Goal: Task Accomplishment & Management: Manage account settings

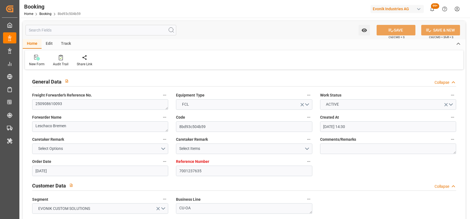
scroll to position [357, 0]
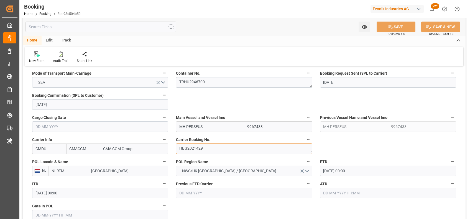
click at [188, 148] on textarea "HBG2021429" at bounding box center [244, 149] width 136 height 11
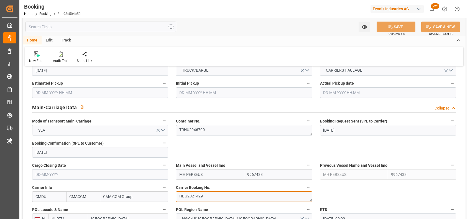
scroll to position [309, 0]
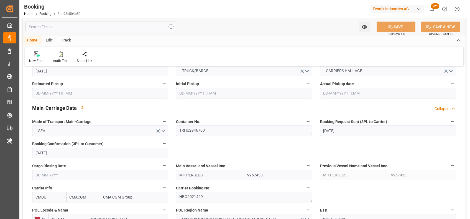
drag, startPoint x: 229, startPoint y: 89, endPoint x: 216, endPoint y: 142, distance: 54.2
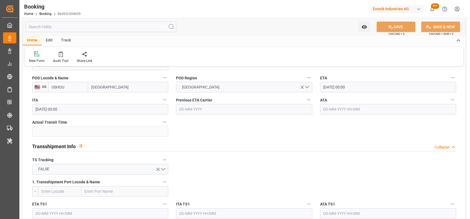
scroll to position [508, 0]
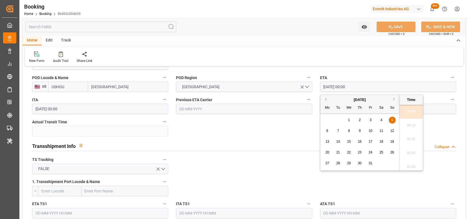
click at [328, 90] on input "05-10-2025 00:00" at bounding box center [388, 87] width 136 height 11
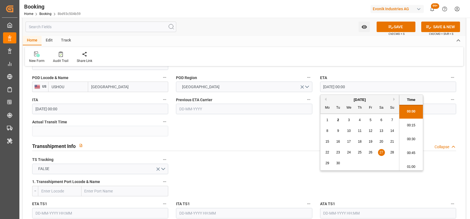
type input "27-09-2025 00:00"
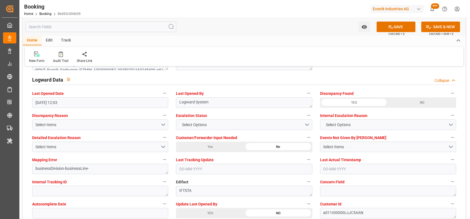
scroll to position [1049, 0]
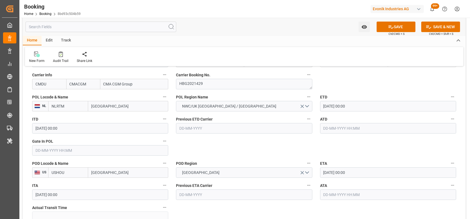
scroll to position [355, 0]
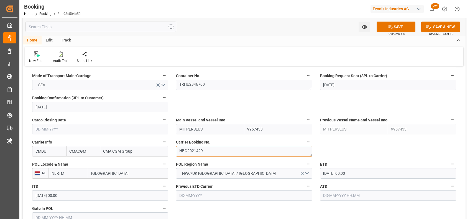
click at [200, 155] on textarea "HBG2021429" at bounding box center [244, 151] width 136 height 11
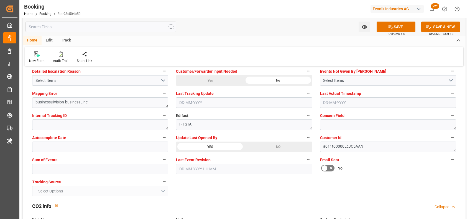
scroll to position [1065, 0]
click at [105, 169] on input "text" at bounding box center [100, 169] width 136 height 11
type input "0"
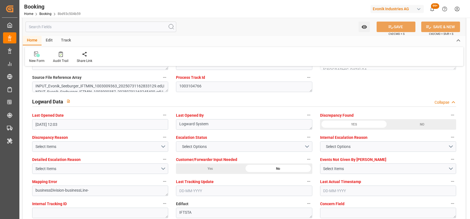
scroll to position [974, 0]
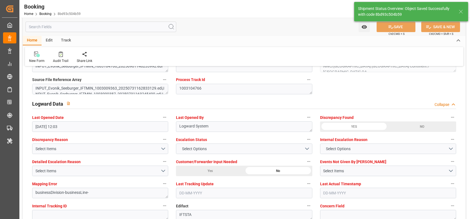
type input "02-09-2025 09:01"
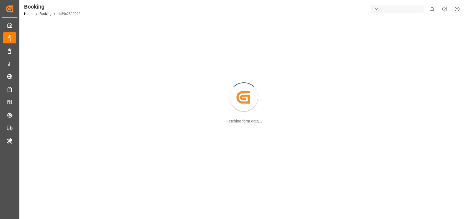
scroll to position [60, 0]
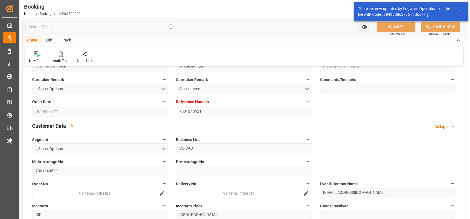
type input "7001240521"
type input "9839143"
type input "CMACGM"
type input "CMA CGM Group"
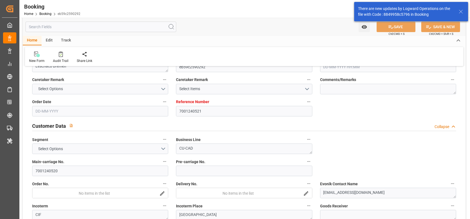
type input "BEANR"
type input "IDJKT"
type input "MYPKG"
type input "0"
type input "BEANR"
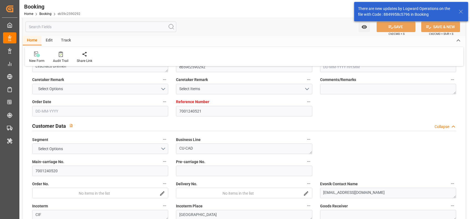
type input "IDJKT"
type input "9983425"
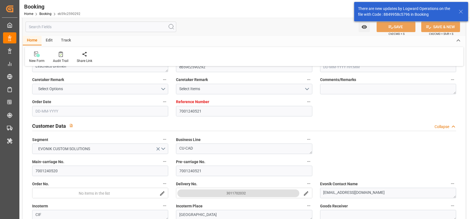
type input "05-08-2025 08:29"
type input "05-08-2025"
type input "23-10-2025"
type input "27-08-2025"
type input "27-08-2025 00:00"
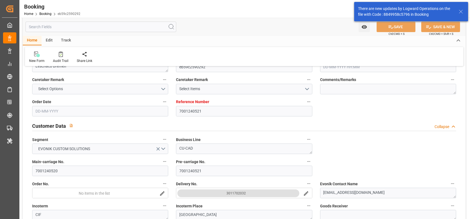
type input "06-08-2025"
type input "07-09-2025 15:00"
type input "07-09-2025 00:00"
type input "19-10-2025 08:30"
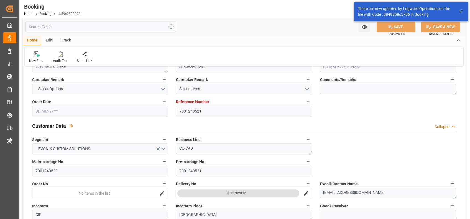
type input "19-10-2025 00:00"
type input "08-10-2025 04:00"
type input "[DATE] 00:00"
type input "08-10-2025 00:30"
type input "08-10-2025 00:00"
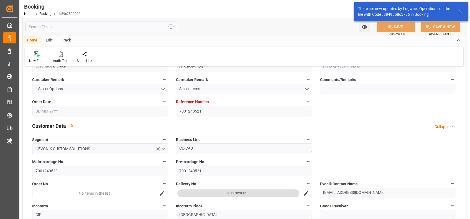
type input "[DATE]"
type input "01-09-2025 11:29"
type input "01-09-2025"
type input "26-08-2025 16:27"
type input "31-08-2025 17:41"
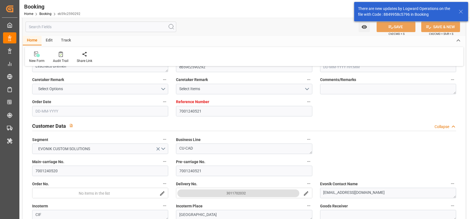
type input "07-09-2025 15:00"
type input "08-10-2025 04:00"
type input "08-10-2025 13:02"
type input "08-10-2025 00:30"
type input "19-10-2025 08:30"
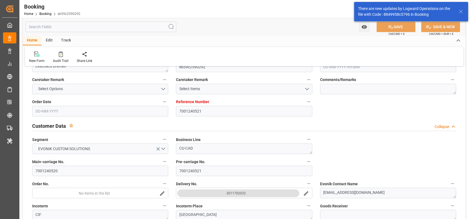
type input "19-10-2025 19:07"
type input "23-10-2025 19:07"
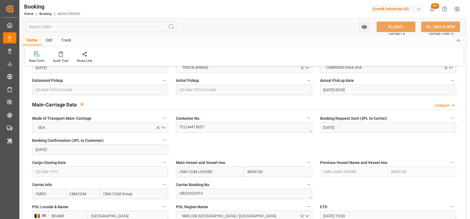
scroll to position [361, 0]
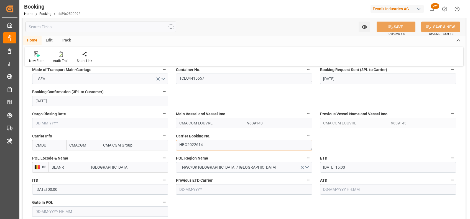
click at [210, 145] on textarea "HBG2022614" at bounding box center [244, 145] width 136 height 11
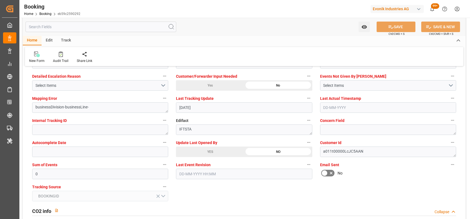
scroll to position [1064, 0]
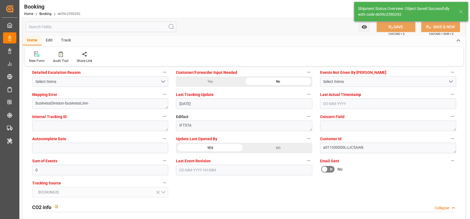
type textarea "[PERSON_NAME]"
type input "02-09-2025 09:03"
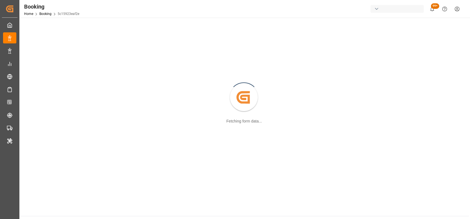
scroll to position [60, 0]
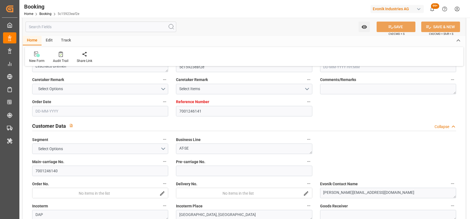
type input "7001246141"
type input "9745500"
type input "CMACGM"
type input "CMA CGM Group"
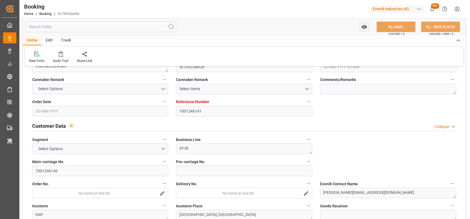
type input "NLRTM"
type input "USSAV"
type input "0"
type input "NLRTM"
type input "USSAV"
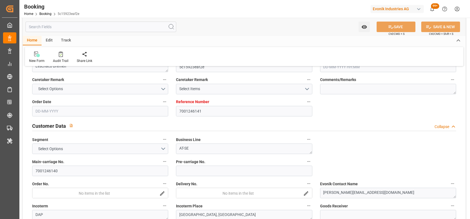
type input "9745500"
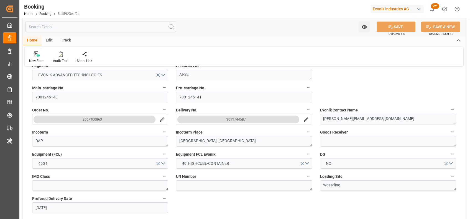
type input "12-08-2025 08:31"
type input "12-08-2025"
type input "28-09-2025"
type input "25-08-2025"
type input "25-08-2025 00:00"
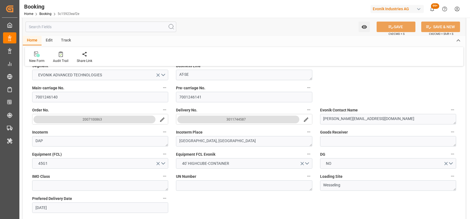
type input "[DATE]"
type input "10-09-2025 02:00"
type input "06-09-2025 00:00"
type input "23-09-2025 07:00"
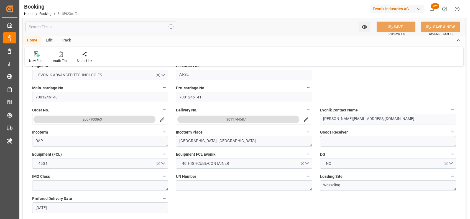
type input "20-09-2025 00:00"
type input "20-08-2025"
type input "01-09-2025 09:36"
type input "01-09-2025"
type input "25-08-2025 02:00"
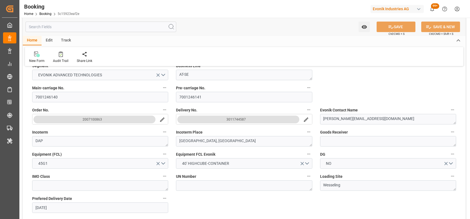
type input "10-09-2025 02:00"
type input "23-09-2025 07:00"
type input "23-09-2025 21:30"
type input "27-09-2025 21:30"
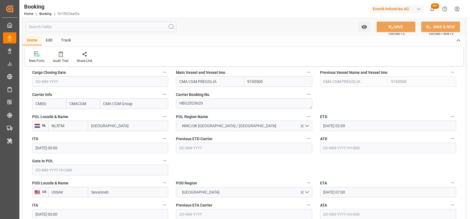
scroll to position [403, 0]
click at [191, 102] on textarea "HBG2025620" at bounding box center [244, 103] width 136 height 11
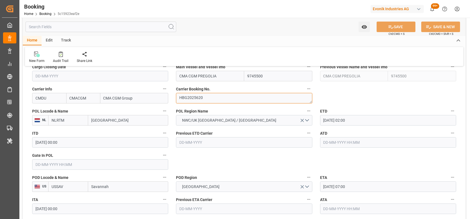
scroll to position [408, 0]
click at [137, 166] on input "text" at bounding box center [100, 164] width 136 height 11
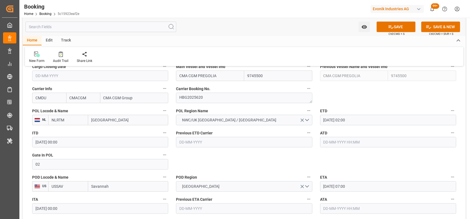
type input "02-09-2025 00:00"
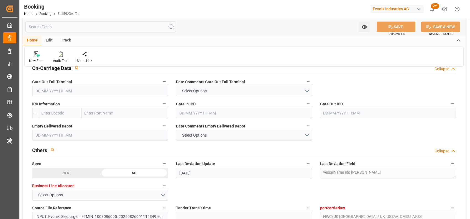
scroll to position [829, 0]
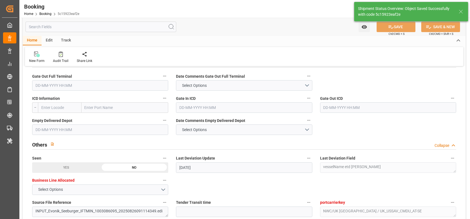
type textarea "[PERSON_NAME]"
type input "02-09-2025 09:07"
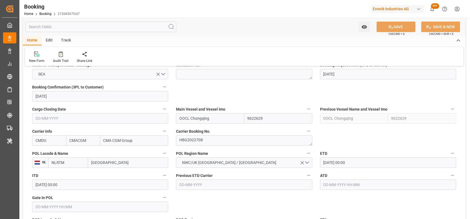
scroll to position [372, 0]
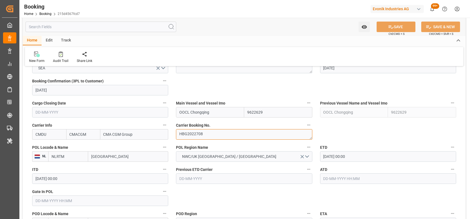
click at [197, 134] on textarea "HBG2022708" at bounding box center [244, 134] width 136 height 11
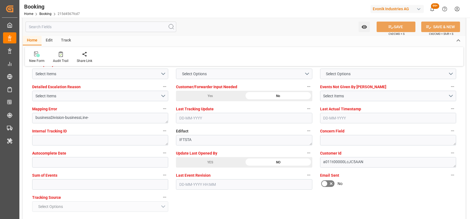
scroll to position [1050, 0]
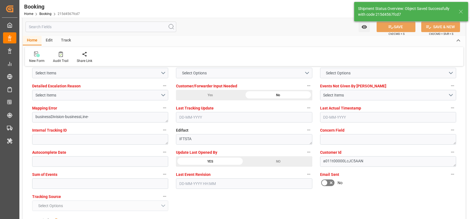
type textarea "[PERSON_NAME]"
type input "02-09-2025 09:07"
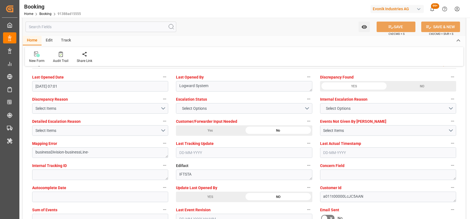
scroll to position [1053, 0]
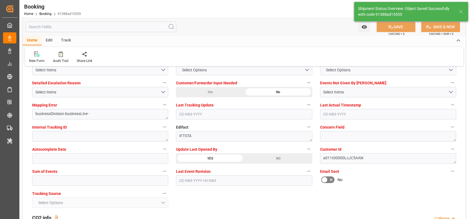
type input "[DATE] 09:08"
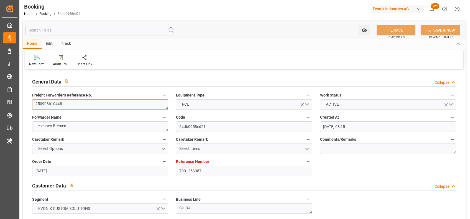
click at [57, 109] on textarea "250908610448" at bounding box center [100, 104] width 136 height 11
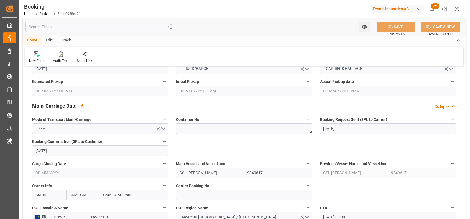
scroll to position [312, 0]
click at [196, 192] on textarea at bounding box center [244, 194] width 136 height 11
paste textarea "HBG2032223"
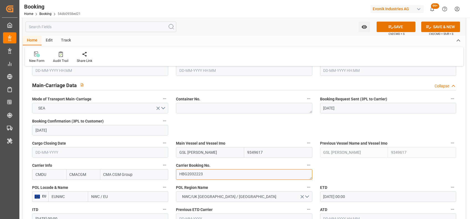
scroll to position [329, 0]
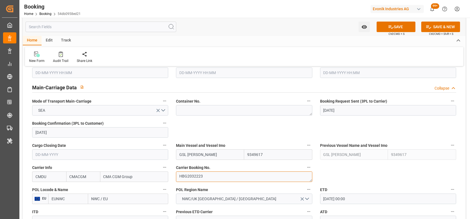
type textarea "HBG2032223"
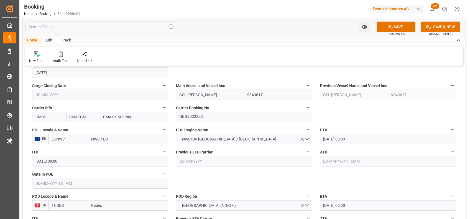
scroll to position [389, 0]
click at [67, 136] on input "EUNWC" at bounding box center [68, 139] width 40 height 11
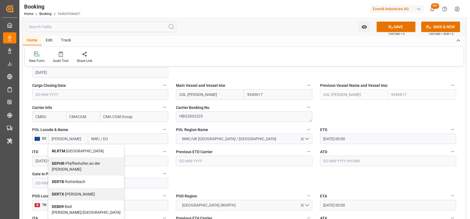
click at [60, 158] on div "NLRTM - Rotterdam" at bounding box center [85, 151] width 75 height 12
type input "NLRTM"
type input "[GEOGRAPHIC_DATA]"
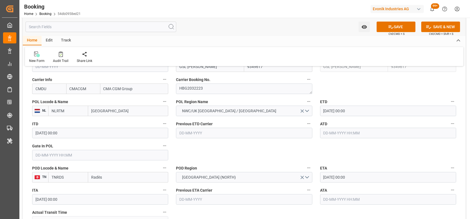
scroll to position [420, 0]
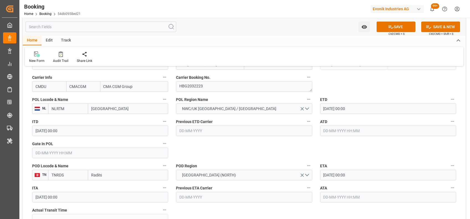
type input "NLRTM"
click at [115, 174] on input "Radès" at bounding box center [128, 175] width 80 height 11
type input "tunis"
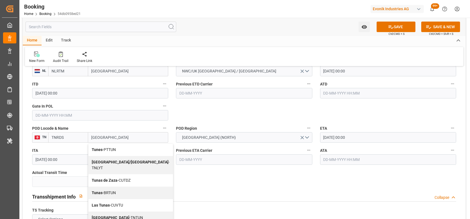
scroll to position [460, 0]
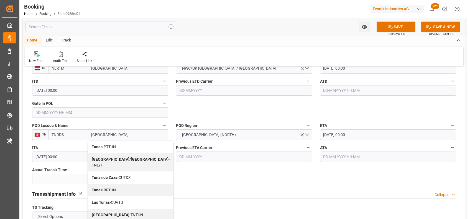
click at [116, 213] on span "Tunis - TNTUN" at bounding box center [117, 215] width 51 height 4
type input "TNTUN"
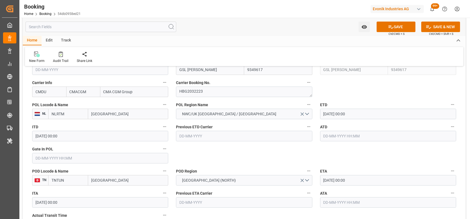
scroll to position [399, 0]
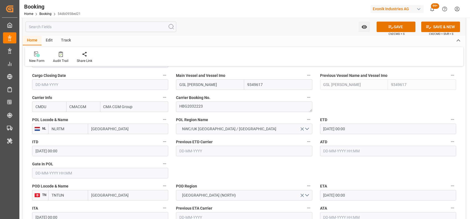
type input "Tunis"
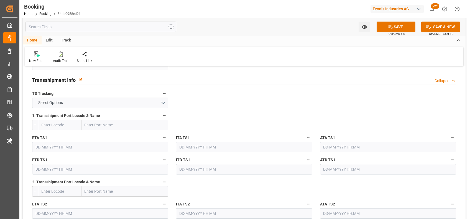
scroll to position [574, 0]
click at [143, 102] on button "Select Options" at bounding box center [100, 103] width 136 height 11
click at [143, 102] on div "Select Options" at bounding box center [100, 103] width 136 height 11
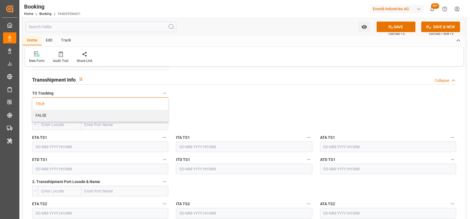
click at [135, 102] on div "TRUE" at bounding box center [100, 104] width 136 height 12
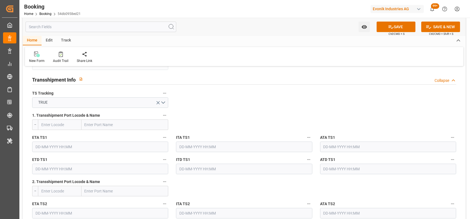
click at [106, 124] on input "text" at bounding box center [124, 125] width 87 height 11
type input "mtmla"
click at [94, 140] on div "Valletta - MTMLA" at bounding box center [99, 137] width 35 height 12
type input "MTMLA"
type input "Valletta"
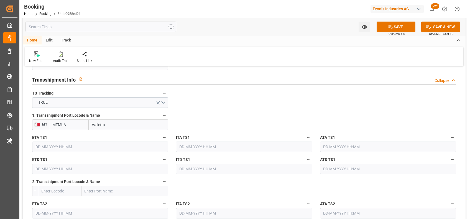
click at [93, 147] on input "text" at bounding box center [100, 147] width 136 height 11
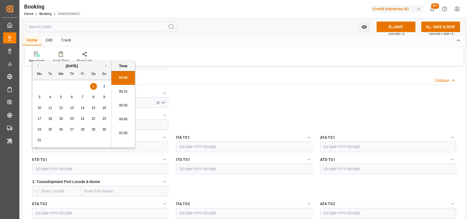
scroll to position [778, 0]
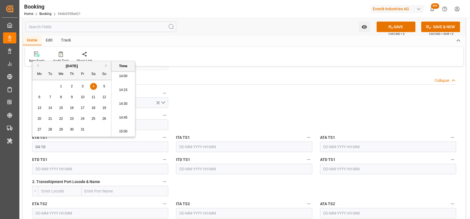
type input "04-10-2025 00:00"
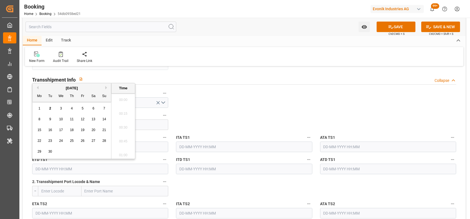
click at [75, 166] on input "text" at bounding box center [100, 169] width 136 height 11
type input "04-10-2025 00:00"
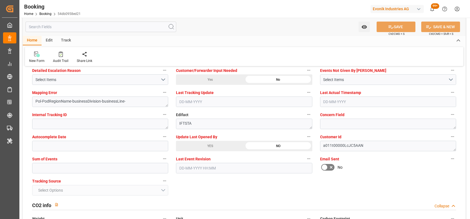
scroll to position [1066, 0]
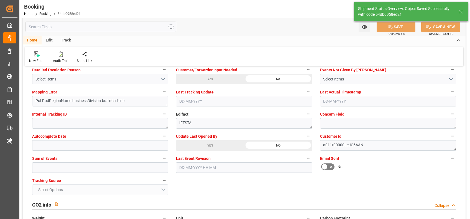
type input "[DATE] 00:00"
type input "02-09-2025 09:10"
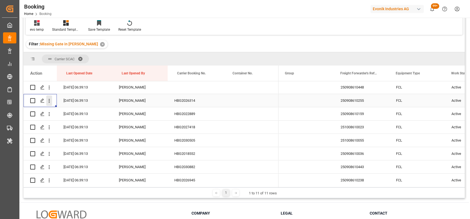
click at [51, 102] on icon "open menu" at bounding box center [49, 101] width 6 height 6
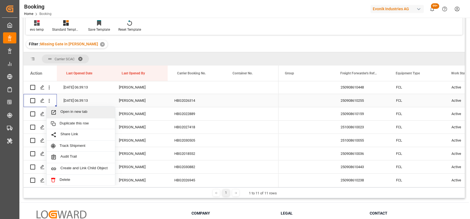
click at [66, 112] on span "Open in new tab" at bounding box center [85, 113] width 50 height 6
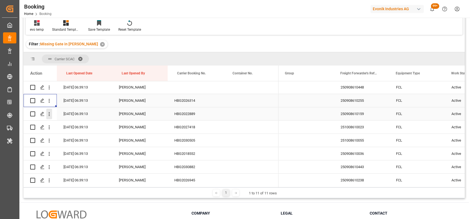
click at [51, 117] on icon "open menu" at bounding box center [49, 114] width 6 height 6
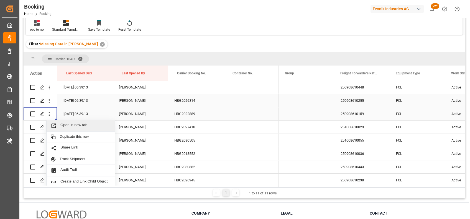
click at [67, 127] on span "Open in new tab" at bounding box center [85, 126] width 50 height 6
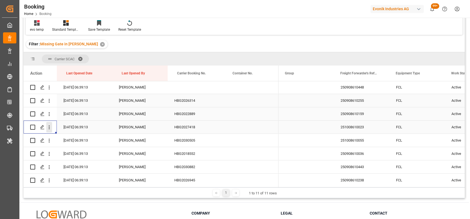
click at [49, 129] on icon "open menu" at bounding box center [49, 128] width 1 height 4
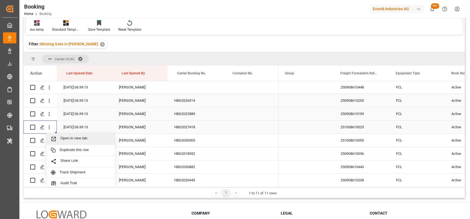
click at [64, 139] on span "Open in new tab" at bounding box center [85, 139] width 50 height 6
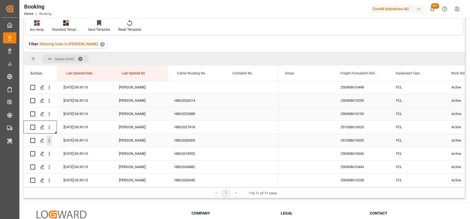
click at [51, 141] on icon "open menu" at bounding box center [49, 141] width 6 height 6
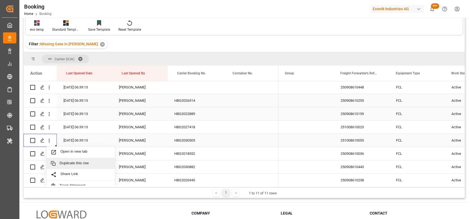
click at [79, 160] on div "Duplicate this row" at bounding box center [81, 164] width 68 height 11
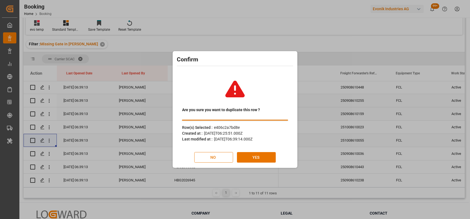
click at [205, 159] on button "NO" at bounding box center [213, 157] width 39 height 11
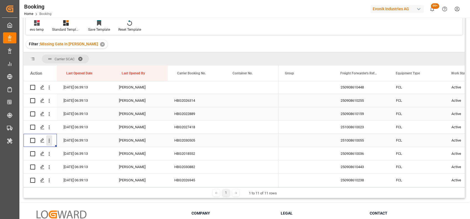
click at [50, 144] on icon "open menu" at bounding box center [49, 141] width 6 height 6
click at [67, 154] on span "Open in new tab" at bounding box center [85, 153] width 50 height 6
click at [50, 154] on icon "open menu" at bounding box center [49, 154] width 6 height 6
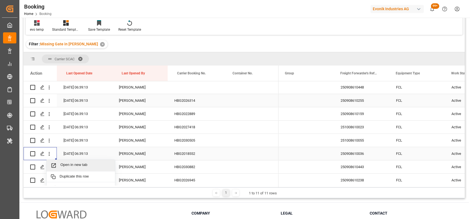
click at [67, 162] on div "Open in new tab" at bounding box center [81, 166] width 68 height 12
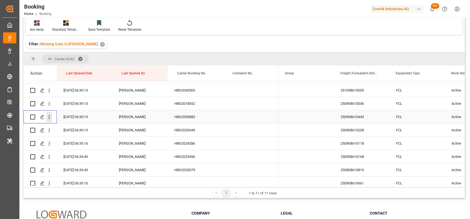
click at [47, 117] on icon "open menu" at bounding box center [49, 117] width 6 height 6
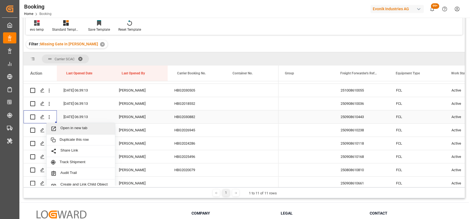
click at [70, 132] on div "Open in new tab" at bounding box center [81, 129] width 68 height 12
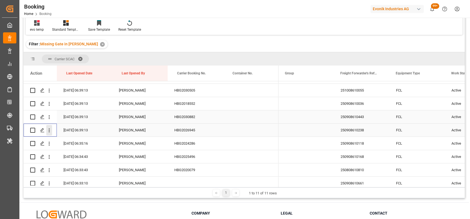
click at [47, 132] on icon "open menu" at bounding box center [49, 131] width 6 height 6
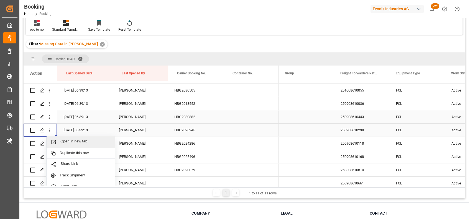
click at [71, 145] on div "Open in new tab" at bounding box center [81, 143] width 68 height 12
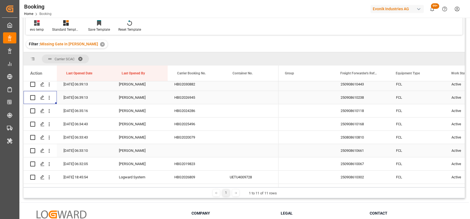
scroll to position [230, 0]
click at [49, 111] on icon "open menu" at bounding box center [49, 111] width 1 height 4
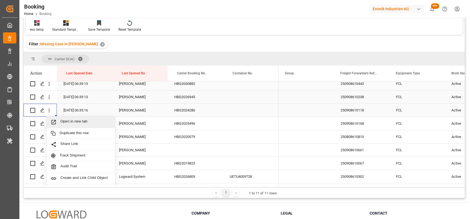
click at [64, 122] on span "Open in new tab" at bounding box center [85, 122] width 50 height 6
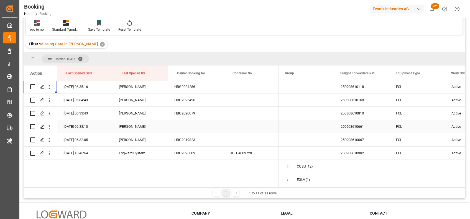
scroll to position [254, 0]
click at [47, 103] on icon "open menu" at bounding box center [49, 100] width 6 height 6
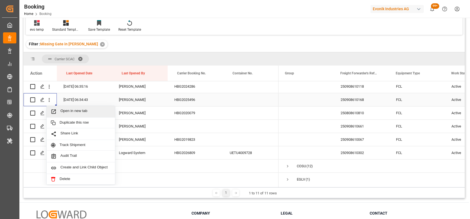
click at [65, 113] on span "Open in new tab" at bounding box center [85, 112] width 50 height 6
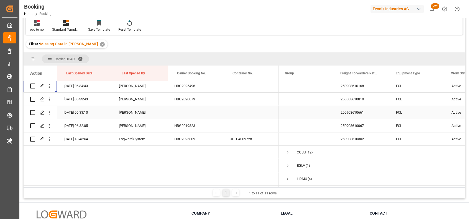
scroll to position [267, 0]
click at [48, 98] on icon "open menu" at bounding box center [49, 100] width 6 height 6
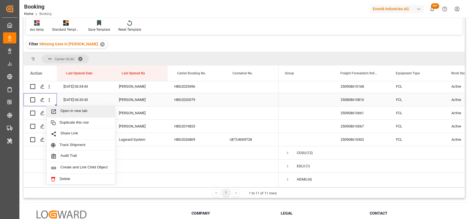
click at [64, 111] on span "Open in new tab" at bounding box center [85, 112] width 50 height 6
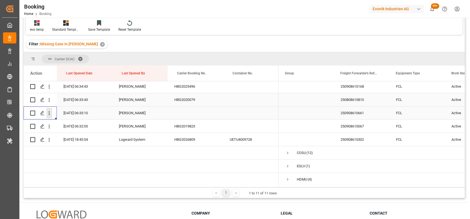
click at [51, 115] on icon "open menu" at bounding box center [49, 114] width 6 height 6
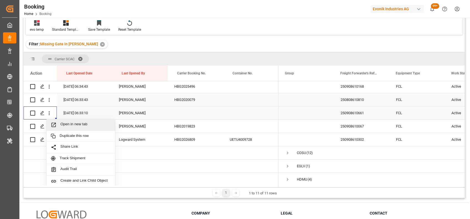
click at [70, 127] on span "Open in new tab" at bounding box center [85, 125] width 50 height 6
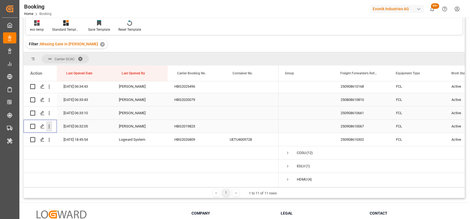
click at [50, 127] on icon "open menu" at bounding box center [49, 127] width 6 height 6
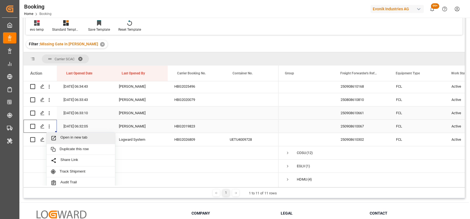
click at [80, 137] on span "Open in new tab" at bounding box center [85, 139] width 50 height 6
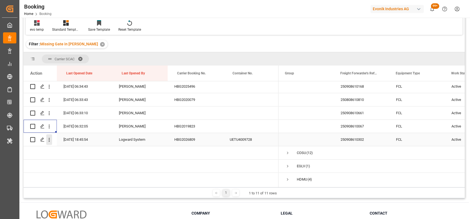
click at [50, 137] on icon "open menu" at bounding box center [49, 140] width 6 height 6
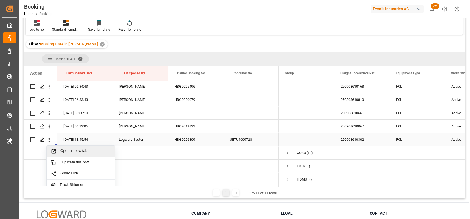
click at [71, 149] on span "Open in new tab" at bounding box center [85, 152] width 50 height 6
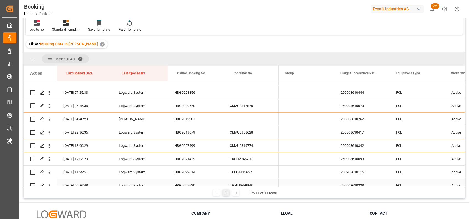
scroll to position [0, 0]
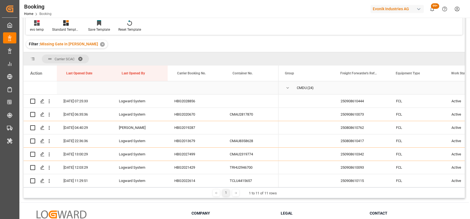
click at [288, 88] on span "Press SPACE to select this row." at bounding box center [287, 88] width 5 height 5
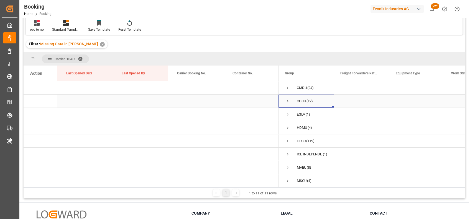
click at [287, 101] on span "Press SPACE to select this row." at bounding box center [287, 101] width 5 height 5
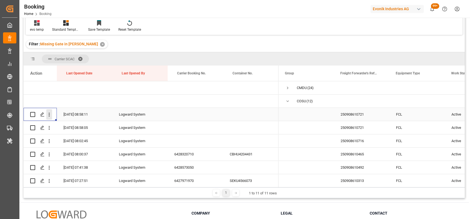
click at [51, 117] on icon "open menu" at bounding box center [49, 115] width 6 height 6
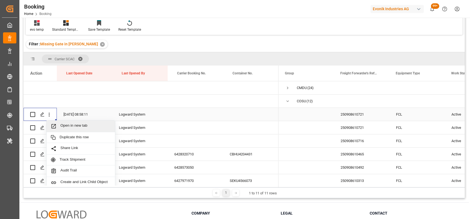
click at [67, 122] on div "Open in new tab" at bounding box center [81, 127] width 68 height 12
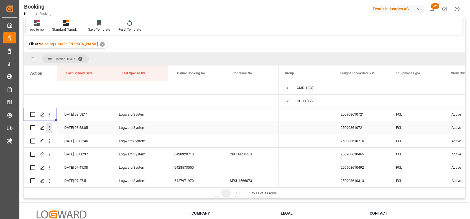
click at [50, 131] on icon "open menu" at bounding box center [49, 128] width 6 height 6
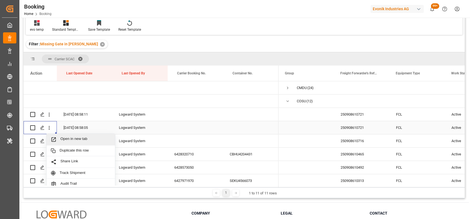
click at [71, 139] on span "Open in new tab" at bounding box center [85, 140] width 50 height 6
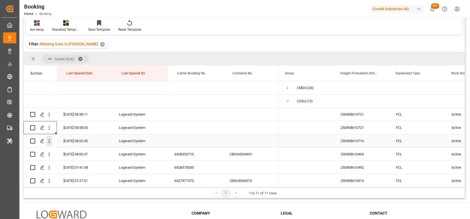
click at [50, 144] on icon "open menu" at bounding box center [49, 142] width 6 height 6
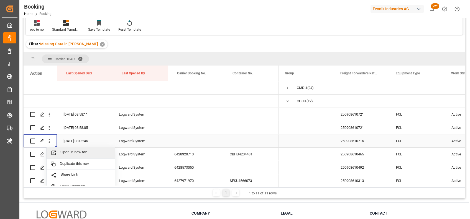
click at [63, 153] on span "Open in new tab" at bounding box center [85, 153] width 50 height 6
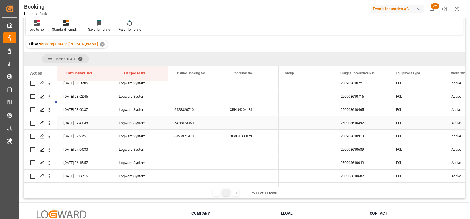
scroll to position [45, 0]
click at [49, 111] on icon "open menu" at bounding box center [49, 110] width 1 height 4
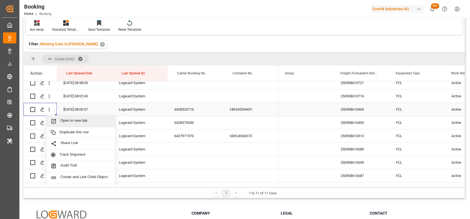
click at [69, 122] on span "Open in new tab" at bounding box center [85, 122] width 50 height 6
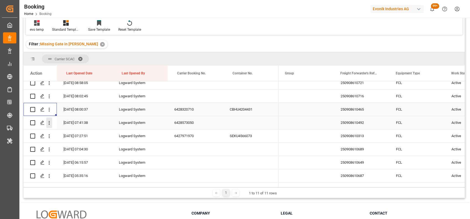
click at [49, 124] on icon "open menu" at bounding box center [49, 123] width 6 height 6
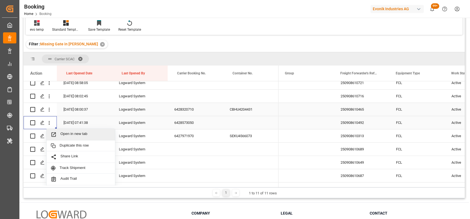
click at [69, 131] on div "Open in new tab" at bounding box center [81, 135] width 68 height 12
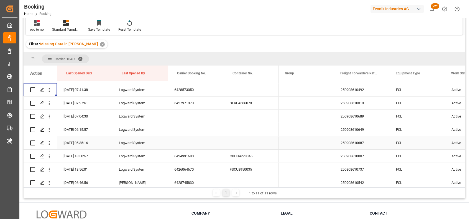
scroll to position [78, 0]
click at [48, 104] on icon "open menu" at bounding box center [49, 103] width 6 height 6
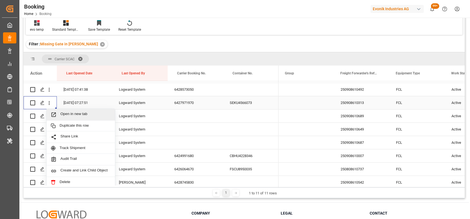
click at [60, 111] on div "Open in new tab" at bounding box center [81, 115] width 68 height 12
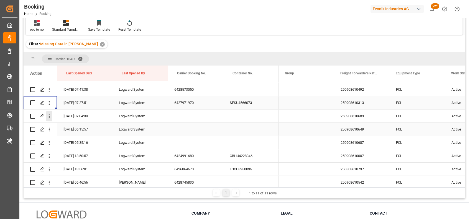
click at [50, 119] on icon "open menu" at bounding box center [49, 117] width 6 height 6
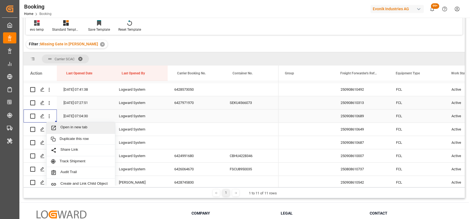
click at [66, 127] on span "Open in new tab" at bounding box center [85, 128] width 50 height 6
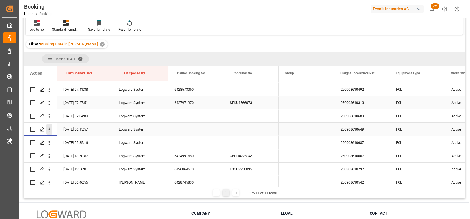
click at [50, 131] on icon "open menu" at bounding box center [49, 130] width 6 height 6
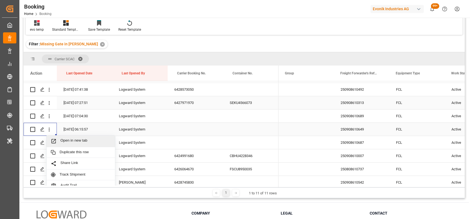
click at [65, 140] on span "Open in new tab" at bounding box center [85, 142] width 50 height 6
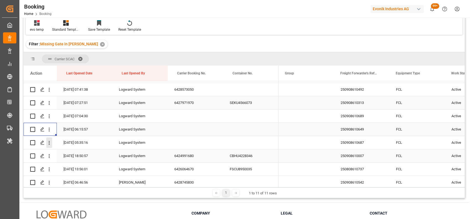
scroll to position [129, 0]
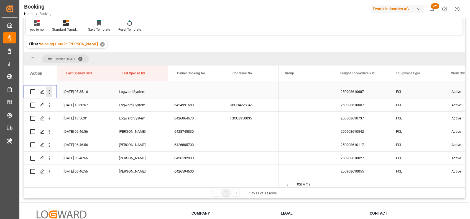
click at [50, 94] on icon "open menu" at bounding box center [49, 92] width 6 height 6
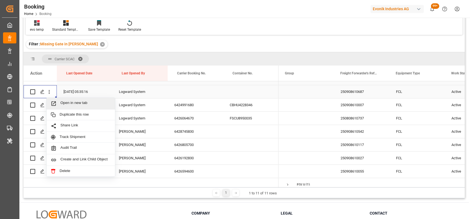
click at [69, 103] on span "Open in new tab" at bounding box center [85, 104] width 50 height 6
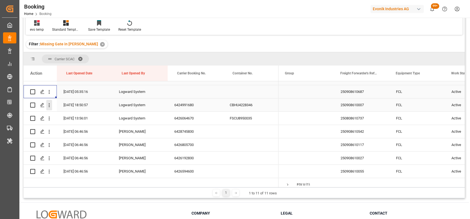
click at [48, 103] on icon "open menu" at bounding box center [49, 106] width 6 height 6
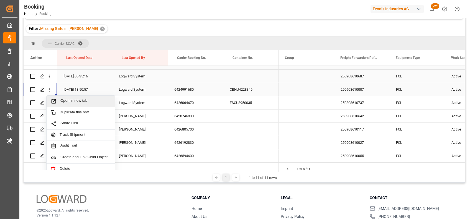
click at [74, 104] on span "Open in new tab" at bounding box center [85, 102] width 50 height 6
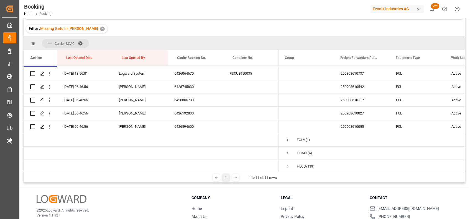
scroll to position [159, 0]
click at [49, 75] on icon "open menu" at bounding box center [49, 74] width 1 height 4
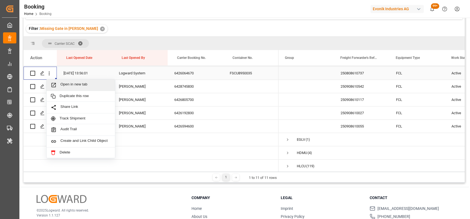
click at [65, 82] on div "Open in new tab" at bounding box center [81, 86] width 68 height 12
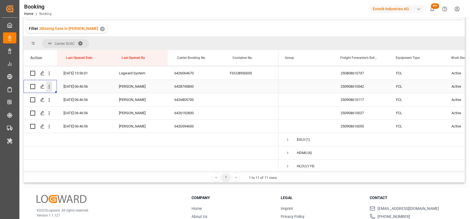
click at [48, 87] on icon "open menu" at bounding box center [49, 87] width 6 height 6
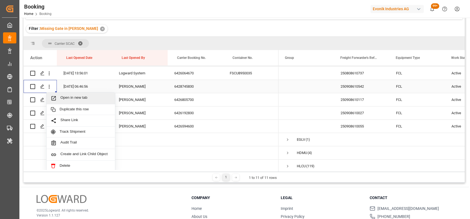
click at [69, 96] on span "Open in new tab" at bounding box center [85, 99] width 50 height 6
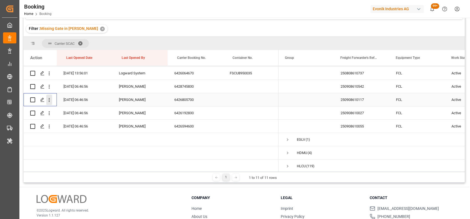
click at [49, 100] on icon "open menu" at bounding box center [49, 100] width 1 height 4
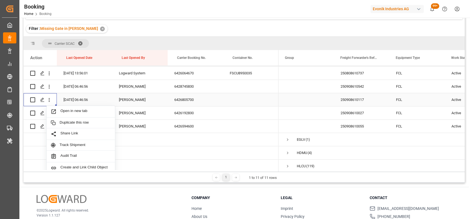
click at [66, 110] on span "Open in new tab" at bounding box center [85, 112] width 50 height 6
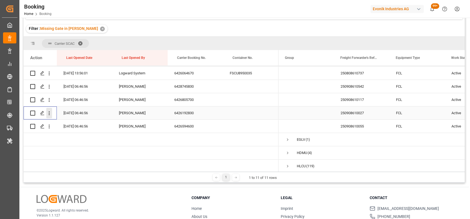
click at [48, 115] on icon "open menu" at bounding box center [49, 114] width 6 height 6
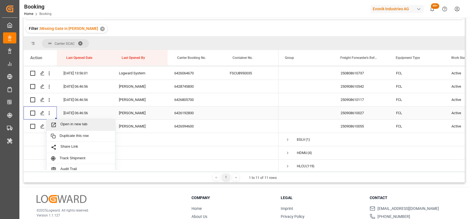
click at [62, 125] on span "Open in new tab" at bounding box center [85, 125] width 50 height 6
click at [49, 129] on icon "open menu" at bounding box center [49, 127] width 6 height 6
click at [68, 139] on span "Open in new tab" at bounding box center [85, 139] width 50 height 6
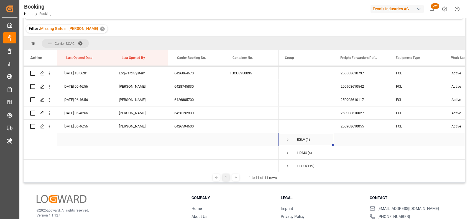
click at [287, 140] on span "Press SPACE to select this row." at bounding box center [287, 139] width 5 height 5
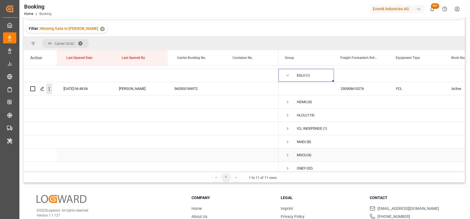
click at [47, 90] on icon "open menu" at bounding box center [49, 89] width 6 height 6
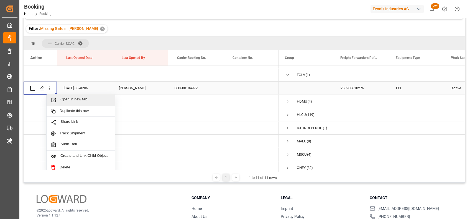
click at [71, 101] on span "Open in new tab" at bounding box center [85, 100] width 50 height 6
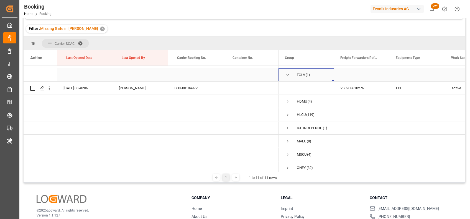
click at [287, 76] on span "Press SPACE to select this row." at bounding box center [287, 75] width 5 height 5
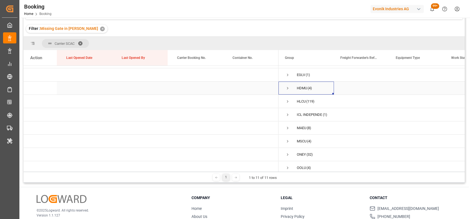
click at [287, 89] on span "Press SPACE to select this row." at bounding box center [287, 88] width 5 height 5
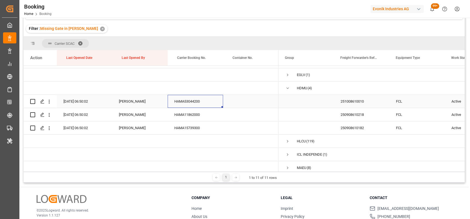
click at [176, 104] on div "HAMA53044200" at bounding box center [195, 101] width 55 height 13
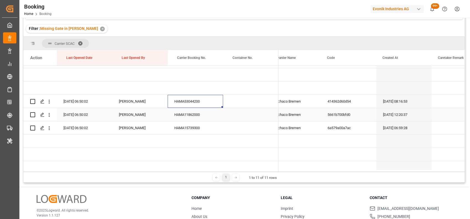
scroll to position [0, 0]
click at [49, 100] on icon "open menu" at bounding box center [49, 102] width 1 height 4
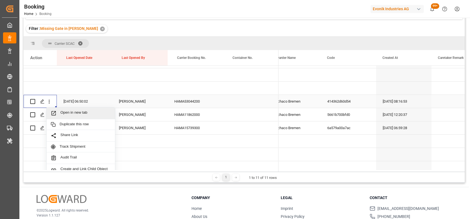
click at [75, 112] on span "Open in new tab" at bounding box center [85, 114] width 50 height 6
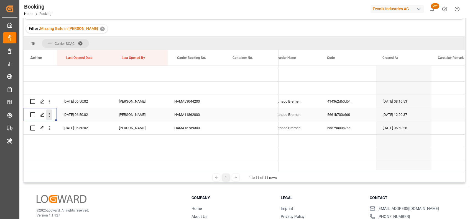
click at [49, 116] on icon "open menu" at bounding box center [49, 115] width 1 height 4
click at [61, 122] on div "Open in new tab" at bounding box center [81, 127] width 68 height 12
click at [47, 128] on icon "open menu" at bounding box center [49, 129] width 6 height 6
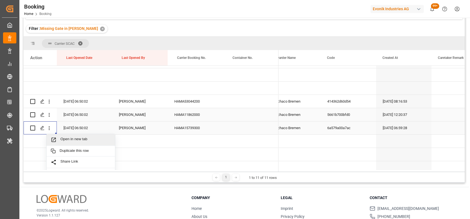
click at [60, 137] on div "Open in new tab" at bounding box center [81, 140] width 68 height 12
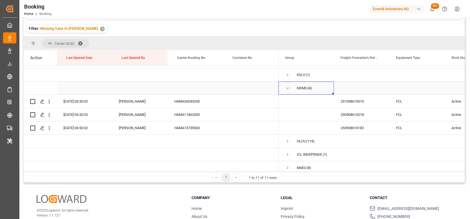
click at [286, 89] on span "Press SPACE to select this row." at bounding box center [287, 88] width 5 height 5
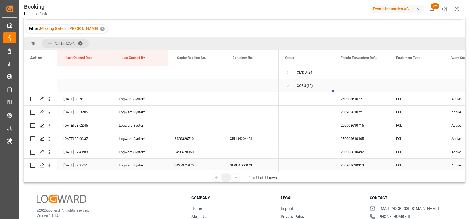
click at [288, 85] on span "Press SPACE to select this row." at bounding box center [287, 85] width 5 height 5
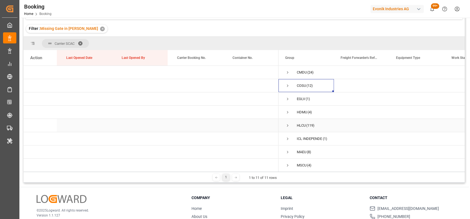
scroll to position [44, 0]
click at [286, 95] on span "Press SPACE to select this row." at bounding box center [287, 97] width 5 height 5
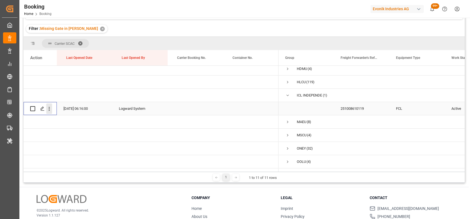
click at [48, 110] on icon "open menu" at bounding box center [49, 109] width 6 height 6
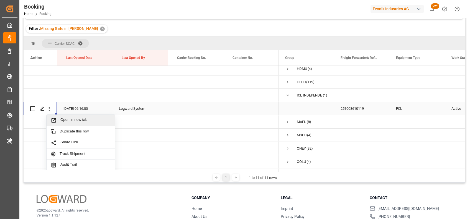
click at [69, 119] on span "Open in new tab" at bounding box center [85, 121] width 50 height 6
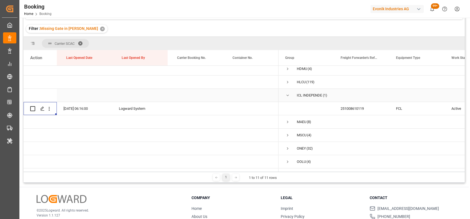
click at [288, 97] on span "Press SPACE to select this row." at bounding box center [287, 95] width 5 height 5
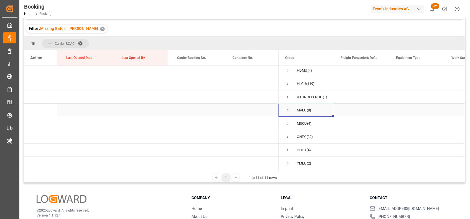
click at [287, 109] on span "Press SPACE to select this row." at bounding box center [287, 110] width 5 height 5
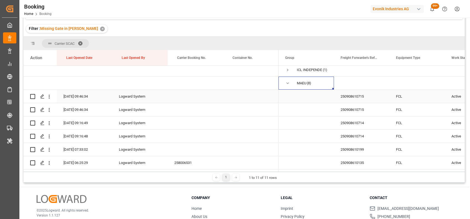
scroll to position [70, 0]
click at [52, 98] on icon "open menu" at bounding box center [49, 96] width 6 height 6
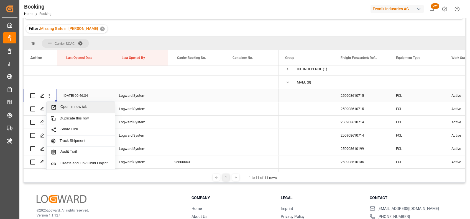
click at [63, 105] on span "Open in new tab" at bounding box center [85, 108] width 50 height 6
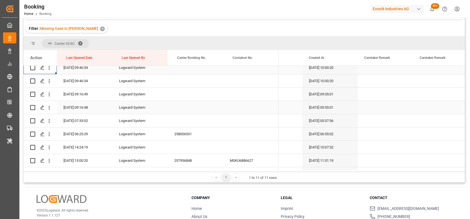
scroll to position [100, 0]
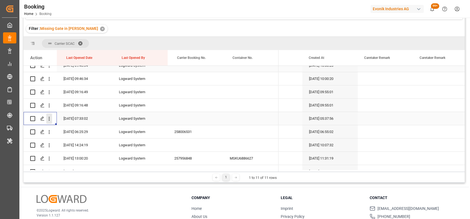
click at [49, 120] on icon "open menu" at bounding box center [49, 119] width 1 height 4
click at [66, 129] on span "Open in new tab" at bounding box center [85, 131] width 50 height 6
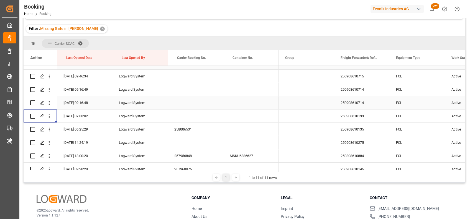
scroll to position [103, 0]
click at [49, 131] on icon "open menu" at bounding box center [49, 129] width 1 height 4
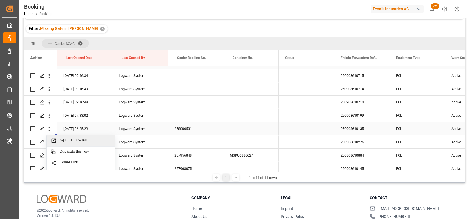
click at [72, 144] on div "Open in new tab" at bounding box center [81, 141] width 68 height 12
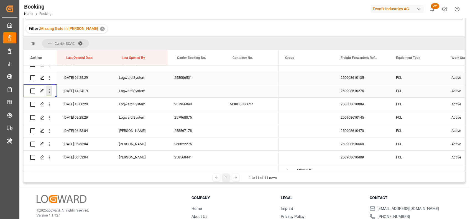
click at [49, 93] on icon "open menu" at bounding box center [49, 92] width 1 height 4
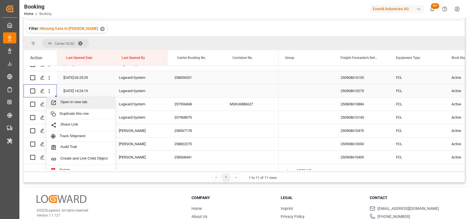
click at [62, 101] on span "Open in new tab" at bounding box center [85, 103] width 50 height 6
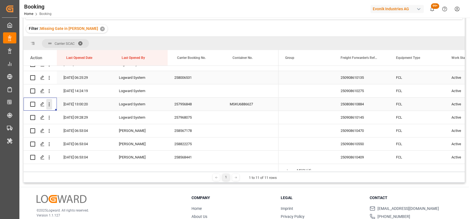
click at [50, 105] on icon "open menu" at bounding box center [49, 105] width 6 height 6
click at [69, 117] on span "Open in new tab" at bounding box center [85, 116] width 50 height 6
click at [48, 116] on icon "open menu" at bounding box center [49, 118] width 6 height 6
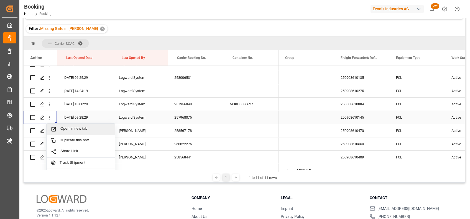
click at [69, 129] on span "Open in new tab" at bounding box center [85, 130] width 50 height 6
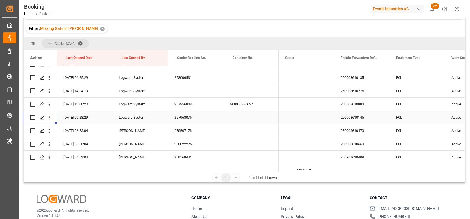
scroll to position [180, 0]
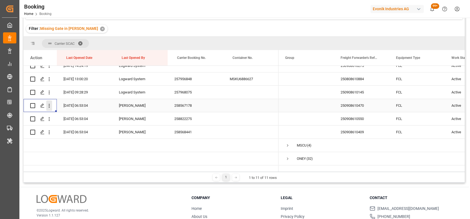
click at [49, 108] on icon "open menu" at bounding box center [49, 106] width 1 height 4
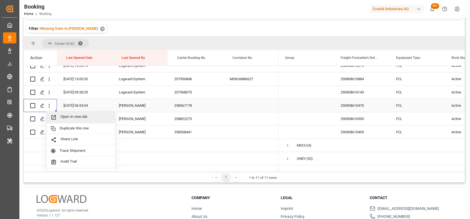
click at [62, 115] on span "Open in new tab" at bounding box center [85, 118] width 50 height 6
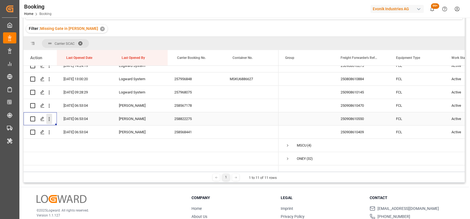
click at [50, 118] on icon "open menu" at bounding box center [49, 119] width 6 height 6
click at [69, 131] on span "Open in new tab" at bounding box center [85, 131] width 50 height 6
click at [48, 134] on icon "open menu" at bounding box center [49, 133] width 6 height 6
click at [62, 142] on span "Open in new tab" at bounding box center [85, 144] width 50 height 6
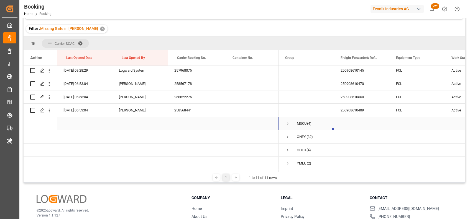
click at [286, 122] on span "Press SPACE to select this row." at bounding box center [287, 123] width 5 height 5
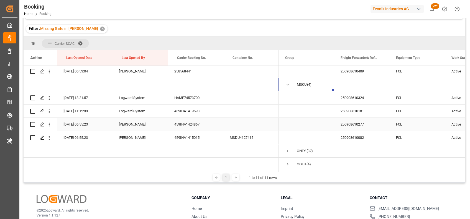
scroll to position [241, 0]
click at [206, 96] on div "HAMF74573700" at bounding box center [195, 97] width 55 height 13
click at [347, 99] on div "250908610324" at bounding box center [361, 97] width 55 height 13
click at [191, 110] on div "459IHA1419693" at bounding box center [195, 110] width 55 height 13
click at [184, 124] on div "459IHA1424867" at bounding box center [195, 124] width 55 height 13
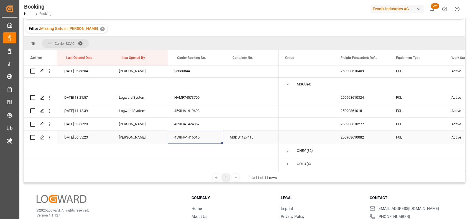
click at [191, 136] on div "459IHA1415015" at bounding box center [195, 137] width 55 height 13
click at [49, 140] on icon "open menu" at bounding box center [49, 138] width 6 height 6
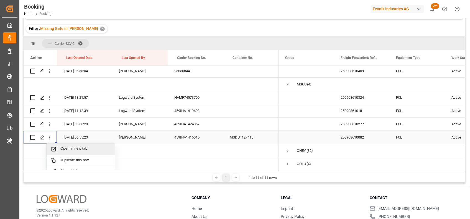
click at [66, 148] on span "Open in new tab" at bounding box center [85, 150] width 50 height 6
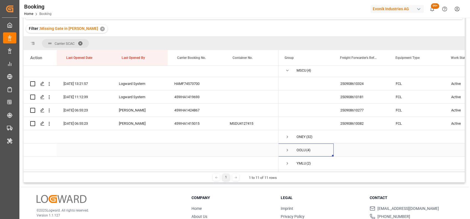
click at [289, 148] on span "Press SPACE to select this row." at bounding box center [287, 150] width 5 height 5
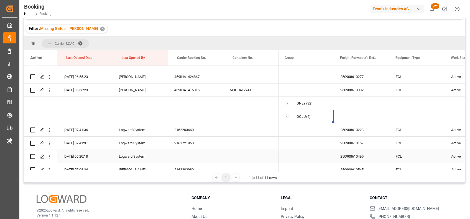
scroll to position [310, 0]
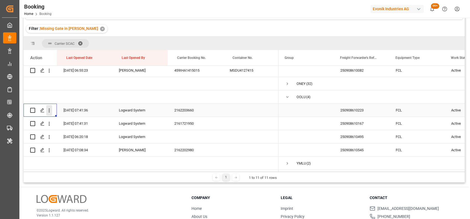
click at [51, 109] on icon "open menu" at bounding box center [49, 111] width 6 height 6
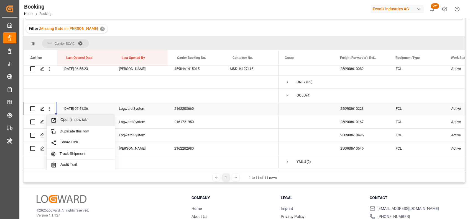
click at [63, 116] on div "Open in new tab" at bounding box center [81, 121] width 68 height 12
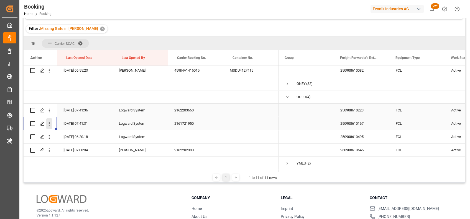
click at [48, 122] on icon "open menu" at bounding box center [49, 124] width 6 height 6
click at [51, 137] on icon "open menu" at bounding box center [49, 137] width 6 height 6
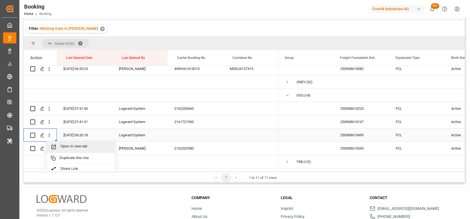
click at [68, 149] on span "Open in new tab" at bounding box center [85, 147] width 50 height 6
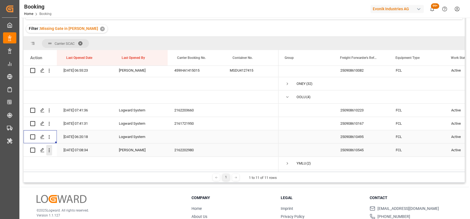
click at [50, 152] on button "open menu" at bounding box center [49, 150] width 6 height 11
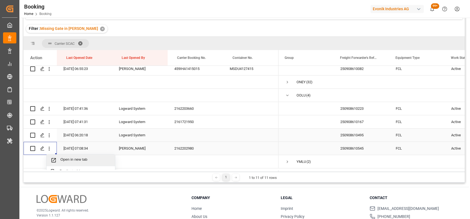
click at [67, 159] on span "Open in new tab" at bounding box center [85, 161] width 50 height 6
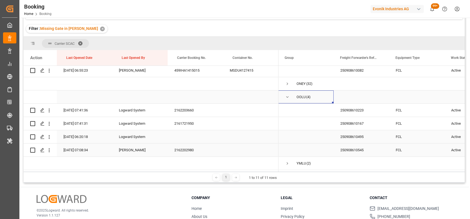
click at [285, 96] on span "Press SPACE to select this row." at bounding box center [287, 97] width 5 height 5
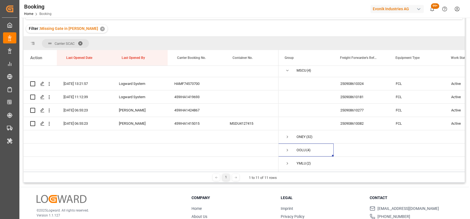
scroll to position [256, 0]
click at [288, 161] on span "Press SPACE to select this row." at bounding box center [287, 163] width 5 height 5
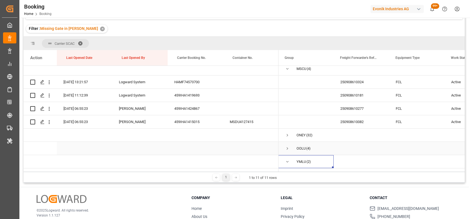
scroll to position [296, 0]
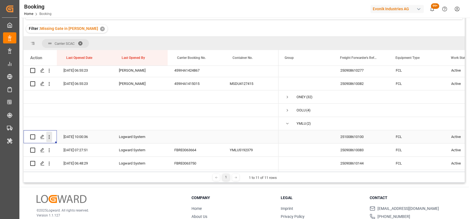
click at [50, 136] on icon "open menu" at bounding box center [49, 137] width 6 height 6
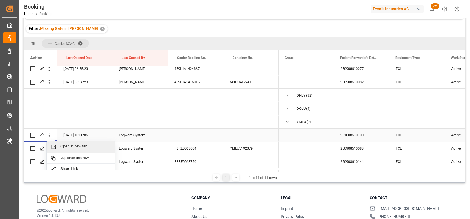
click at [65, 148] on span "Open in new tab" at bounding box center [85, 147] width 50 height 6
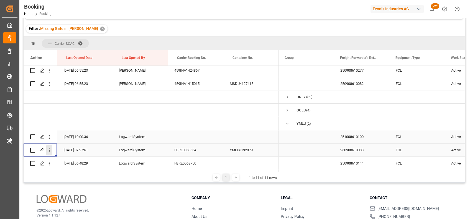
click at [50, 150] on icon "open menu" at bounding box center [49, 151] width 6 height 6
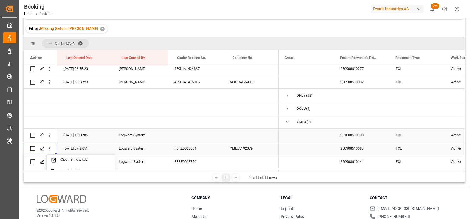
click at [68, 160] on span "Open in new tab" at bounding box center [85, 161] width 50 height 6
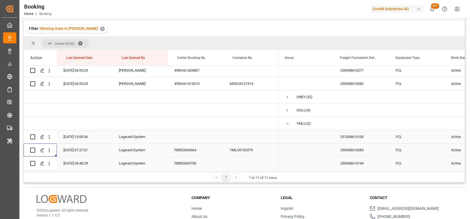
scroll to position [82, 0]
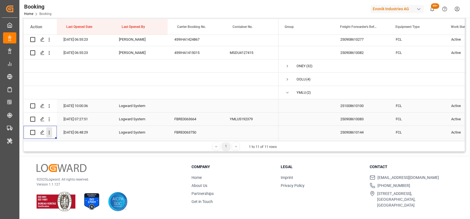
click at [49, 131] on icon "open menu" at bounding box center [49, 133] width 1 height 4
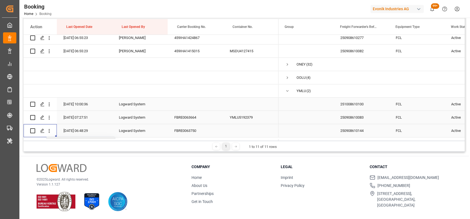
click at [62, 140] on span "Open in new tab" at bounding box center [85, 143] width 50 height 6
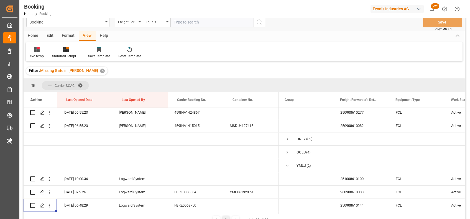
scroll to position [7, 0]
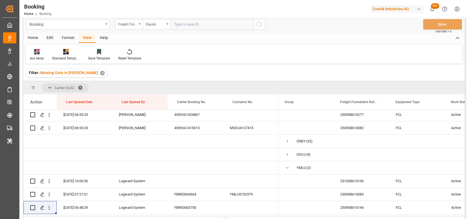
click at [79, 87] on span at bounding box center [82, 87] width 9 height 5
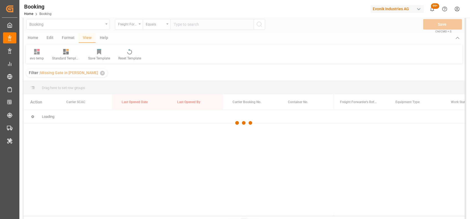
scroll to position [40, 0]
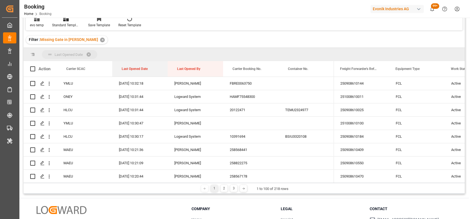
drag, startPoint x: 132, startPoint y: 69, endPoint x: 123, endPoint y: 58, distance: 14.2
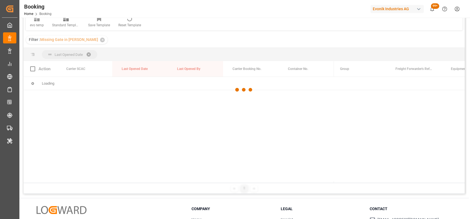
scroll to position [45, 0]
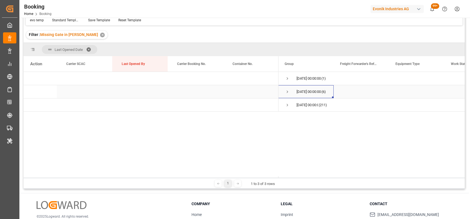
click at [287, 93] on span "Press SPACE to select this row." at bounding box center [287, 92] width 5 height 5
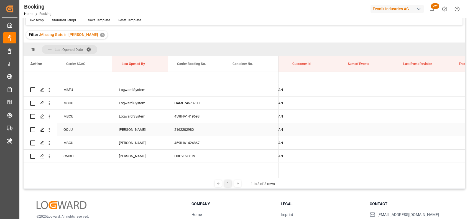
scroll to position [0, 4427]
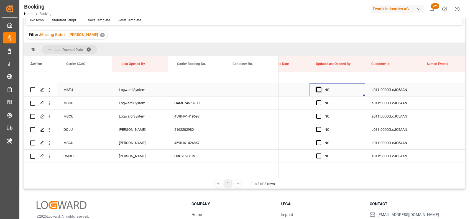
click at [319, 90] on span "Press SPACE to select this row." at bounding box center [318, 89] width 5 height 5
click at [320, 87] on input "Press SPACE to select this row." at bounding box center [320, 87] width 0 height 0
drag, startPoint x: 364, startPoint y: 95, endPoint x: 351, endPoint y: 155, distance: 60.6
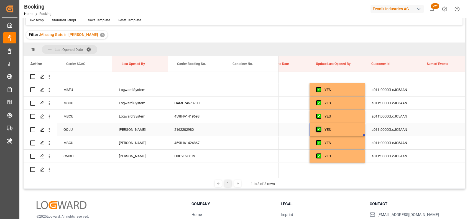
click at [318, 129] on span "Press SPACE to select this row." at bounding box center [318, 129] width 5 height 5
click at [320, 127] on input "Press SPACE to select this row." at bounding box center [320, 127] width 0 height 0
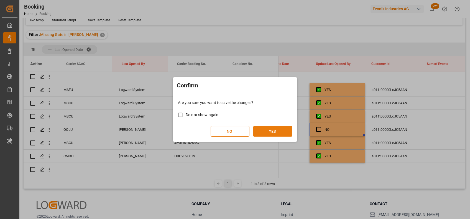
click at [266, 129] on button "YES" at bounding box center [272, 131] width 39 height 11
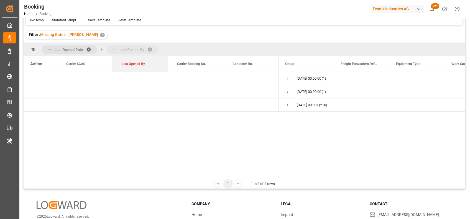
drag, startPoint x: 132, startPoint y: 65, endPoint x: 127, endPoint y: 53, distance: 12.9
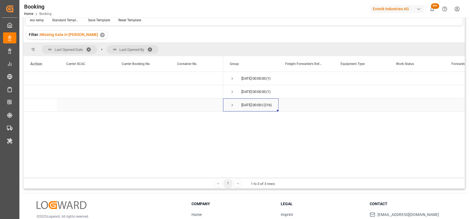
click at [232, 105] on span "Press SPACE to select this row." at bounding box center [232, 105] width 5 height 5
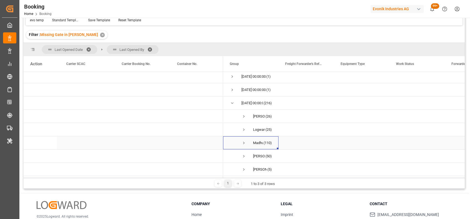
click at [244, 141] on span "Press SPACE to select this row." at bounding box center [243, 143] width 5 height 5
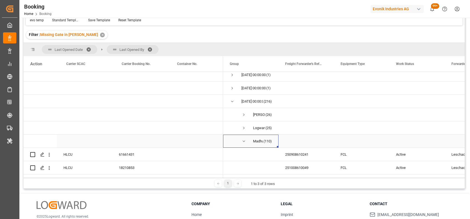
click at [244, 144] on span "Press SPACE to select this row." at bounding box center [243, 141] width 5 height 5
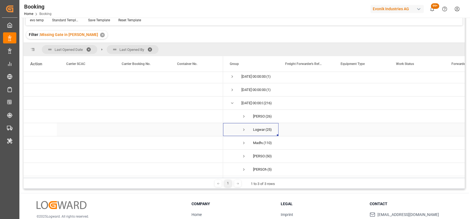
click at [244, 127] on span "Press SPACE to select this row." at bounding box center [243, 129] width 5 height 5
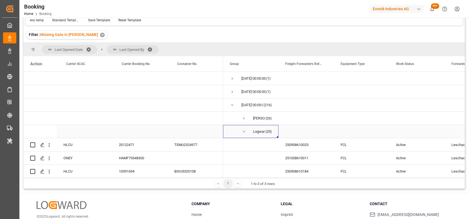
click at [243, 132] on span "Press SPACE to select this row." at bounding box center [243, 131] width 5 height 5
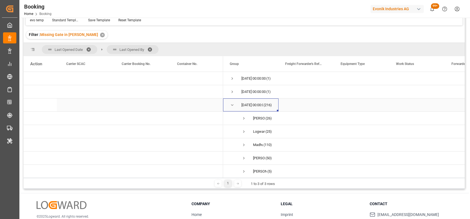
click at [230, 104] on span "Press SPACE to select this row." at bounding box center [232, 105] width 5 height 5
click at [304, 135] on div "28-08-2025 00:00:00 (1) 01-09-2025 00:00:00 (1) 02-09-2025 00:00:00 (216)" at bounding box center [344, 125] width 242 height 106
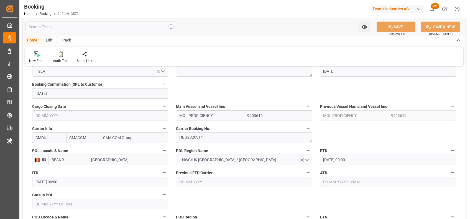
scroll to position [369, 0]
click at [197, 139] on textarea "HBG2026314" at bounding box center [244, 137] width 136 height 11
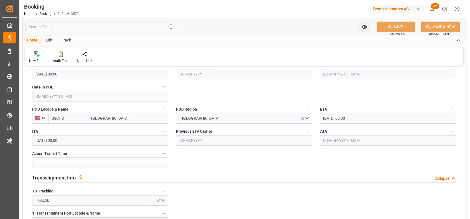
scroll to position [439, 0]
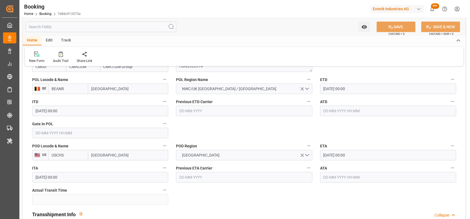
click at [325, 160] on input "23-09-2025 00:00" at bounding box center [388, 155] width 136 height 11
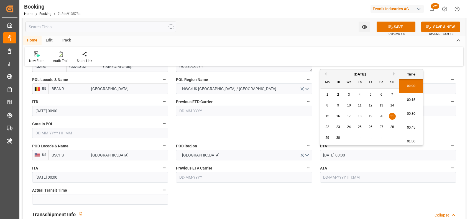
type input "21-09-2025 00:00"
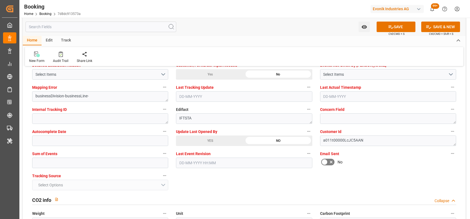
scroll to position [991, 0]
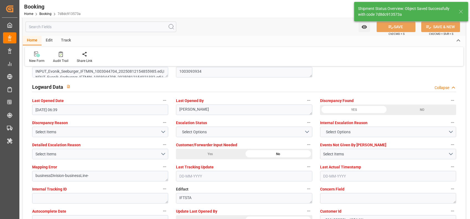
type input "02-09-2025 09:18"
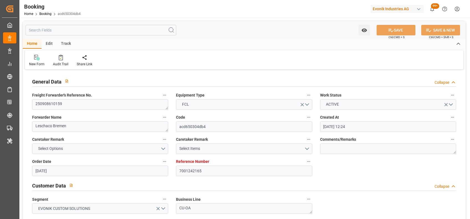
scroll to position [375, 0]
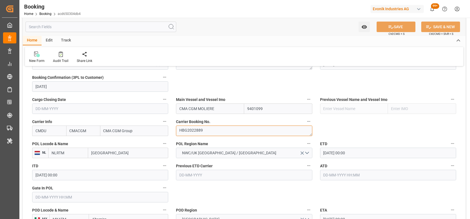
click at [195, 130] on textarea "HBG2022889" at bounding box center [244, 131] width 136 height 11
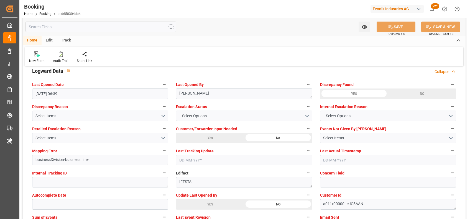
scroll to position [1080, 0]
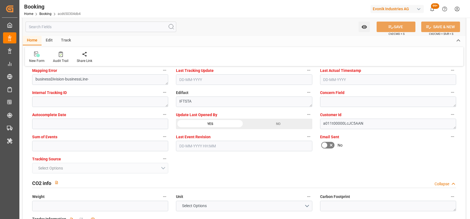
type textarea "[PERSON_NAME]"
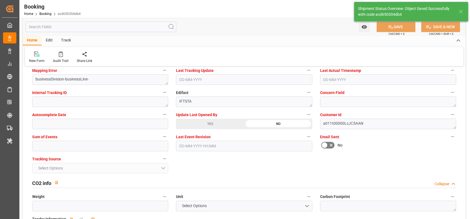
type input "[DATE] 09:19"
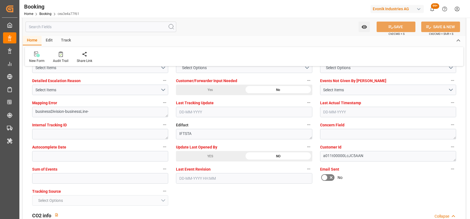
scroll to position [1056, 0]
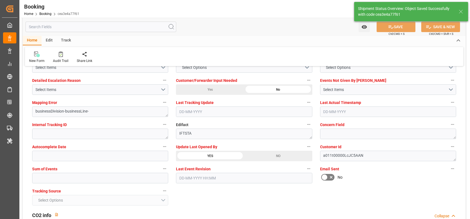
type textarea "[PERSON_NAME]"
type input "02-09-2025 09:19"
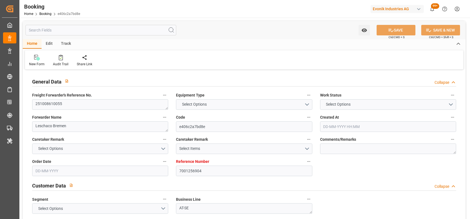
type input "7001256904"
type input "9839193"
type input "CMACGM"
type input "CMA CGM Group"
type input "BEANR"
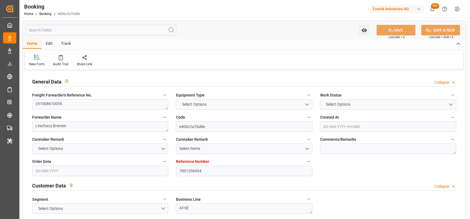
type input "JPTYO"
type input "MYPKG"
type input "25-08-2025 06:25"
type input "25-08-2025"
type input "21-11-2025"
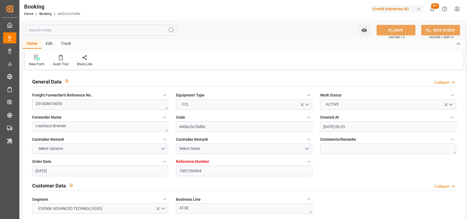
type input "19-09-2025"
type input "19-09-2025 00:00"
type input "25-08-2025"
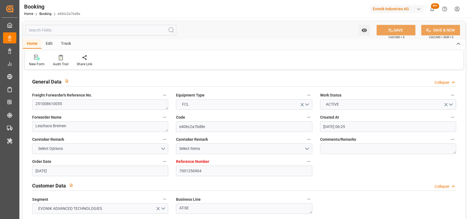
type input "03-10-2025 00:00"
type input "16-11-2025 00:00"
type input "21-11-2025 00:00"
type input "02-11-2025 00:00"
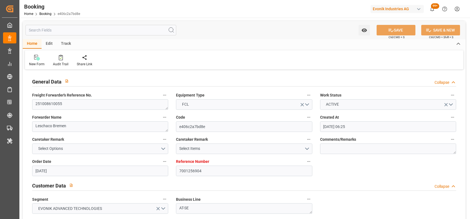
type input "02-11-2025 00:00"
type input "04-11-2025 00:00"
type input "[DATE] 06:39"
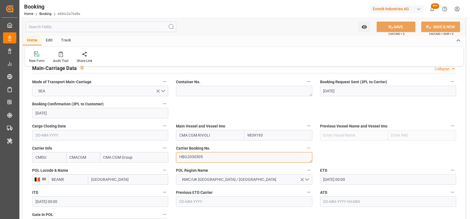
click at [203, 157] on textarea "HBG2030505" at bounding box center [244, 157] width 136 height 11
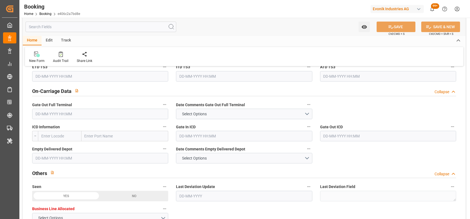
scroll to position [836, 0]
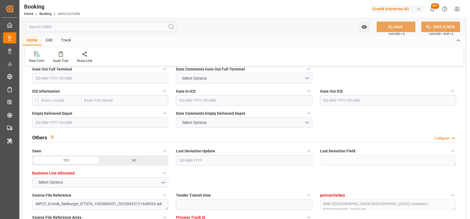
click at [100, 166] on div "YES" at bounding box center [66, 160] width 68 height 11
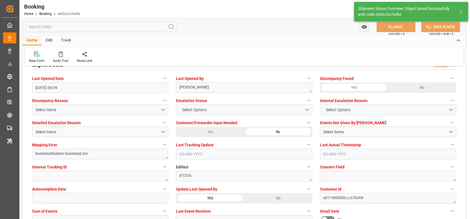
type textarea "[PERSON_NAME]"
type input "02-09-2025 09:20"
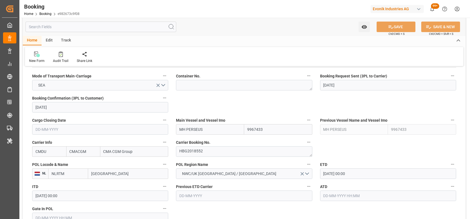
scroll to position [362, 0]
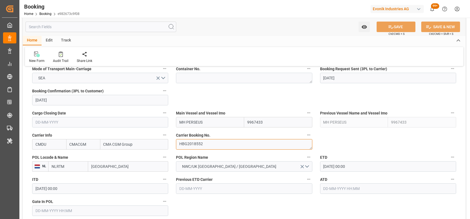
click at [199, 140] on textarea "HBG2018552" at bounding box center [244, 144] width 136 height 11
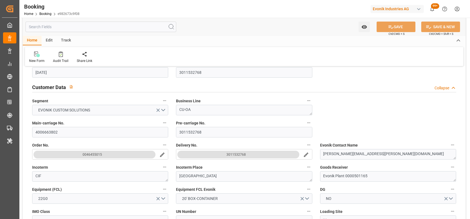
scroll to position [0, 0]
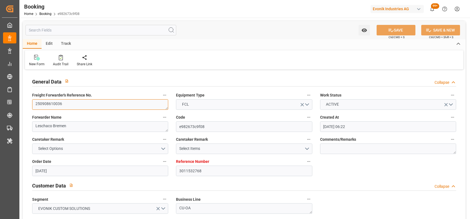
click at [64, 105] on textarea "250908610036" at bounding box center [100, 104] width 136 height 11
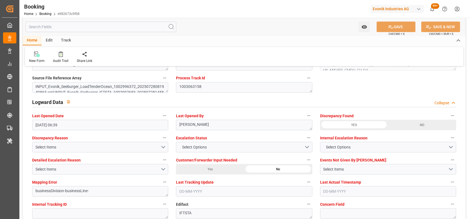
scroll to position [1024, 0]
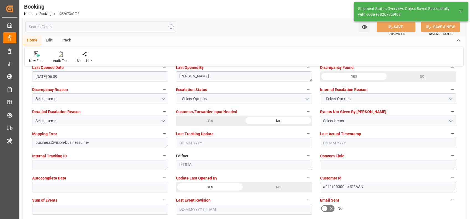
type textarea "[PERSON_NAME]"
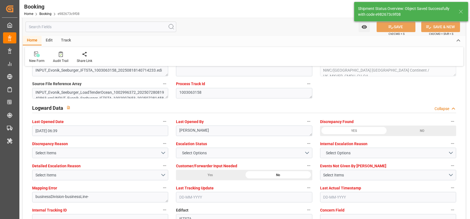
type input "[DATE] 09:22"
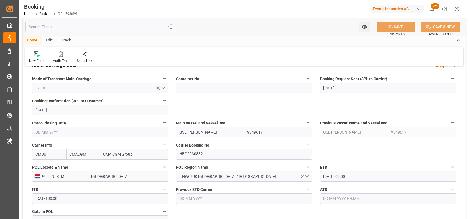
scroll to position [380, 0]
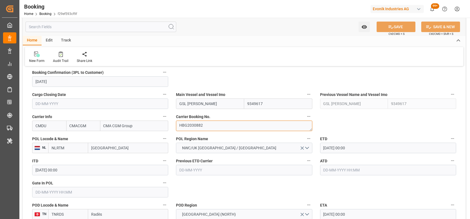
click at [211, 130] on textarea "HBG2030882" at bounding box center [244, 126] width 136 height 11
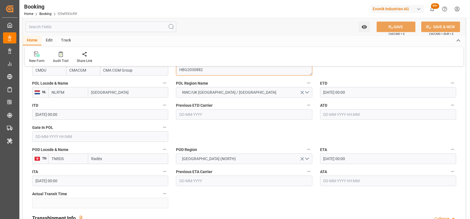
scroll to position [436, 0]
click at [102, 161] on input "Radès" at bounding box center [128, 158] width 80 height 11
type input "tunis"
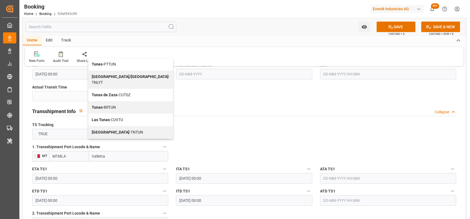
scroll to position [554, 0]
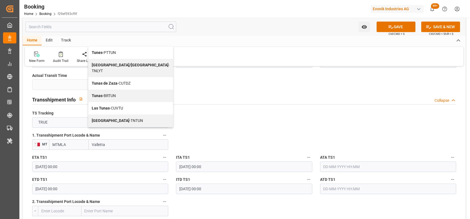
click at [98, 119] on div "Tunis - TNTUN" at bounding box center [130, 121] width 85 height 12
type input "TNTUN"
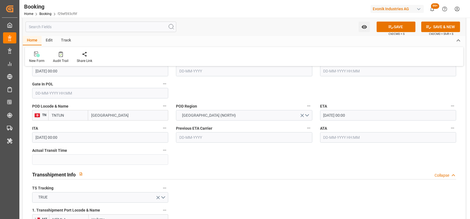
scroll to position [479, 0]
type input "Tunis"
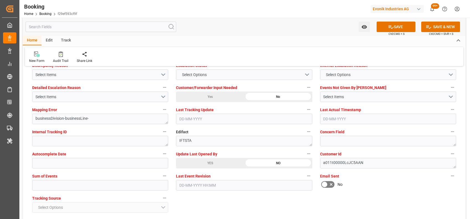
scroll to position [1004, 0]
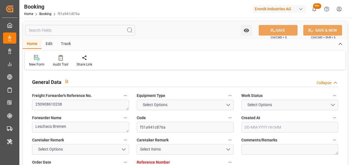
type input "7001246353"
type input "9410789"
type input "9461879"
type input "CMACGM"
type input "CMA CGM Group"
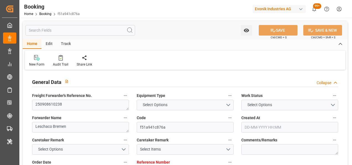
type input "BEANR"
type input "INNSA"
type input "12-08-2025 08:58"
type input "[DATE]"
type input "13-11-2025"
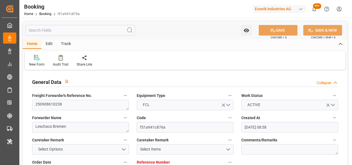
type input "22-09-2025"
type input "21-08-2025"
type input "04-10-2025 00:00"
type input "27-09-2025 00:00"
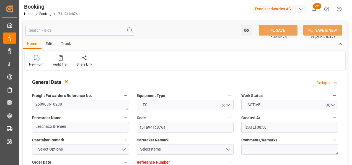
type input "18-11-2025 00:00"
type input "22-08-2025"
type input "01-09-2025 06:39"
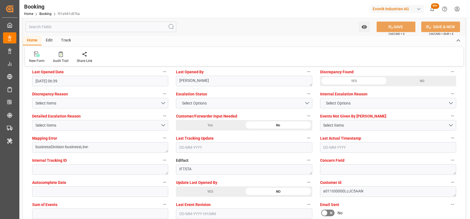
scroll to position [1021, 0]
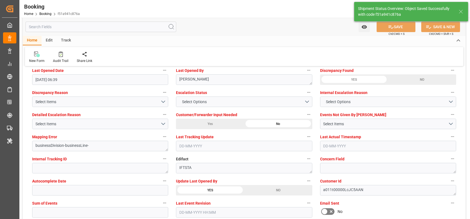
type textarea "[PERSON_NAME]"
type input "02-09-2025 09:37"
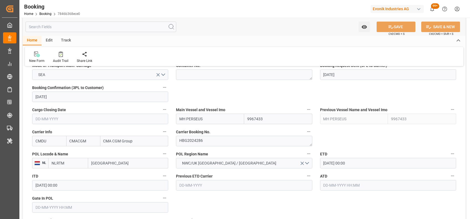
scroll to position [365, 0]
click at [198, 142] on textarea "HBG2024286" at bounding box center [244, 141] width 136 height 11
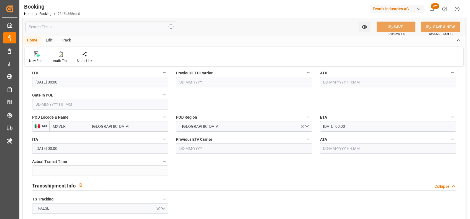
scroll to position [469, 0]
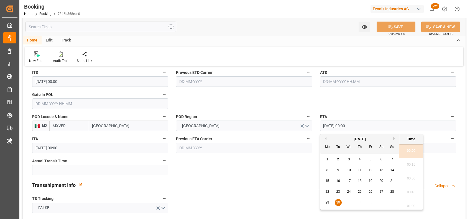
drag, startPoint x: 353, startPoint y: 122, endPoint x: 326, endPoint y: 122, distance: 27.2
click at [326, 122] on input "30-09-2025 00:00" at bounding box center [388, 126] width 136 height 11
type input "3"
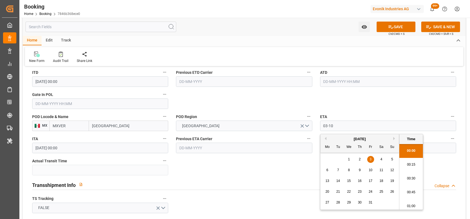
type input "03-10-2025 00:00"
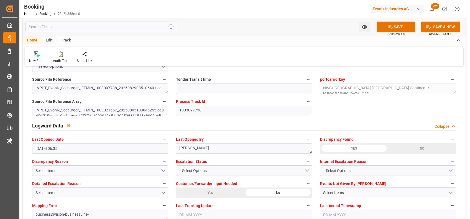
scroll to position [1011, 0]
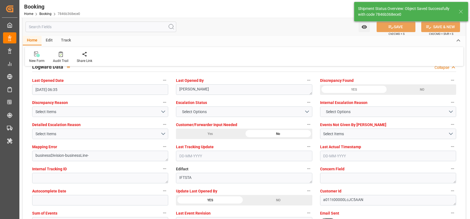
type textarea "[PERSON_NAME]"
type input "02-09-2025 09:38"
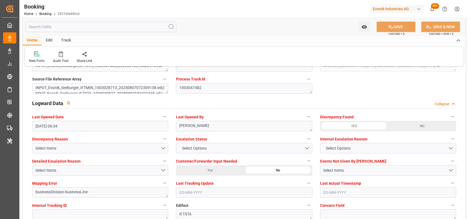
scroll to position [1008, 0]
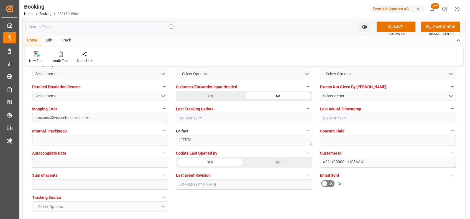
scroll to position [1050, 0]
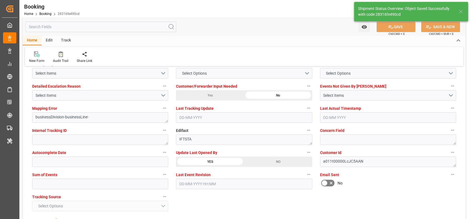
type textarea "[PERSON_NAME]"
type input "[DATE] 09:39"
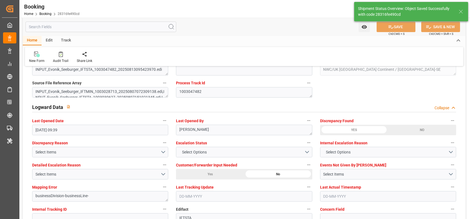
scroll to position [970, 0]
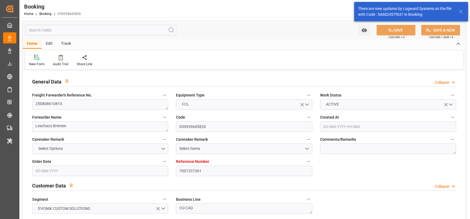
type input "31-07-2025 11:48"
type input "31-07-2025"
type input "30-10-2025"
type input "22-08-2025"
type input "12-08-2025"
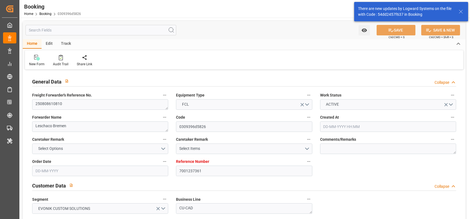
type input "01-08-2025"
type input "08-09-2025 00:00"
type input "06-09-2025 00:00"
type input "25-10-2025 00:00"
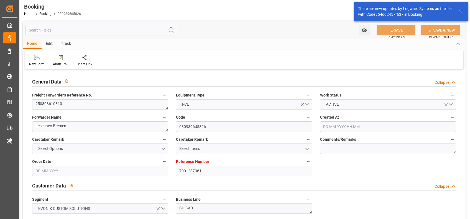
type input "18-10-2025 00:00"
type input "23-10-2025 00:00"
type input "11-08-2025"
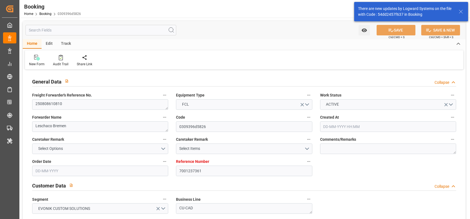
type input "01-09-2025 06:33"
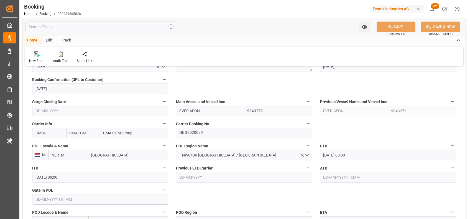
scroll to position [377, 0]
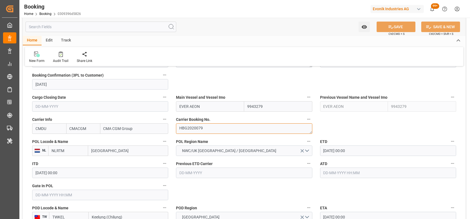
click at [200, 124] on textarea "HBG2020079" at bounding box center [244, 129] width 136 height 11
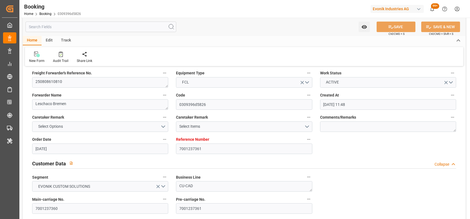
scroll to position [0, 0]
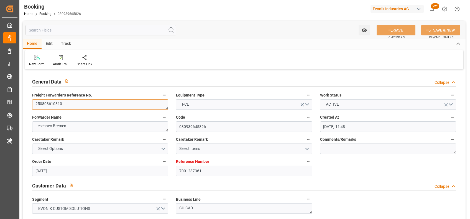
click at [93, 109] on textarea "250808610810" at bounding box center [100, 104] width 136 height 11
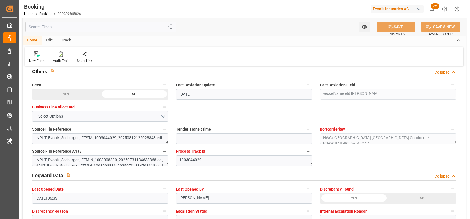
scroll to position [985, 0]
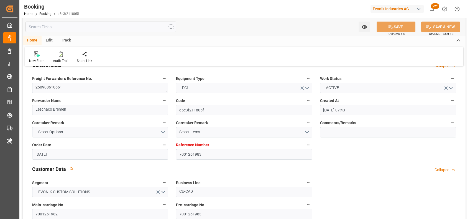
scroll to position [13, 0]
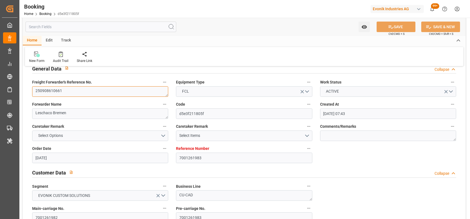
click at [46, 88] on textarea "250908610661" at bounding box center [100, 91] width 136 height 11
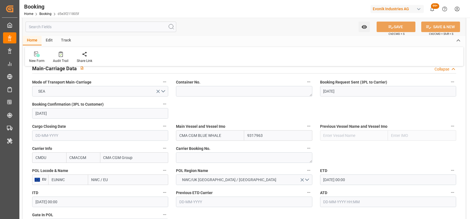
scroll to position [350, 0]
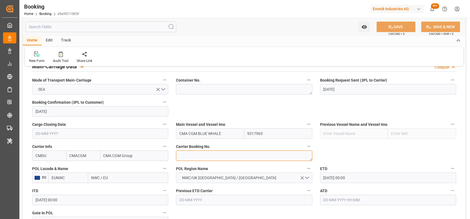
click at [218, 155] on textarea at bounding box center [244, 156] width 136 height 11
paste textarea "HBG2032749"
type textarea "HBG2032749"
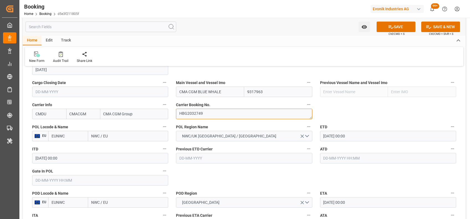
scroll to position [396, 0]
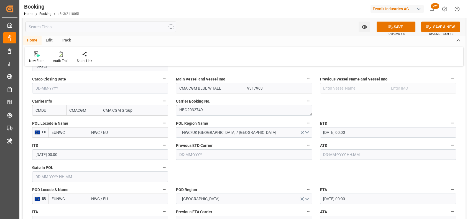
click at [71, 131] on input "EUNWC" at bounding box center [68, 132] width 40 height 11
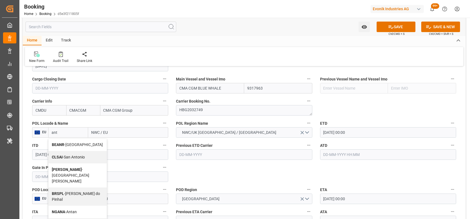
click at [55, 147] on div "BEANR - Antwerp" at bounding box center [77, 145] width 58 height 12
type input "BEANR"
type input "Antwerp"
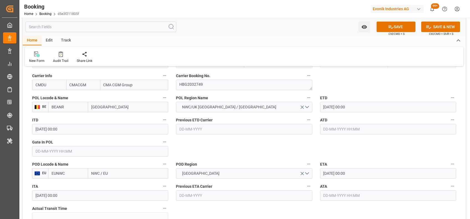
scroll to position [421, 0]
type input "BEANR"
drag, startPoint x: 116, startPoint y: 175, endPoint x: 68, endPoint y: 173, distance: 48.5
click at [68, 173] on div "EUNWC NWC / EU" at bounding box center [108, 173] width 120 height 11
type input "los ange"
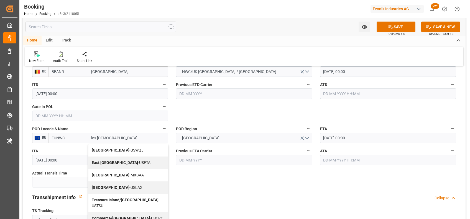
scroll to position [457, 0]
click at [106, 188] on b "Los Angeles" at bounding box center [111, 187] width 38 height 4
type input "USLAX"
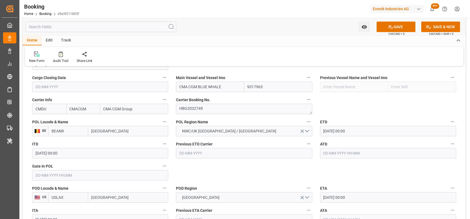
scroll to position [414, 0]
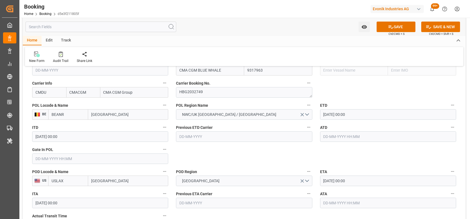
type input "Los Angeles"
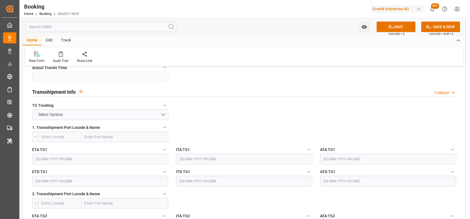
scroll to position [570, 0]
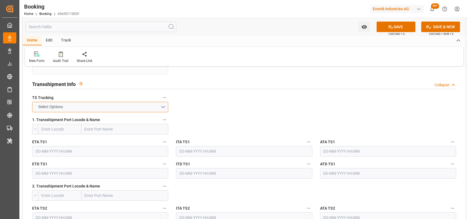
click at [149, 109] on button "Select Options" at bounding box center [100, 107] width 136 height 11
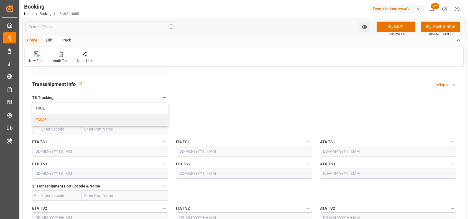
click at [137, 118] on div "FALSE" at bounding box center [100, 120] width 136 height 12
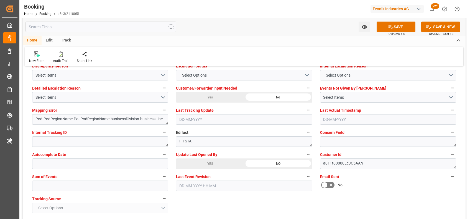
scroll to position [1048, 0]
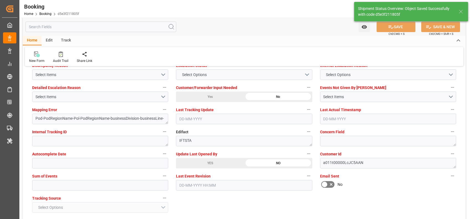
type textarea "NWC/UK North West Continent / UK_USLAX_CMDU_CU-CAD"
type textarea "[PERSON_NAME]"
type textarea "businessDivision-businessLine-"
type input "02-09-2025 09:43"
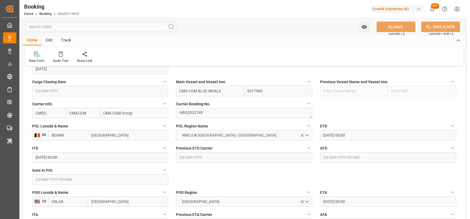
scroll to position [361, 0]
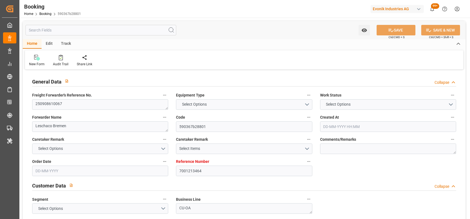
type input "7001213464"
type input "9236440"
type input "CMACGM"
type input "CMA CGM Group"
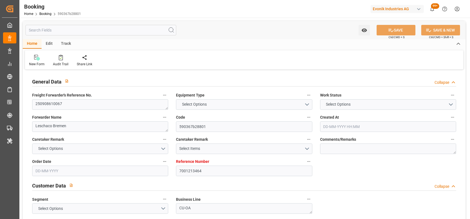
type input "NLRTM"
type input "INNSA"
type input "[DATE] 08:38"
type input "[DATE]"
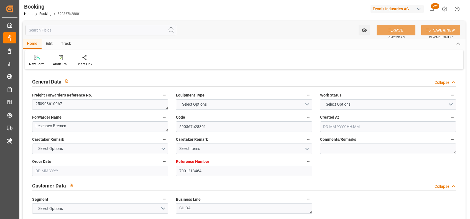
type input "[DATE]"
type input "[DATE] 00:00"
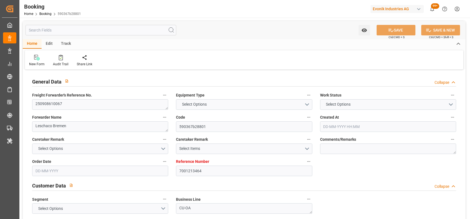
type input "[DATE] 00:00"
type input "[DATE]"
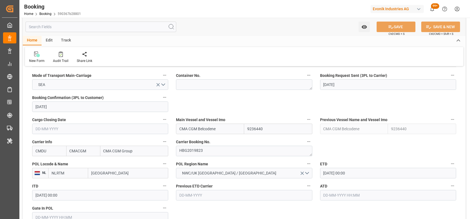
scroll to position [355, 0]
click at [194, 155] on textarea "HBG2019823" at bounding box center [244, 151] width 136 height 11
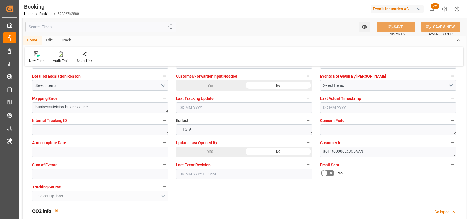
scroll to position [1060, 0]
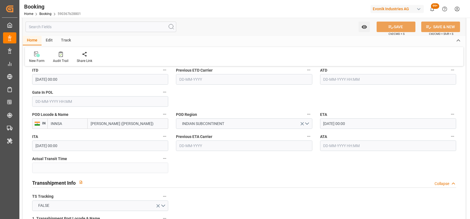
scroll to position [470, 0]
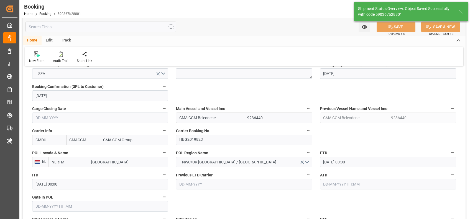
type input "02-09-2025 09:44"
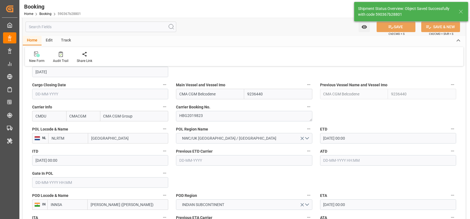
scroll to position [390, 0]
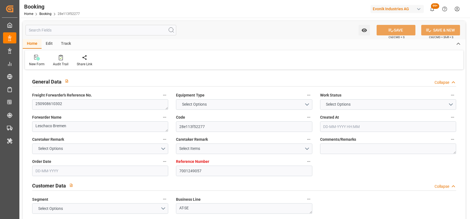
type input "7001249057"
type input "9967433"
type input "CMACGM"
type input "CMA CGM Group"
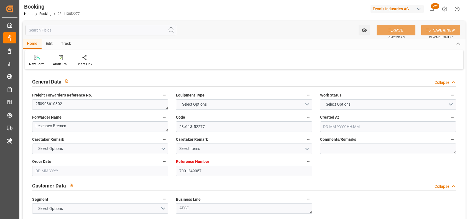
type input "NLRTM"
type input "MXVER"
type input "[DATE] 11:38"
type input "[DATE]"
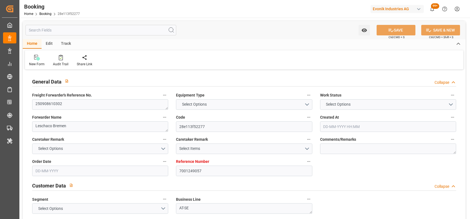
type input "28-08-2025"
type input "28-08-2025 00:00"
type input "28-08-2025"
type input "18-08-2025"
type input "10-09-2025 00:00"
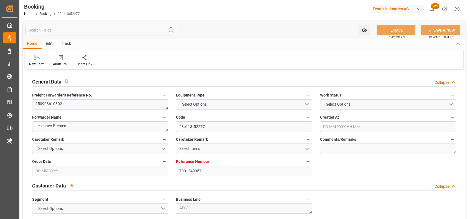
type input "10-09-2025 00:00"
type input "30-09-2025 00:00"
type input "18-08-2025"
type input "28-08-2025 18:45"
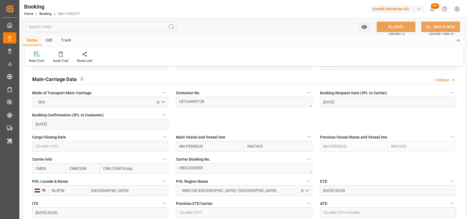
scroll to position [354, 0]
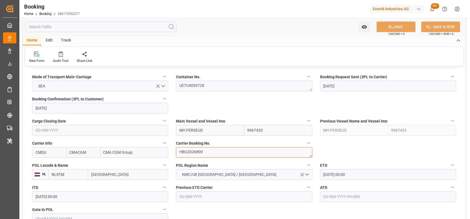
click at [199, 151] on textarea "HBG2026809" at bounding box center [244, 152] width 136 height 11
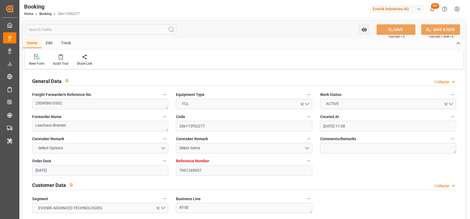
scroll to position [0, 0]
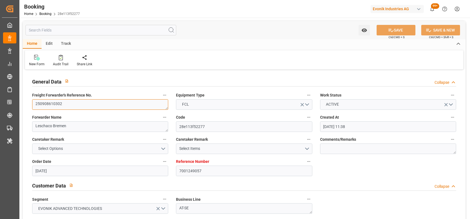
click at [45, 104] on textarea "250908610302" at bounding box center [100, 104] width 136 height 11
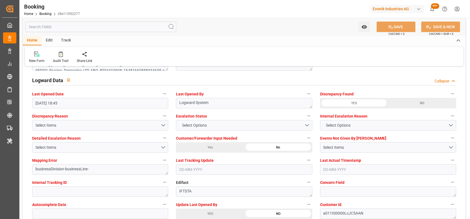
scroll to position [1000, 0]
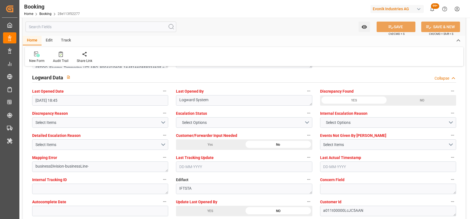
click at [441, 55] on div "New Form Audit Trail Share Link" at bounding box center [244, 56] width 438 height 19
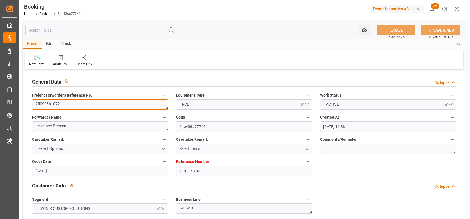
click at [130, 102] on textarea "250908610721" at bounding box center [100, 104] width 136 height 11
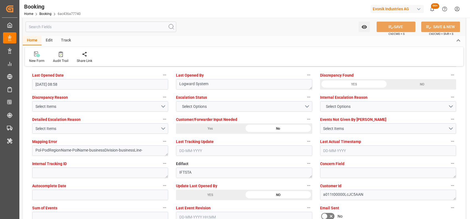
scroll to position [1017, 0]
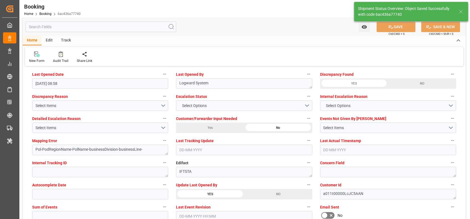
type textarea "[PERSON_NAME]"
type textarea "Pol-PodRegionName-businessDivision-businessLine-"
type input "[DATE] 09:47"
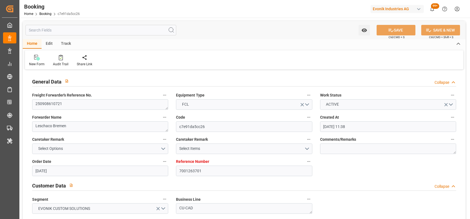
scroll to position [1078, 0]
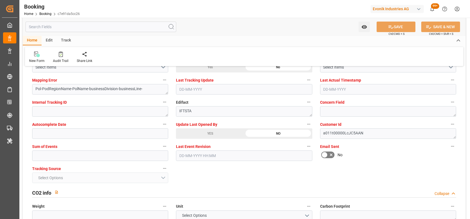
type textarea "[PERSON_NAME]"
type textarea "Pol-PodRegionName-businessDivision-businessLine-"
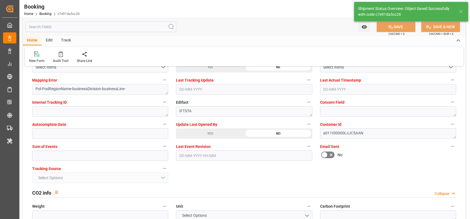
type input "[DATE] 09:47"
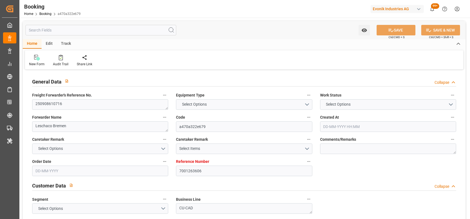
type input "7001263606"
type input "9467263"
type input "Cosco"
type input "COSCO Shipping Co. Ltd."
type input "EUNWC"
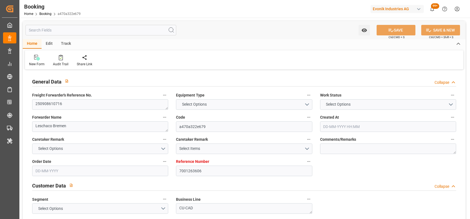
type input "CNSHA"
type input "[DATE] 10:01"
type input "[DATE]"
type input "12-11-2025"
type input "19-09-2025"
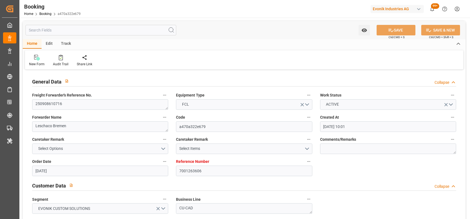
type input "19-09-2025 00:00"
type input "02-09-2025"
type input "06-10-2025 00:00"
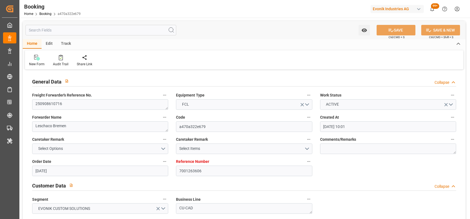
type input "06-10-2025 00:00"
type input "29-11-2025 00:00"
type input "12-11-2025 00:00"
type input "02-09-2025 08:02"
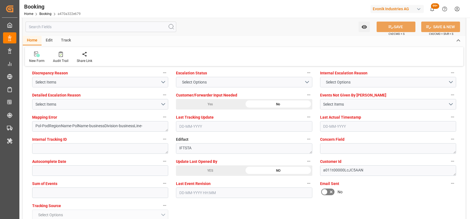
scroll to position [1042, 0]
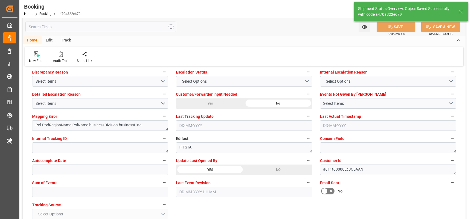
type textarea "[PERSON_NAME]"
type textarea "Pol-PodRegionName-businessDivision-businessLine-"
type input "02-09-2025 09:47"
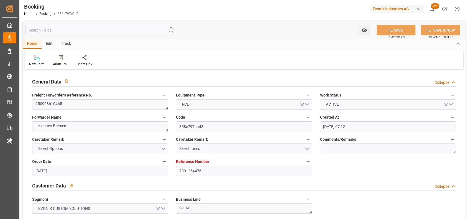
scroll to position [370, 0]
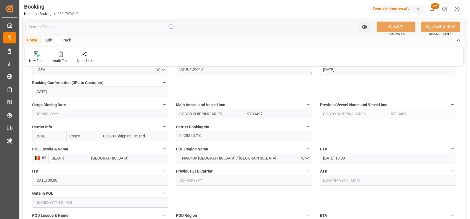
click at [197, 137] on textarea "6428320710" at bounding box center [244, 136] width 136 height 11
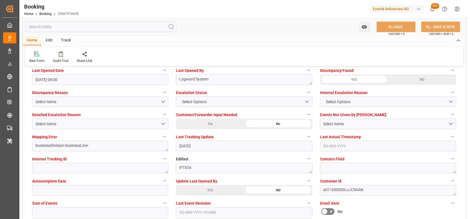
scroll to position [1035, 0]
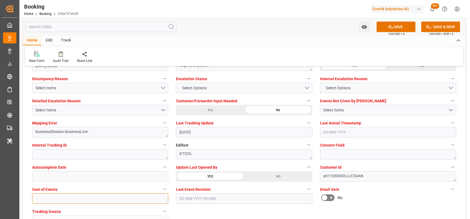
click at [135, 198] on input "text" at bounding box center [100, 199] width 136 height 11
type input "0"
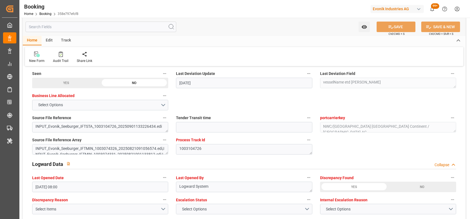
scroll to position [909, 0]
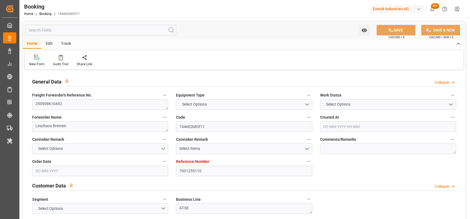
type input "7001255110"
type input "9789635"
type input "Cosco"
type input "COSCO Shipping Co. Ltd."
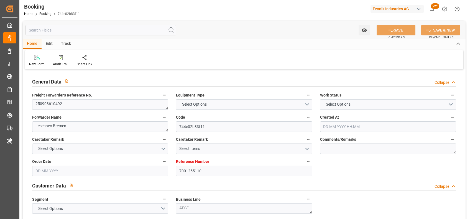
type input "BEANR"
type input "CNSGH"
type input "[DATE] 13:07"
type input "[DATE]"
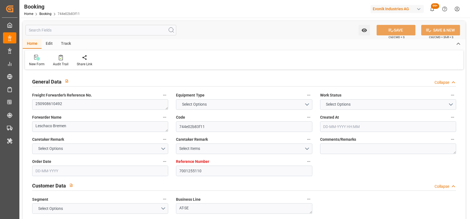
type input "[DATE]"
type input "[DATE] 00:00"
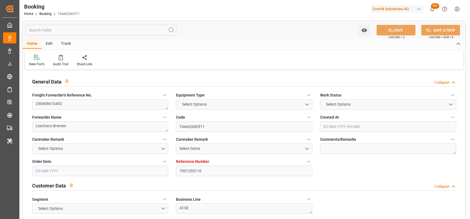
type input "[DATE] 00:00"
type input "21-08-2025"
type input "02-09-2025 07:41"
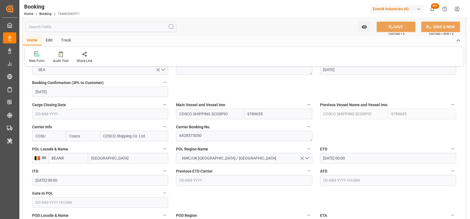
scroll to position [370, 0]
click at [193, 133] on textarea "6428573050" at bounding box center [244, 136] width 136 height 11
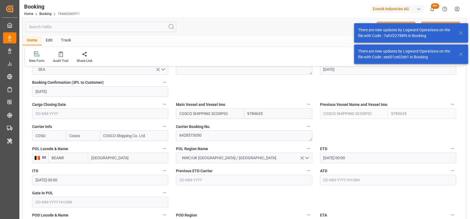
click at [218, 111] on input "COSCO SHIPPING SCORPIO" at bounding box center [210, 114] width 68 height 11
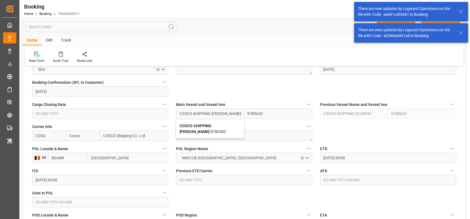
click at [201, 128] on b "COSCO SHIPPING LEO" at bounding box center [196, 129] width 32 height 10
type input "COSCO SHIPPING LEO"
type input "9783502"
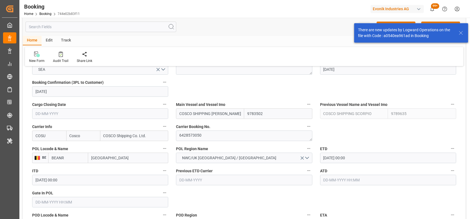
scroll to position [404, 0]
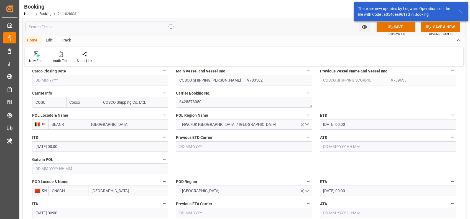
type input "COSCO SHIPPING [PERSON_NAME]"
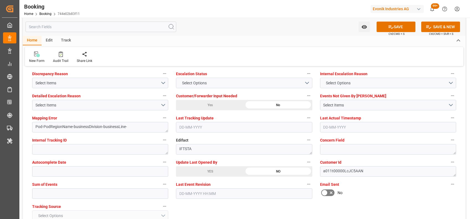
scroll to position [1040, 0]
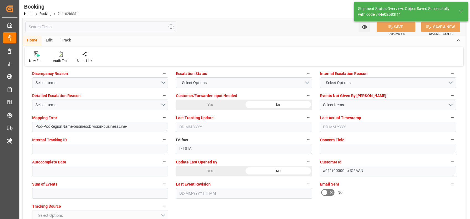
type textarea "shaini ghorai"
type input "02-09-2025 09:48"
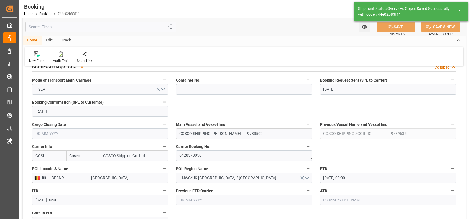
scroll to position [350, 0]
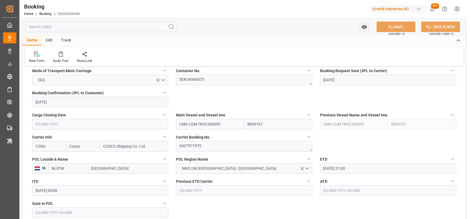
scroll to position [360, 0]
click at [202, 147] on textarea "6427971970" at bounding box center [244, 146] width 136 height 11
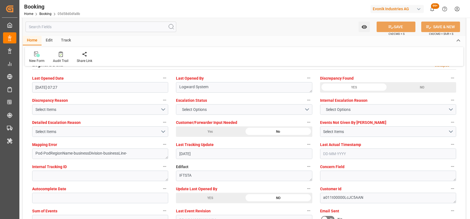
scroll to position [1014, 0]
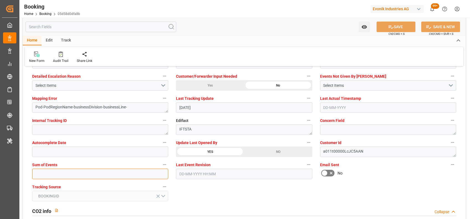
click at [117, 170] on input "text" at bounding box center [100, 174] width 136 height 11
type input "0"
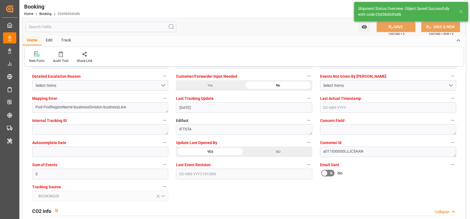
type textarea "[PERSON_NAME]"
type input "02-09-2025 09:49"
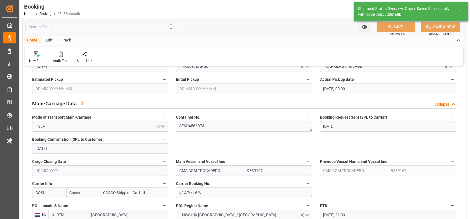
scroll to position [313, 0]
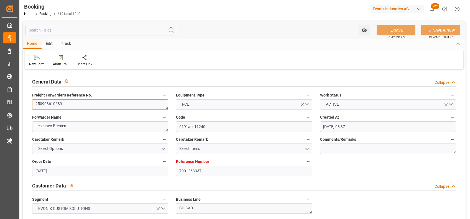
click at [52, 104] on textarea "250908610689" at bounding box center [100, 104] width 136 height 11
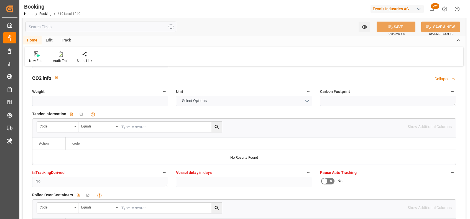
scroll to position [1071, 0]
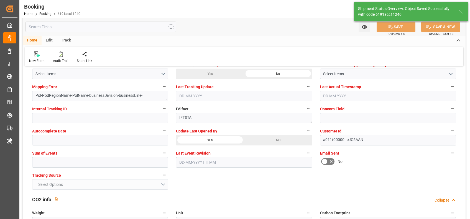
type textarea "[PERSON_NAME]"
type textarea "Pol-PodRegionName-businessDivision-businessLine-"
type input "02-09-2025 09:50"
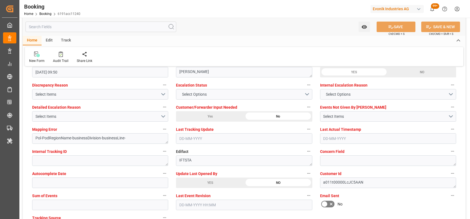
scroll to position [1028, 0]
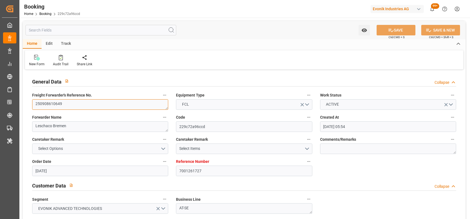
click at [63, 106] on textarea "250908610649" at bounding box center [100, 104] width 136 height 11
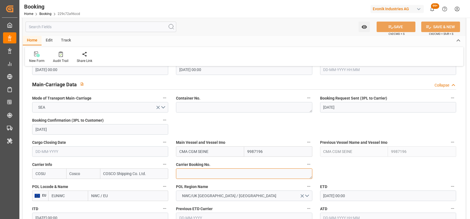
click at [202, 174] on textarea at bounding box center [244, 174] width 136 height 11
paste textarea "6429001380"
type textarea "6429001380"
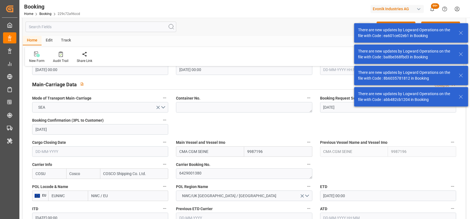
scroll to position [413, 0]
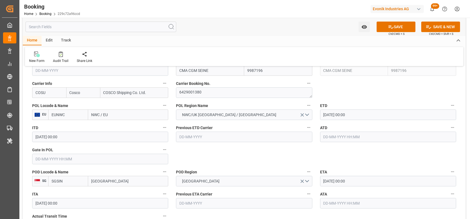
drag, startPoint x: 109, startPoint y: 117, endPoint x: 86, endPoint y: 118, distance: 22.7
click at [86, 118] on div "EUNWC NWC / EU" at bounding box center [108, 115] width 120 height 11
type input "antw"
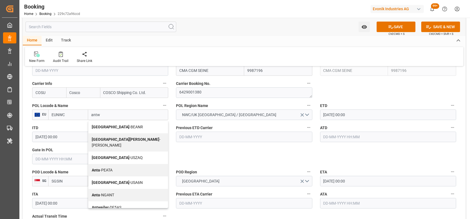
click at [94, 128] on b "Antwerp" at bounding box center [111, 127] width 38 height 4
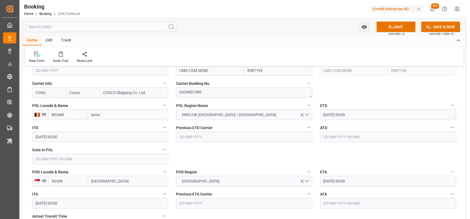
type input "BEANR"
type input "Antwerp"
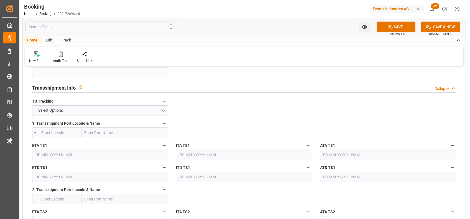
scroll to position [569, 0]
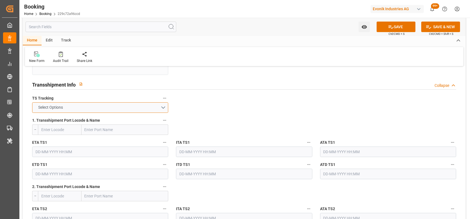
click at [102, 107] on button "Select Options" at bounding box center [100, 108] width 136 height 11
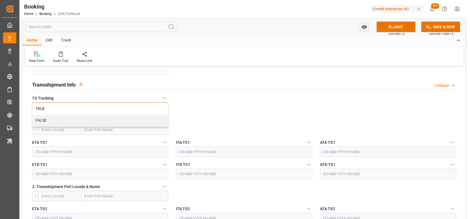
click at [102, 107] on div "TRUE" at bounding box center [100, 109] width 136 height 12
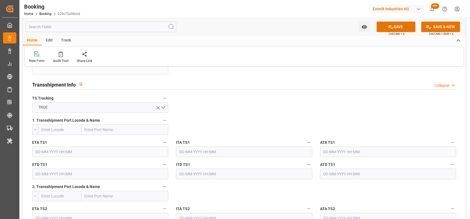
click at [91, 133] on input "text" at bounding box center [124, 130] width 87 height 11
type input "myp"
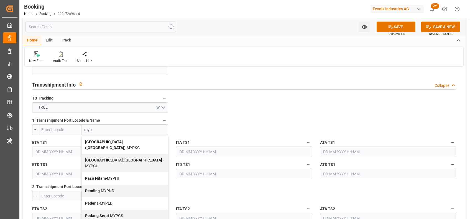
click at [85, 142] on b "Port Klang (Pelabuhan Klang)" at bounding box center [105, 145] width 40 height 10
type input "MYPKG"
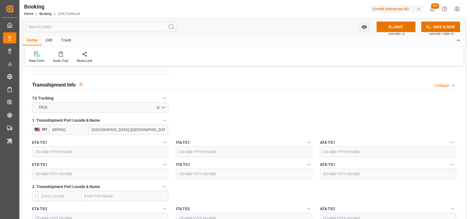
type input "Port Klang (Pelabuhan Klang)"
click at [139, 149] on input "2" at bounding box center [100, 152] width 136 height 11
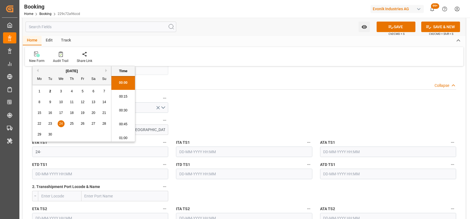
scroll to position [819, 0]
type input "24-10-2025 00:00"
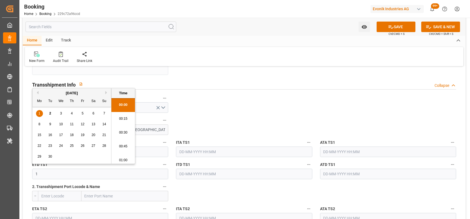
click at [119, 177] on input "1" at bounding box center [100, 174] width 136 height 11
type input "14-11-2025 00:00"
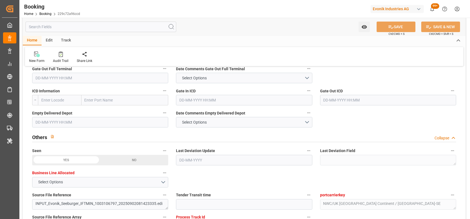
scroll to position [831, 0]
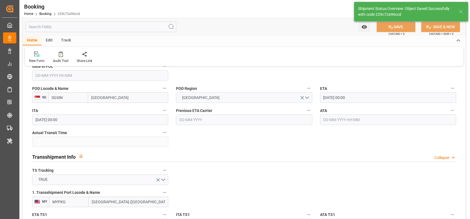
type textarea "[PERSON_NAME]"
type textarea "businessDivision-businessLine-"
type textarea "Yes"
type input "24-10-2025 00:00"
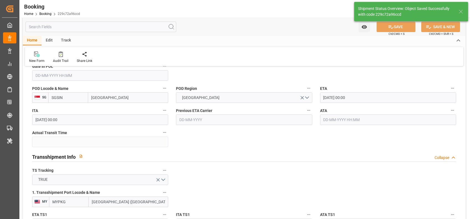
type input "14-11-2025 00:00"
type input "02-09-2025 09:51"
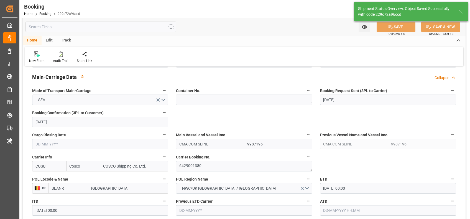
scroll to position [433, 0]
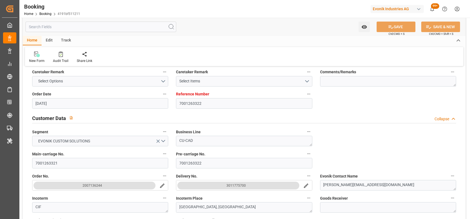
scroll to position [20, 0]
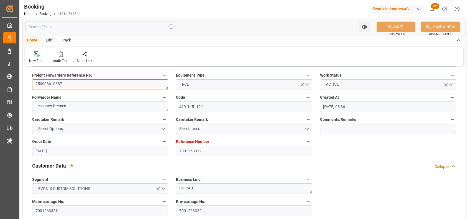
click at [60, 89] on textarea "250908610687" at bounding box center [100, 85] width 136 height 11
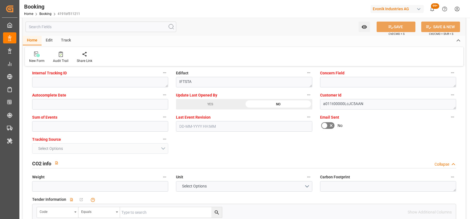
scroll to position [1064, 0]
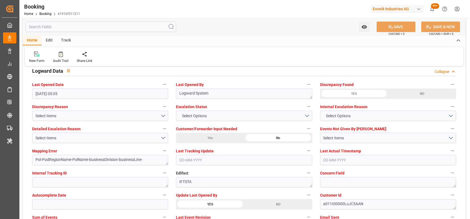
scroll to position [1007, 0]
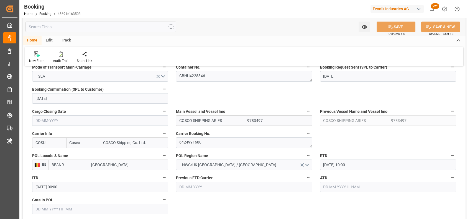
scroll to position [364, 0]
click at [198, 139] on textarea "6424991680" at bounding box center [244, 142] width 136 height 11
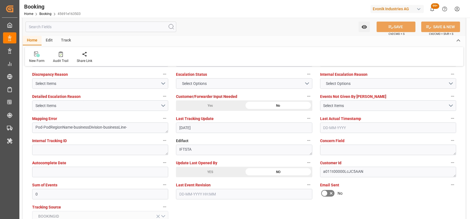
scroll to position [1061, 0]
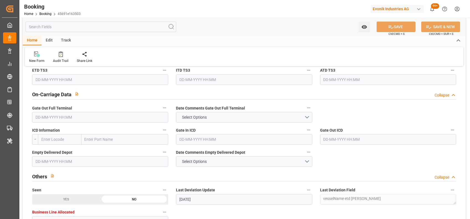
scroll to position [698, 0]
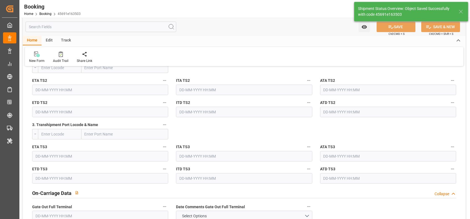
type textarea "[PERSON_NAME]"
type input "02-09-2025 09:52"
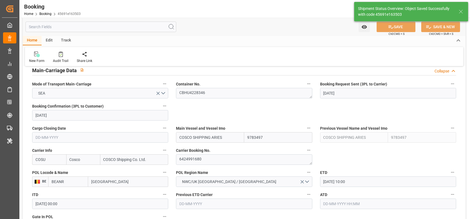
scroll to position [344, 0]
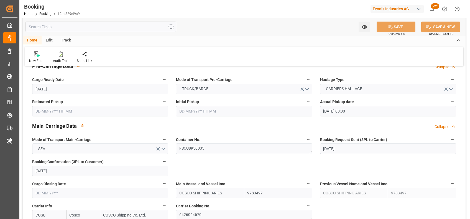
scroll to position [333, 0]
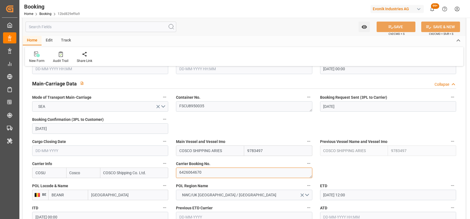
click at [200, 168] on textarea "6426064670" at bounding box center [244, 173] width 136 height 11
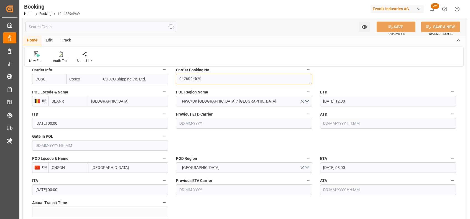
scroll to position [481, 0]
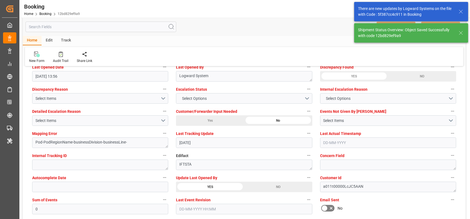
scroll to position [378, 0]
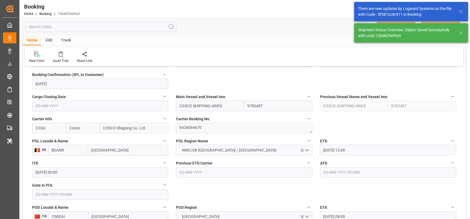
type textarea "[PERSON_NAME]"
type input "02-09-2025 09:53"
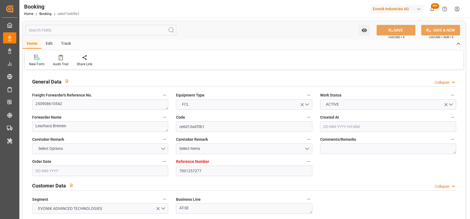
type input "[DATE] 09:55"
type input "[DATE]"
type input "[DATE] 00:00"
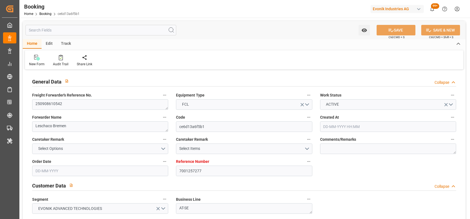
type input "[DATE] 00:00"
type input "[DATE]"
type input "[DATE] 00:00"
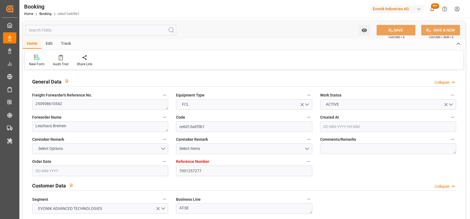
type input "19-11-2025 00:00"
type input "10-11-2025 00:00"
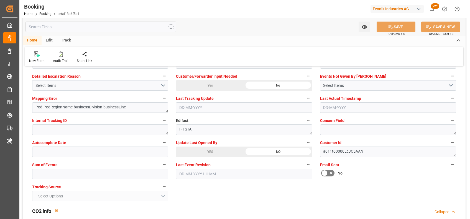
scroll to position [1060, 0]
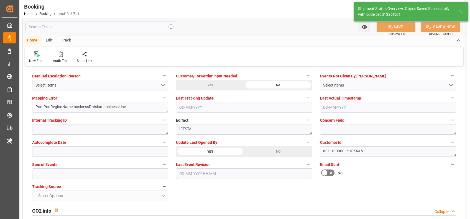
type input "02-09-2025 09:54"
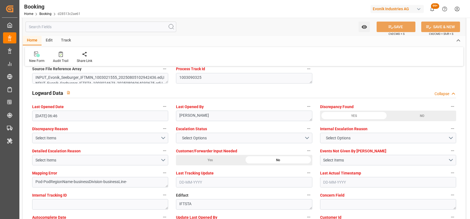
scroll to position [1046, 0]
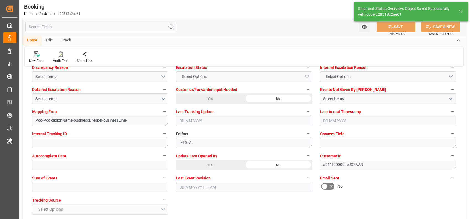
type input "[DATE] 09:54"
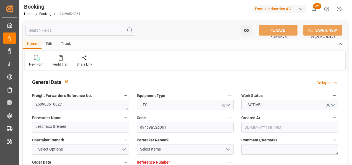
type input "7001231230"
type input "9783502"
type input "Cosco"
type input "COSCO Shipping Co. Ltd."
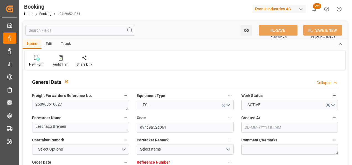
type input "BEANR"
type input "CNSGH"
type input "24-07-2025 08:27"
type input "24-07-2025"
type input "31-10-2025"
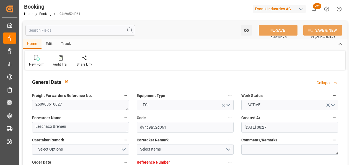
type input "01-09-2025"
type input "30-07-2025"
type input "[DATE]"
type input "20-09-2025 00:00"
type input "08-09-2025 00:00"
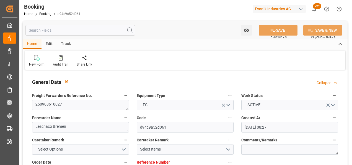
type input "28-10-2025 00:00"
type input "15-08-2025"
type input "01-09-2025 06:46"
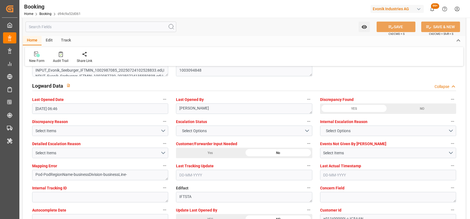
scroll to position [1020, 0]
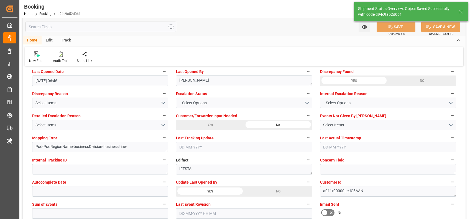
type textarea "[PERSON_NAME]"
type input "02-09-2025 09:54"
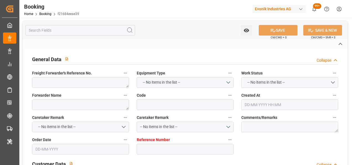
type textarea "250908610055"
type textarea "Leschaco Bremen"
type input "f21684eeae39"
type input "3011506783"
type textarea "CU-OA"
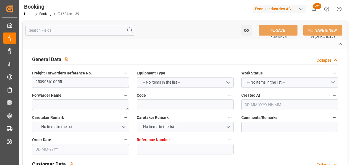
type input "4006673692"
type textarea "yuki.tsunekawa@evonik.com"
type textarea "CIF"
type textarea "Osaka"
type textarea "Evonik Plant 0000501702"
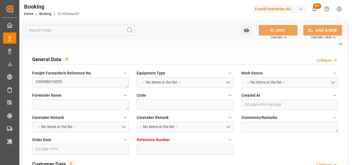
type textarea "Worms"
type input "EVER ART"
type input "COSU"
type textarea "6426594600"
type input "[GEOGRAPHIC_DATA]"
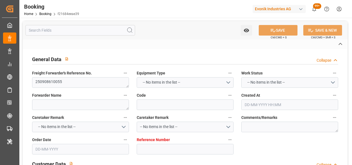
type input "Osaka"
type input "Shanghai"
type textarea "vesselName etd [PERSON_NAME]"
type textarea "INPUT_Evonik_Seeburger_LoadTenderOcean_1003018878_20250804152132185.xml"
type textarea "NWC/UK North West Continent / UK_JPOSA_COSU_CU-OA"
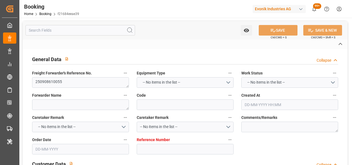
type textarea "INPUT_Evonik_Seeburger_LoadTenderOcean_1003001199_20250729141307730.xml,INPUT_E…"
type textarea "1003018878"
type textarea "[PERSON_NAME]"
type textarea "businessDivision-businessLine-"
type textarea "IFTSTA"
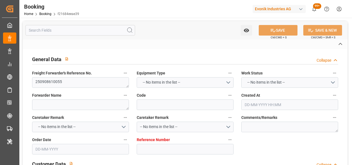
type textarea "a011t00000LcJC5AAN"
type textarea "Yes"
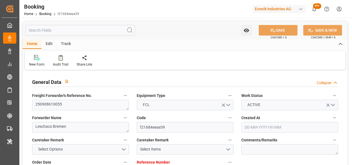
type input "3011506783"
type input "9893943"
type input "Cosco"
type input "COSCO Shipping Co. Ltd."
type input "NLRTM"
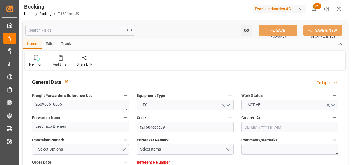
type input "JPOSA"
type input "CNSGH"
type input "29-07-2025 12:15"
type input "29-07-2025"
type input "[DATE]"
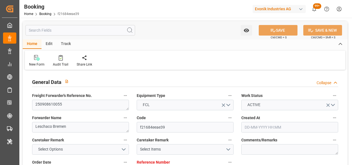
type input "08-09-2025"
type input "04-08-2025"
type input "21-09-2025 00:00"
type input "15-09-2025 00:00"
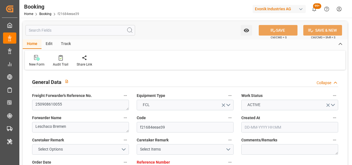
type input "16-11-2025 00:00"
type input "15-10-2025 00:00"
type input "09-11-2025 00:00"
type input "11-11-2025 00:00"
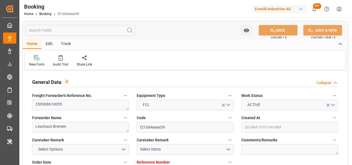
type input "11-11-2025 00:00"
type input "04-08-2025"
type input "01-09-2025 06:46"
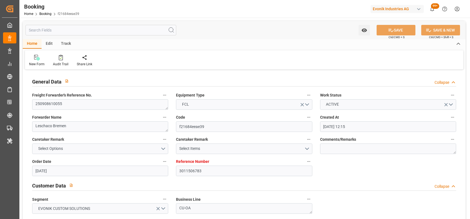
scroll to position [379, 0]
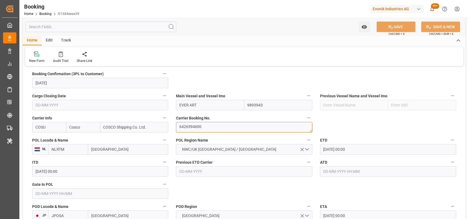
click at [200, 126] on textarea "6426594600" at bounding box center [244, 127] width 136 height 11
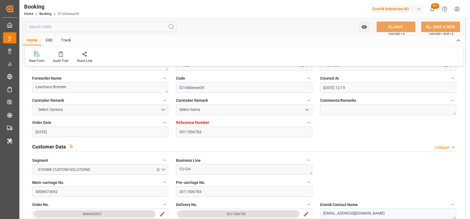
scroll to position [0, 0]
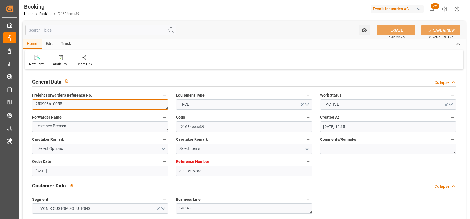
click at [47, 106] on textarea "250908610055" at bounding box center [100, 104] width 136 height 11
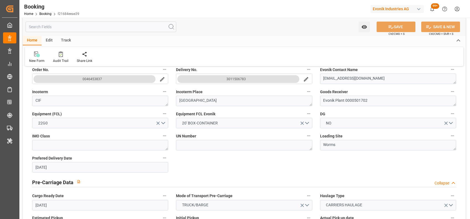
scroll to position [98, 0]
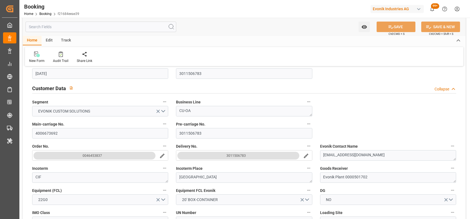
drag, startPoint x: 252, startPoint y: 157, endPoint x: 220, endPoint y: 157, distance: 32.1
click at [220, 157] on button "3011506783" at bounding box center [238, 156] width 122 height 8
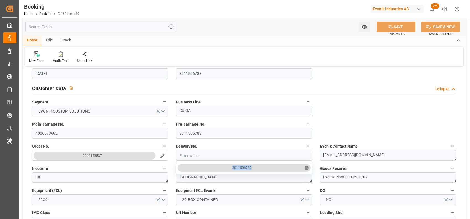
drag, startPoint x: 230, startPoint y: 167, endPoint x: 259, endPoint y: 167, distance: 28.8
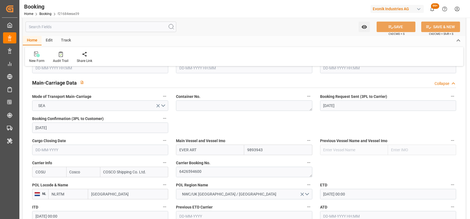
scroll to position [337, 0]
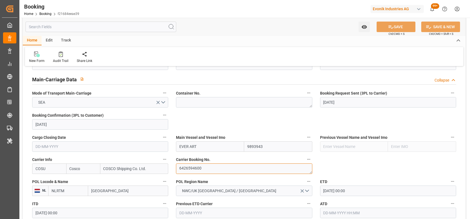
click at [203, 164] on textarea "6426594600" at bounding box center [244, 169] width 136 height 11
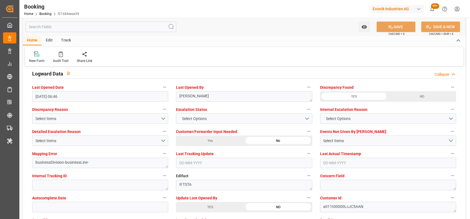
scroll to position [1006, 0]
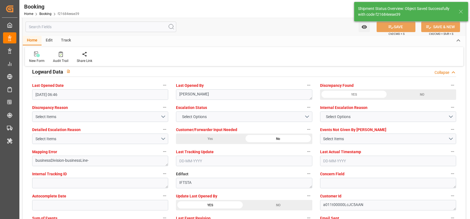
type textarea "[PERSON_NAME]"
type input "02-09-2025 09:56"
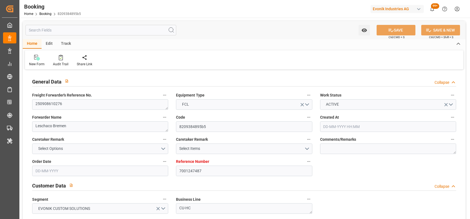
type input "7001247487"
type input "9461881"
type input "Evergreen"
type input "Evergreen Marine Corp."
type input "NLRTM"
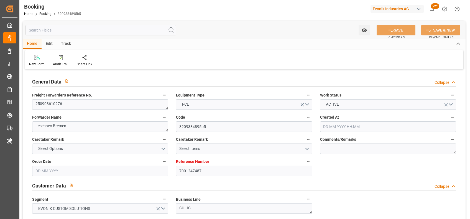
type input "USNYC"
type input "[DATE] 08:07"
type input "[DATE]"
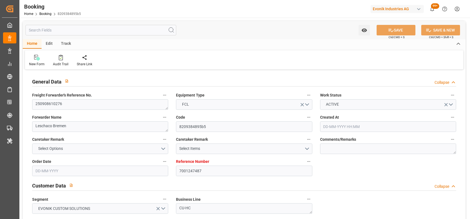
type input "[DATE]"
type input "[DATE] 00:00"
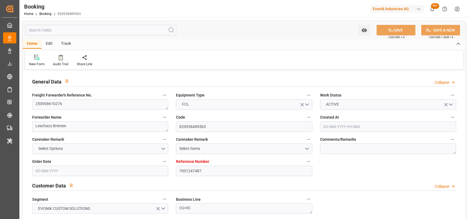
type input "[DATE] 00:00"
type input "[DATE]"
type input "[DATE] 06:48"
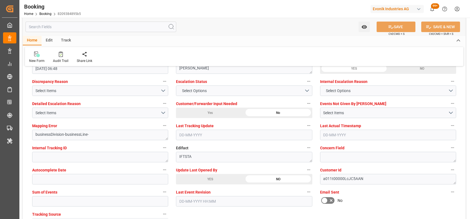
scroll to position [1033, 0]
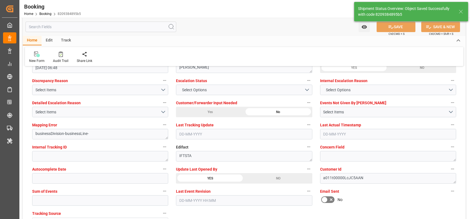
type textarea "[PERSON_NAME]"
type input "02-09-2025 09:57"
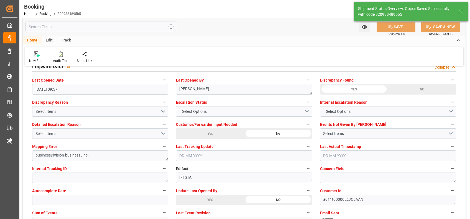
scroll to position [1011, 0]
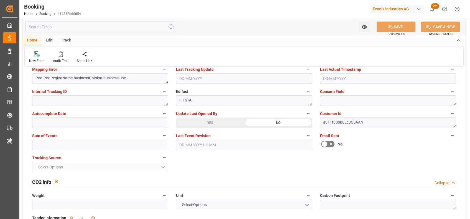
scroll to position [1090, 0]
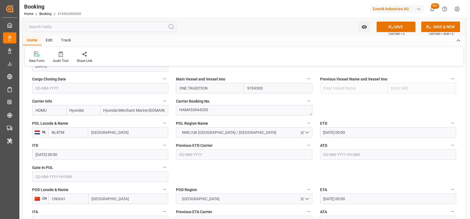
scroll to position [395, 0]
click at [203, 111] on textarea "HAMA53044200" at bounding box center [244, 111] width 136 height 11
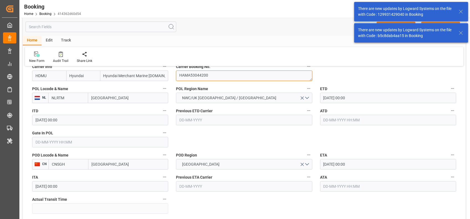
scroll to position [431, 0]
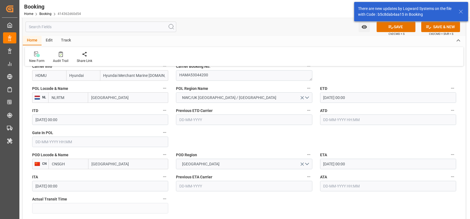
click at [327, 98] on input "06-10-2025 00:00" at bounding box center [388, 98] width 136 height 11
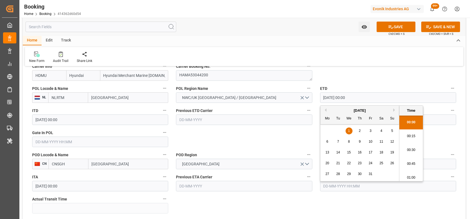
type input "13-10-2025 00:00"
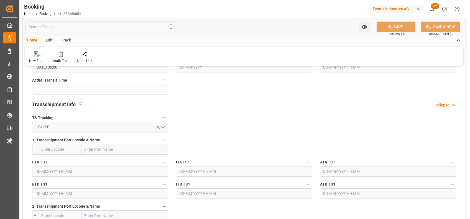
scroll to position [994, 0]
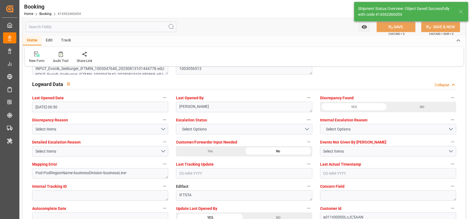
type textarea "[PERSON_NAME]"
type input "02-09-2025 10:00"
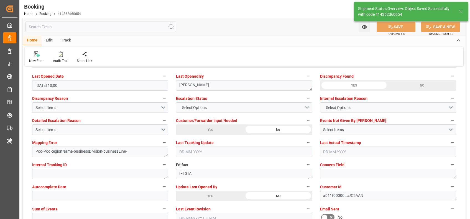
scroll to position [1028, 0]
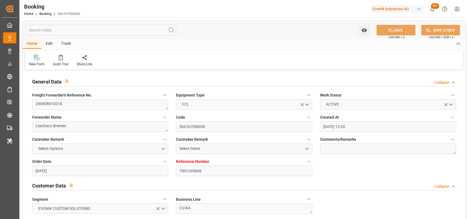
scroll to position [295, 0]
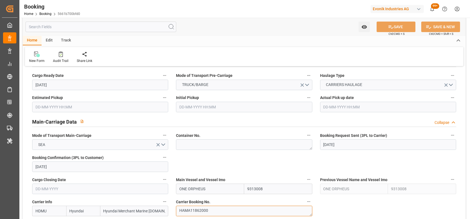
click at [205, 211] on textarea "HAMA11862000" at bounding box center [244, 211] width 136 height 11
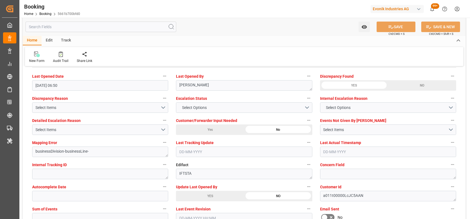
scroll to position [1022, 0]
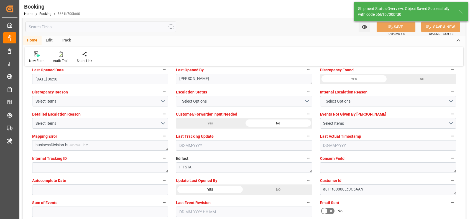
type input "[DATE] 10:01"
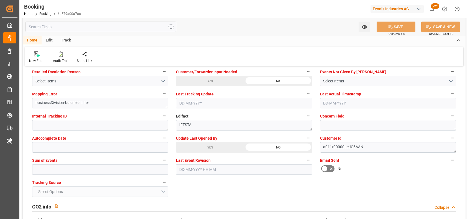
scroll to position [1065, 0]
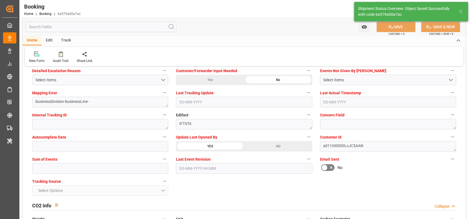
type textarea "[PERSON_NAME]"
type input "02-09-2025 10:01"
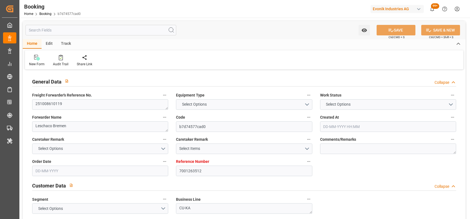
type input "7001263512"
type input "9298636"
type input "EUNWC"
type input "01-09-2025 09:36"
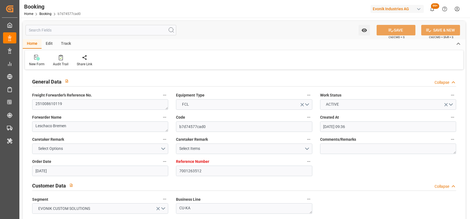
type input "01-09-2025"
type input "02-11-2025"
type input "07-10-2025"
type input "07-10-2025 00:00"
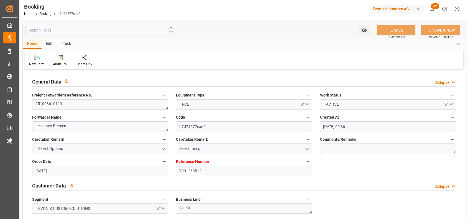
type input "01-09-2025"
type input "[DATE]"
type input "15-10-2025 00:00"
type input "28-10-2025 00:00"
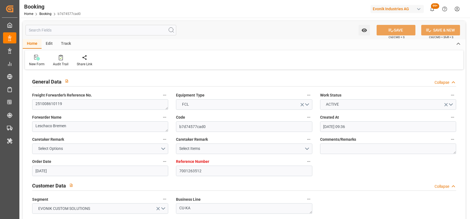
type input "28-10-2025 00:00"
type input "02-09-2025 06:16"
click at [67, 105] on textarea "251008610119" at bounding box center [100, 104] width 136 height 11
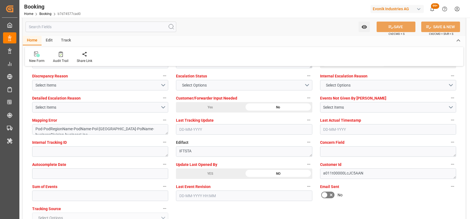
scroll to position [1038, 0]
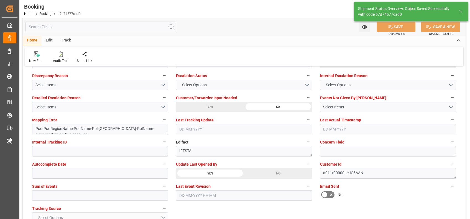
type textarea "shaini ghorai"
type textarea "Pod-PodRegionName-Pol-PodRegionName-businessDivision-businessLine-"
type input "02-09-2025 10:14"
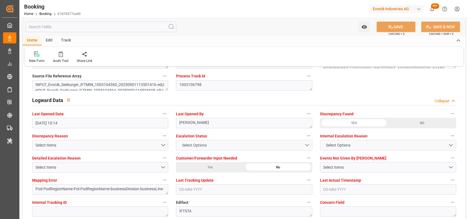
scroll to position [976, 0]
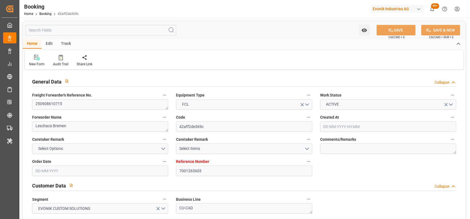
type input "7001263603"
type input "9619921"
type input "Maersk"
type input "Maersk Line AS"
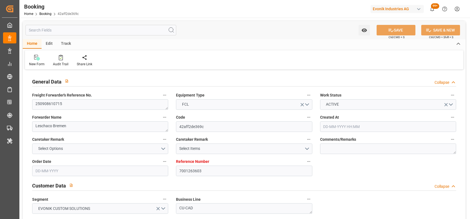
type input "EUNWC"
type input "CNJMN"
type input "01-09-2025 10:00"
type input "01-09-2025"
type input "15-11-2025"
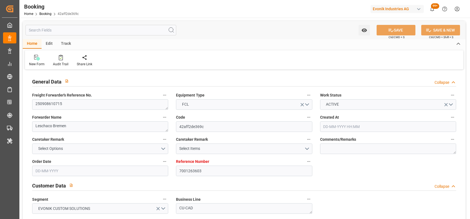
type input "19-09-2025"
type input "19-09-2025 00:00"
type input "[DATE]"
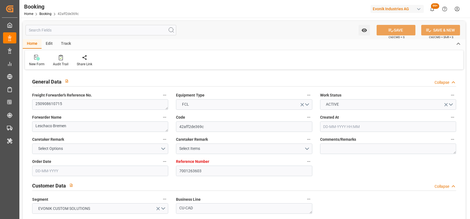
type input "29-09-2025 00:00"
type input "15-11-2025 00:00"
type input "02-09-2025 09:46"
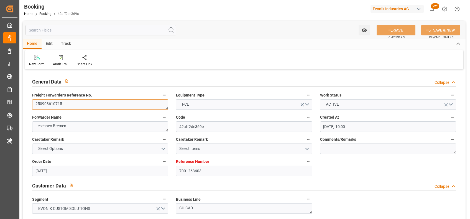
click at [80, 106] on textarea "250908610715" at bounding box center [100, 104] width 136 height 11
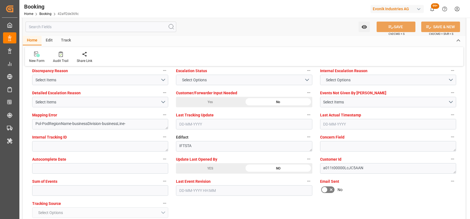
scroll to position [1045, 0]
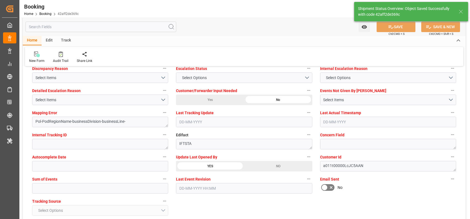
type textarea "[PERSON_NAME]"
type input "02-09-2025 10:14"
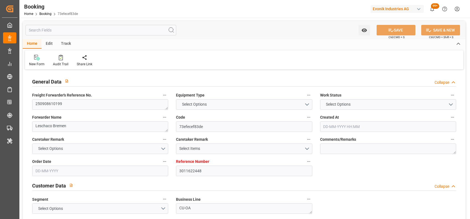
type input "3011622448"
type input "9321495"
type input "Maersk"
type input "Maersk Line AS"
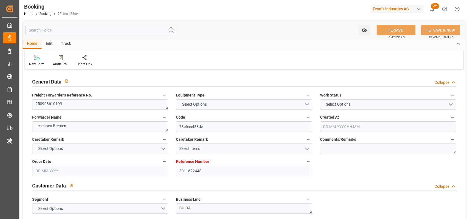
type input "NLRTM"
type input "[DATE] 05:37"
type input "[DATE]"
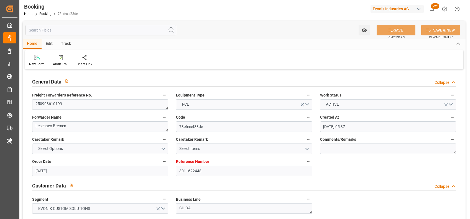
type input "[DATE]"
type input "[DATE] 00:00"
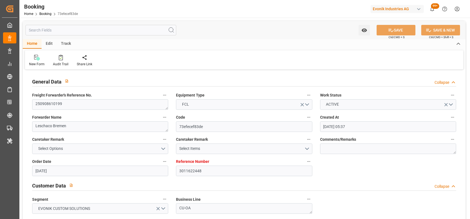
type input "[DATE] 00:00"
type input "[DATE] 07:33"
click at [62, 107] on textarea "250908610199" at bounding box center [100, 104] width 136 height 11
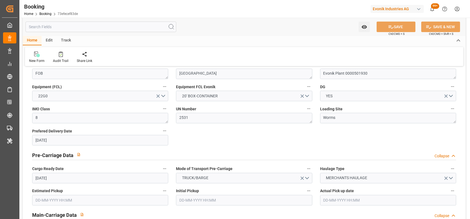
scroll to position [202, 0]
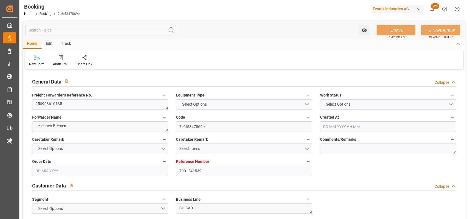
type input "7001241539"
type input "9632155"
type input "Maersk"
type input "Maersk Line AS"
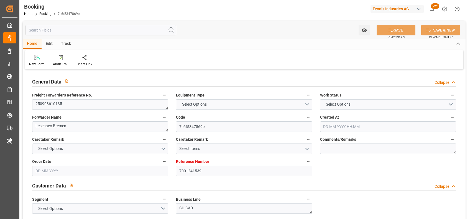
type input "NLRTM"
type input "CNJMN"
type input "MYTPP"
type input "CNNNP"
type input "06-08-2025 06:55"
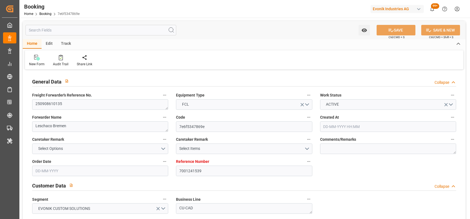
type input "[DATE]"
type input "17-10-2025"
type input "05-09-2025"
type input "[DATE]"
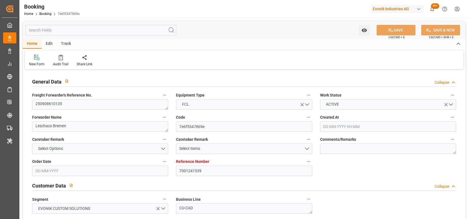
type input "15-09-2025 00:00"
type input "01-11-2025 00:00"
type input "08-11-2025 00:00"
type input "15-10-2025 00:00"
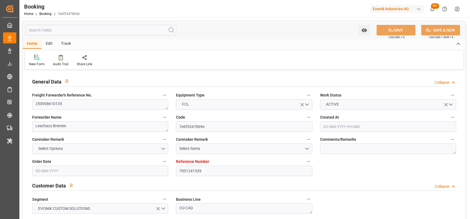
type input "18-10-2025 00:00"
type input "20-10-2025 00:00"
type input "01-11-2025 00:00"
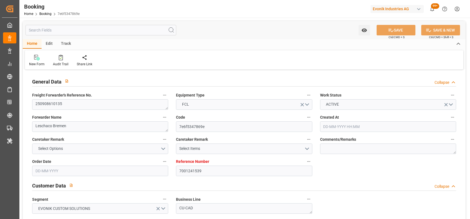
type input "05-11-2025 00:00"
type input "07-08-2025"
type input "02-09-2025 06:25"
click at [63, 103] on textarea "250908610135" at bounding box center [100, 104] width 136 height 11
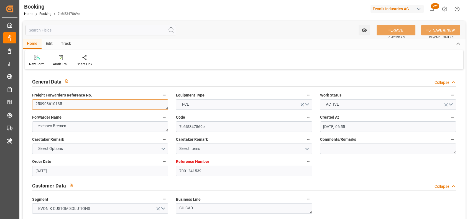
click at [63, 103] on textarea "250908610135" at bounding box center [100, 104] width 136 height 11
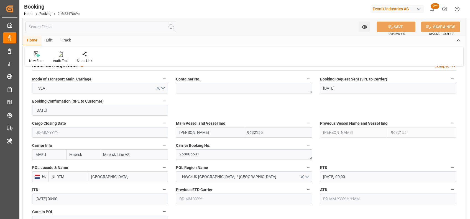
scroll to position [352, 0]
click at [188, 157] on textarea "258006531" at bounding box center [244, 154] width 136 height 11
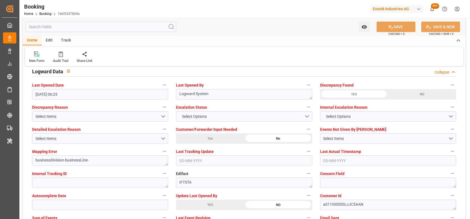
scroll to position [1015, 0]
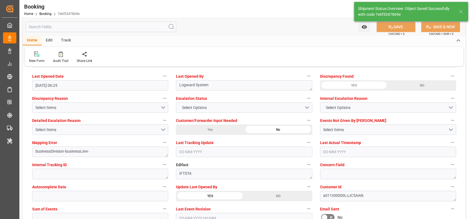
type textarea "[PERSON_NAME]"
type input "02-09-2025 10:17"
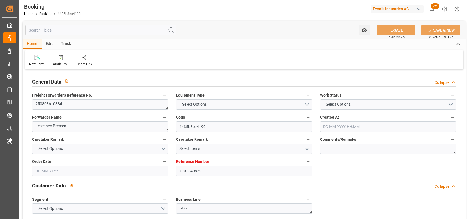
type input "7001240829"
type input "9632105"
type input "Maersk"
type input "Maersk Line AS"
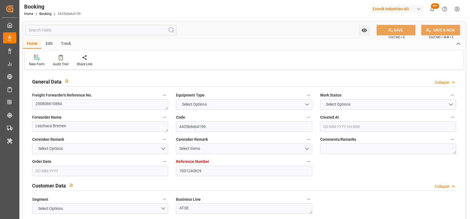
type input "NLRTM"
type input "CNHUA"
type input "MYTPP"
type input "CNNSA"
type input "NLRTM"
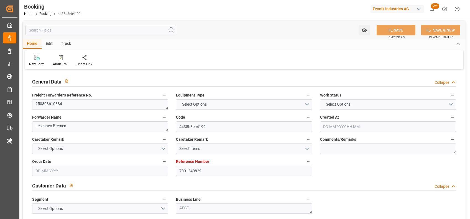
type input "CNHUA"
type input "9823742"
type input "05-08-2025 11:31"
type input "05-08-2025"
type input "07-10-2025"
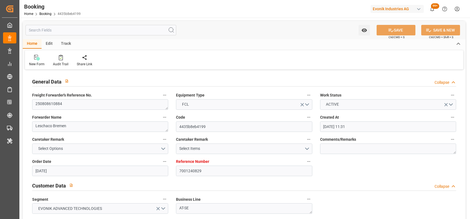
type input "22-08-2025"
type input "28-08-2025 00:00"
type input "06-08-2025"
type input "08-09-2025 10:00"
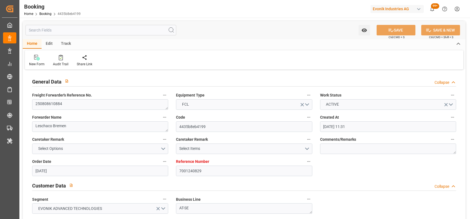
type input "01-09-2025 00:00"
type input "21-10-2025 07:00"
type input "24-10-2025 00:00"
type input "08-10-2025 01:00"
type input "04-10-2025 00:00"
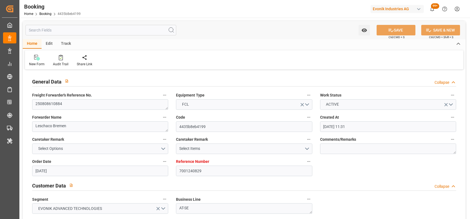
type input "10-10-2025 13:00"
type input "06-10-2025 00:00"
type input "15-10-2025 17:00"
type input "18-10-2025 00:00"
type input "29-10-2025 00:00"
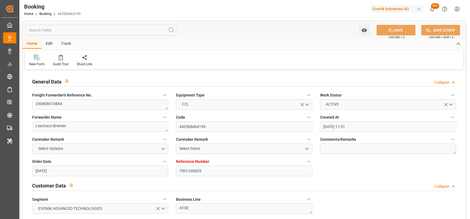
type input "[DATE] 00:00"
type input "[DATE]"
type input "01-09-2025 13:00"
type input "01-09-2025"
type input "27-08-2025 16:15"
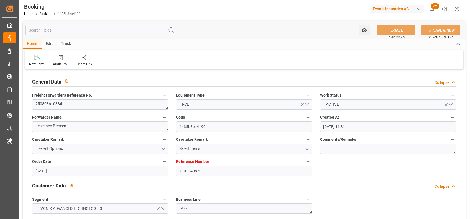
type input "03-09-2025 13:00"
type input "06-09-2025 13:00"
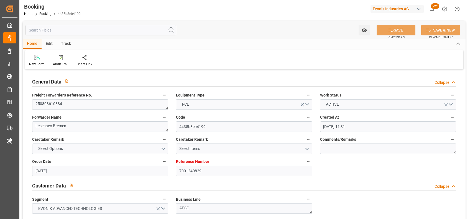
type input "06-09-2025 13:00"
type input "08-09-2025 10:00"
type input "08-10-2025 01:00"
type input "08-10-2025 18:11"
type input "10-10-2025 13:00"
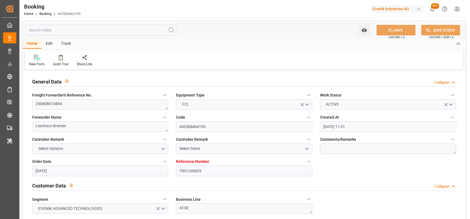
type input "15-10-2025 17:00"
type input "15-10-2025 23:45"
type input "21-10-2025 07:00"
type input "21-10-2025 07:26"
type input "25-10-2025 07:26"
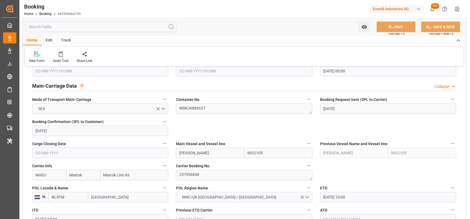
scroll to position [365, 0]
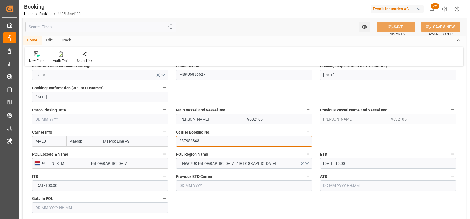
click at [188, 142] on textarea "257956848" at bounding box center [244, 141] width 136 height 11
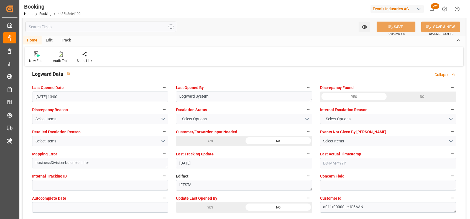
scroll to position [1004, 0]
type textarea "[PERSON_NAME]"
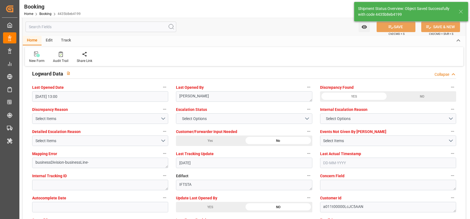
type input "02-09-2025 10:18"
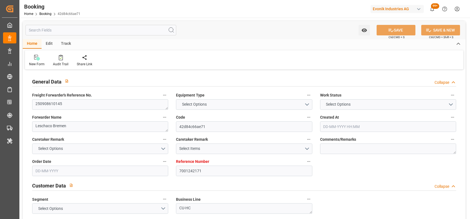
type input "7001242171"
type input "9321495"
type input "Maersk"
type input "Maersk Line AS"
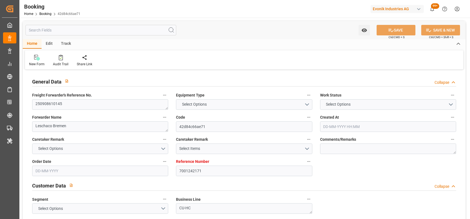
type input "NLRTM"
type input "ECGYE"
type input "ESALG"
type input "[DATE] 12:24"
type input "[DATE]"
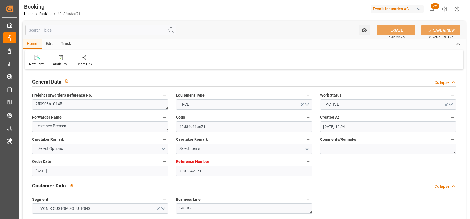
type input "[DATE]"
type input "[DATE] 00:00"
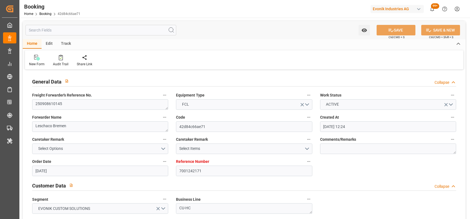
type input "21-09-2025 00:00"
type input "26-10-2025 00:00"
type input "27-09-2025 00:00"
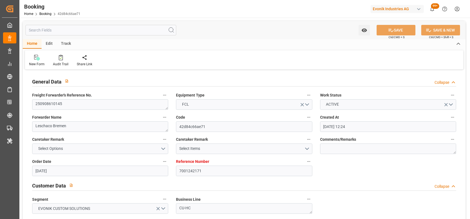
type input "30-09-2025 00:00"
type input "07-08-2025"
type input "01-09-2025 09:28"
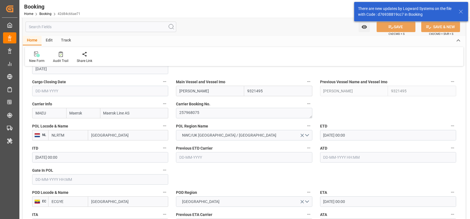
scroll to position [394, 0]
click at [194, 107] on textarea "257968075" at bounding box center [244, 112] width 136 height 11
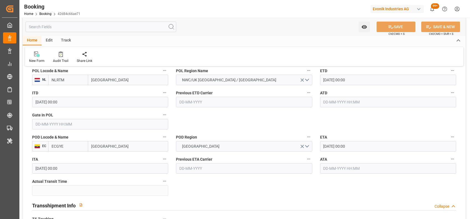
scroll to position [449, 0]
click at [326, 82] on input "21-09-2025 00:00" at bounding box center [388, 79] width 136 height 11
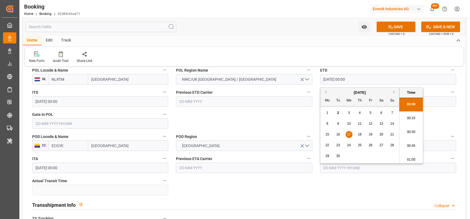
type input "17-09-2025 00:00"
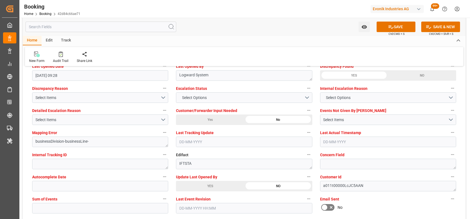
scroll to position [1033, 0]
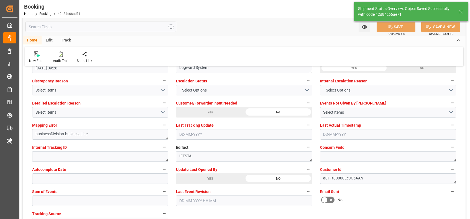
type textarea "[PERSON_NAME]"
type input "02-09-2025 10:19"
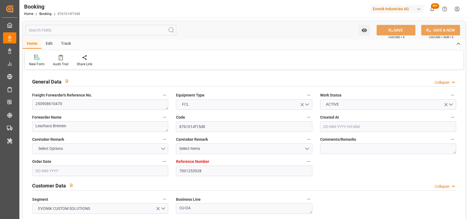
type input "[DATE] 13:42"
type input "[DATE]"
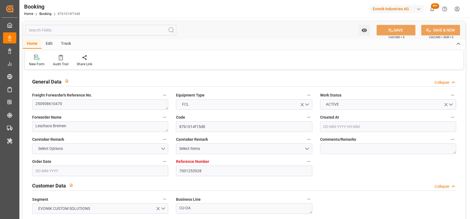
type input "[DATE]"
type input "[DATE] 00:00"
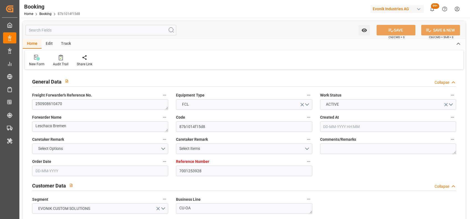
type input "[DATE] 00:00"
type input "[DATE]"
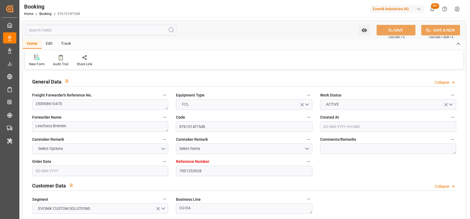
type input "[DATE] 06:53"
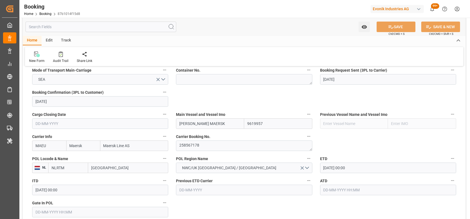
scroll to position [361, 0]
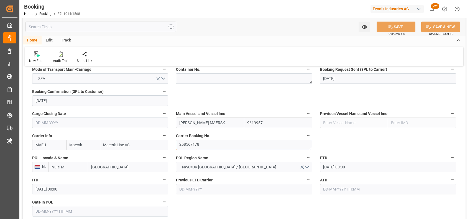
click at [191, 142] on textarea "258567178" at bounding box center [244, 145] width 136 height 11
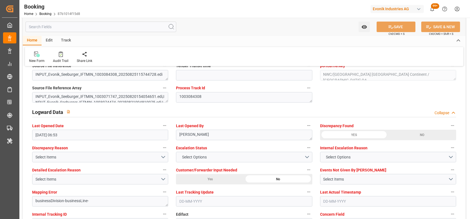
scroll to position [1026, 0]
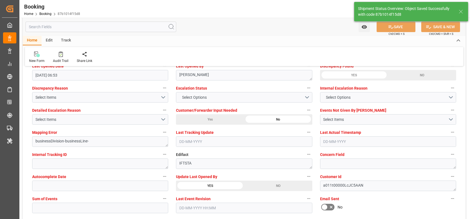
type textarea "shaini ghorai"
type input "02-09-2025 10:20"
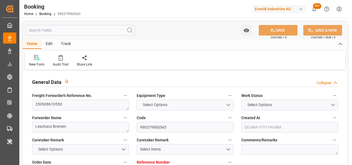
type input "7001257556"
type input "9632155"
type input "Maersk"
type input "Maersk Line AS"
type input "NLRTM"
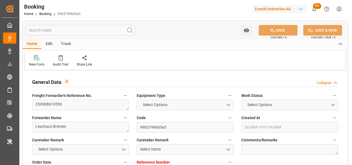
type input "CNHUA"
type input "MYTPP"
type input "CNNNP"
type input "25-08-2025 12:59"
type input "[DATE]"
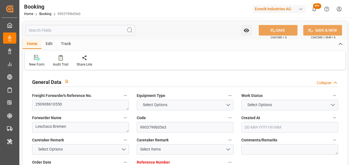
type input "04-11-2025"
type input "08-09-2025"
type input "08-09-2025 00:00"
type input "27-08-2025"
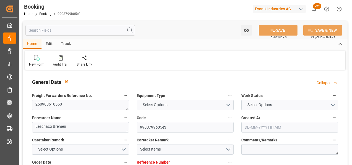
type input "28-08-2025"
type input "15-09-2025 00:00"
type input "07-11-2025 00:00"
type input "04-11-2025 00:00"
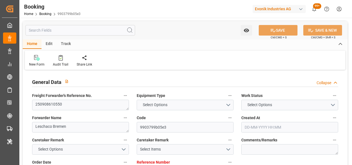
type input "15-10-2025 00:00"
type input "20-10-2025 00:00"
type input "01-11-2025 00:00"
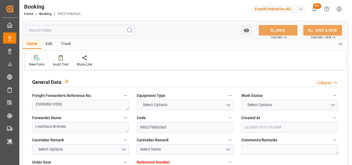
type input "01-11-2025 00:00"
type input "05-11-2025 00:00"
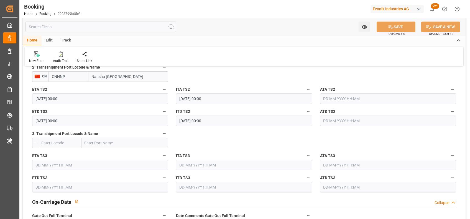
scroll to position [1082, 0]
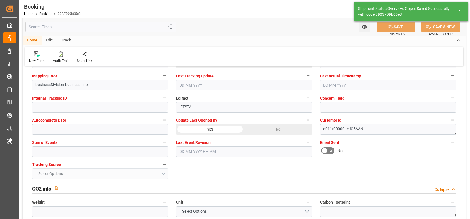
type input "02-09-2025 10:21"
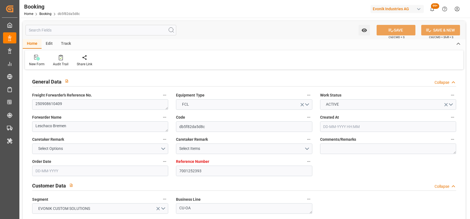
type input "7001252393"
type input "9619921"
type input "9619957"
type input "Maersk"
type input "Maersk Line AS"
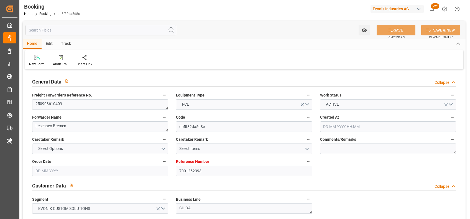
type input "NLRTM"
type input "CNGON"
type input "MYTPP"
type input "CNNSA"
type input "19-08-2025 09:52"
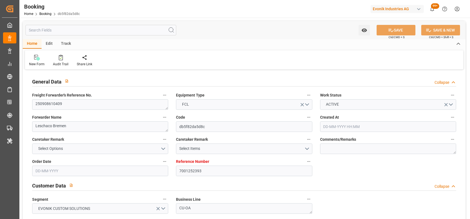
type input "19-08-2025"
type input "15-11-2025"
type input "11-09-2025"
type input "21-08-2025"
type input "25-08-2025"
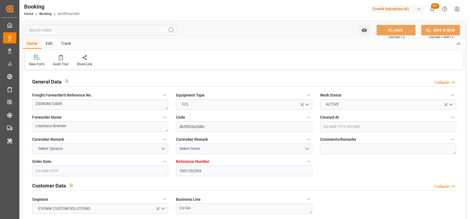
type input "29-09-2025 00:00"
type input "22-09-2025 00:00"
type input "21-11-2025 00:00"
type input "14-11-2025 00:00"
type input "29-10-2025 00:00"
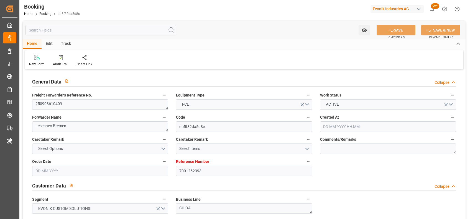
type input "29-10-2025 00:00"
type input "03-11-2025 00:00"
type input "15-11-2025 00:00"
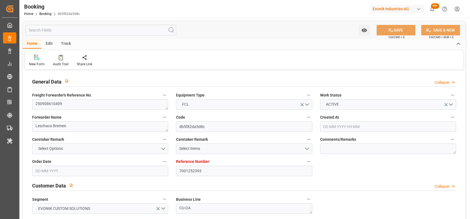
type input "19-11-2025 00:00"
type input "[DATE]"
type input "01-09-2025 06:53"
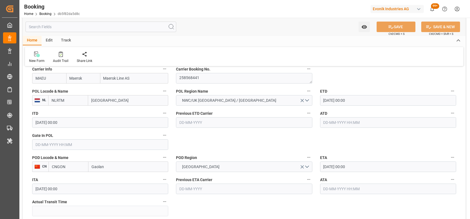
scroll to position [338, 0]
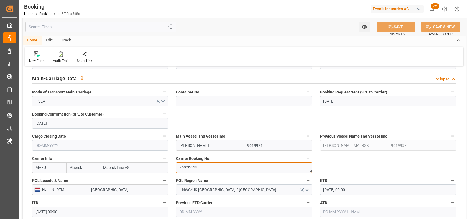
click at [204, 170] on textarea "258568441" at bounding box center [244, 168] width 136 height 11
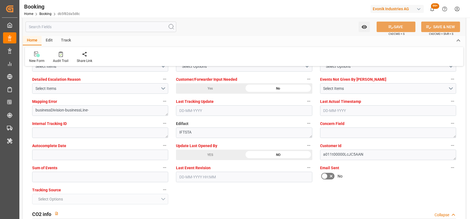
scroll to position [1057, 0]
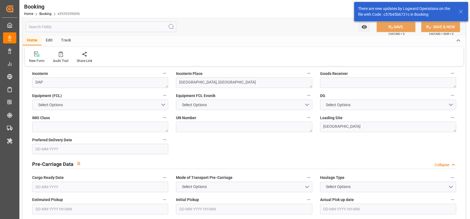
type input "7001238029"
type input "9227314"
type input "MSC"
type input "Mediterranean Shipping Company"
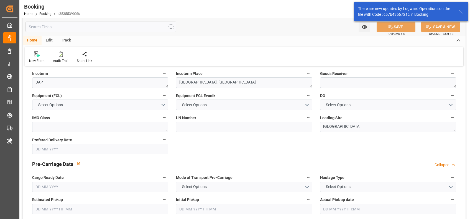
type input "BEANR"
type input "USBOS"
type input "[DATE] 05:47"
type input "[DATE]"
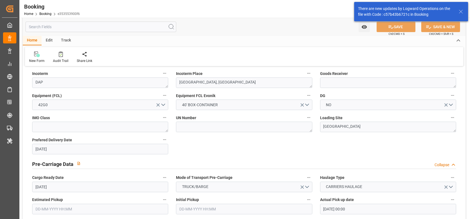
type input "[DATE]"
type input "26-08-2025 00:00"
type input "01-08-2025"
type input "05-08-2025"
type input "06-09-2025 00:00"
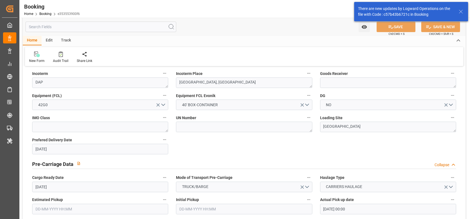
type input "05-09-2025 00:00"
type input "16-09-2025 00:00"
type input "30-09-2025 00:00"
type input "08-08-2025"
type input "01-09-2025 06:55"
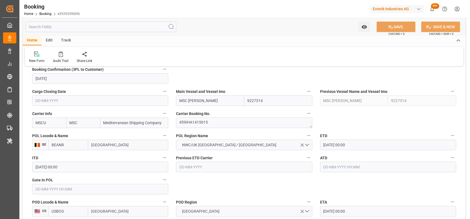
scroll to position [351, 0]
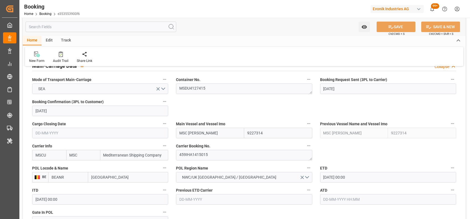
drag, startPoint x: 207, startPoint y: 132, endPoint x: 175, endPoint y: 130, distance: 32.2
click at [175, 130] on div "Main Vessel and Vessel Imo MSC Zlata R. 9227314" at bounding box center [244, 129] width 144 height 22
paste input "ARTEMIS"
type input "ARTEMIS"
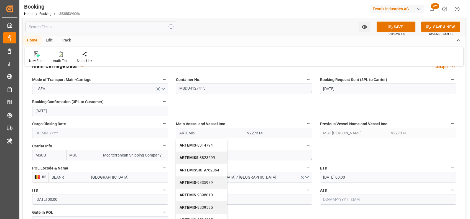
click at [183, 143] on b "ARTEMIS" at bounding box center [188, 145] width 17 height 4
type input "8314794"
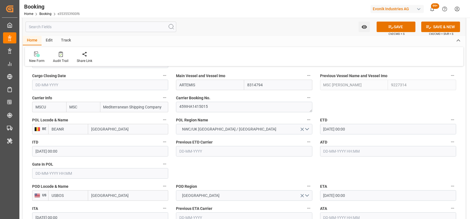
scroll to position [400, 0]
type input "ARTEMIS"
click at [106, 174] on input "text" at bounding box center [100, 173] width 136 height 11
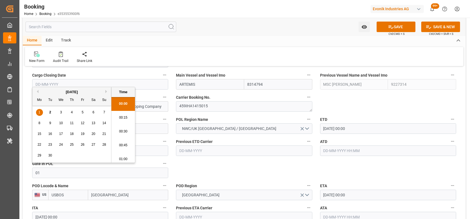
type input "01-09-2025 00:00"
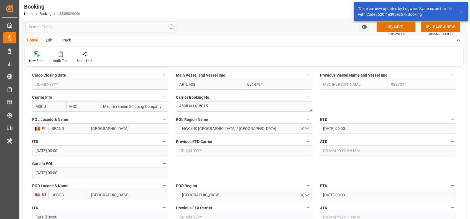
click at [259, 86] on input "8314794" at bounding box center [278, 84] width 68 height 11
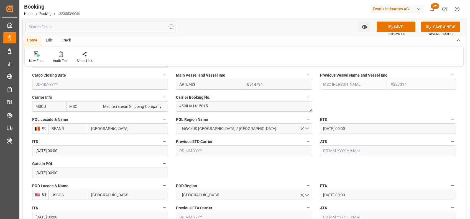
paste input "9366225"
click at [254, 111] on b "9366225" at bounding box center [256, 109] width 16 height 4
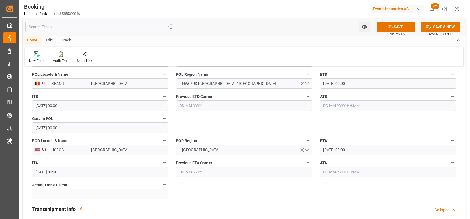
scroll to position [446, 0]
type input "9366225"
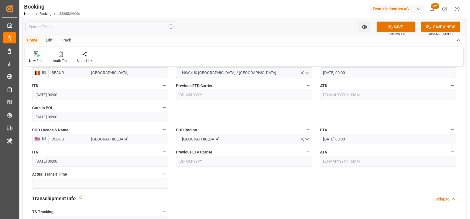
click at [324, 73] on input "06-09-2025 00:00" at bounding box center [388, 73] width 136 height 11
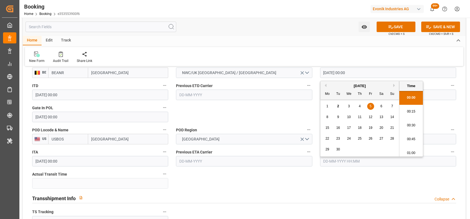
type input "05-09-2025 00:00"
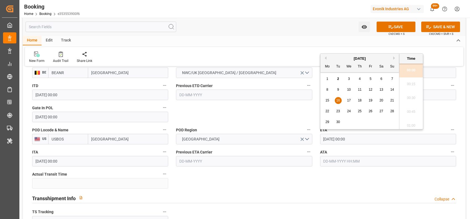
click at [326, 136] on input "16-09-2025 00:00" at bounding box center [388, 139] width 136 height 11
type input "18-09-2025 00:00"
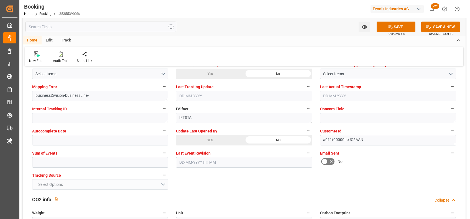
scroll to position [1072, 0]
click at [122, 157] on input "text" at bounding box center [100, 162] width 136 height 11
type input "0"
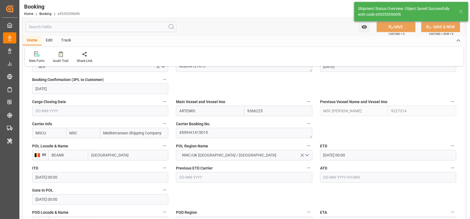
scroll to position [346, 0]
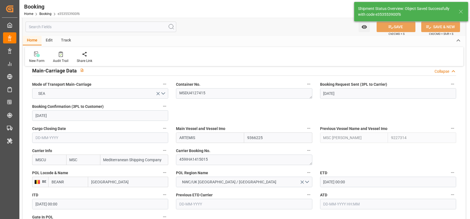
type textarea "shaini ghorai"
type input "02-09-2025 10:25"
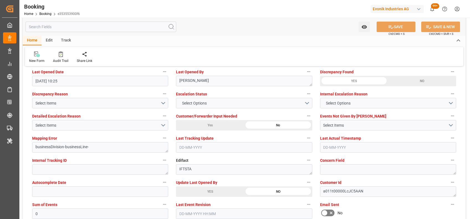
scroll to position [1020, 0]
click at [73, 104] on div "Select Items" at bounding box center [97, 103] width 125 height 6
type input "sum"
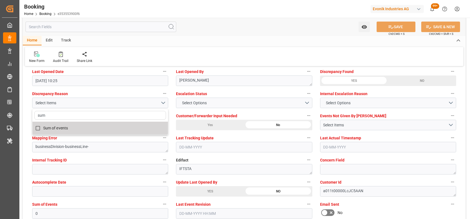
click at [55, 129] on span "Sum of events" at bounding box center [55, 128] width 25 height 4
checkbox input "true"
type input "sum"
click at [221, 28] on div "Watch Option SAVE Ctrl/CMD + S SAVE & NEW Ctrl/CMD + Shift + S" at bounding box center [244, 27] width 443 height 18
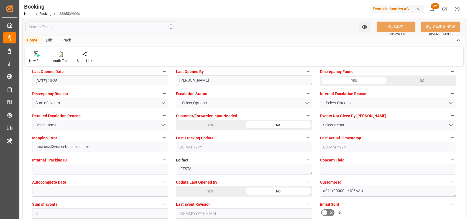
click at [392, 59] on div "New Form Audit Trail Share Link" at bounding box center [244, 56] width 438 height 19
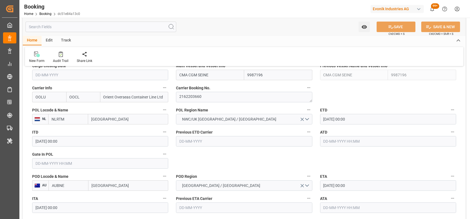
scroll to position [409, 0]
click at [204, 95] on textarea "2162203660" at bounding box center [244, 97] width 136 height 11
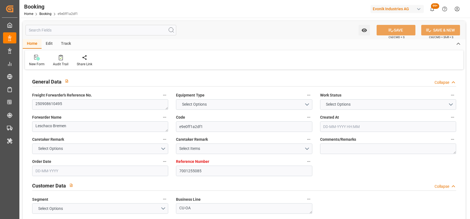
type input "7001255085"
type input "9987196"
type input "OOCL"
type input "Orient Overseas Container Line Ltd"
type input "EUNWC"
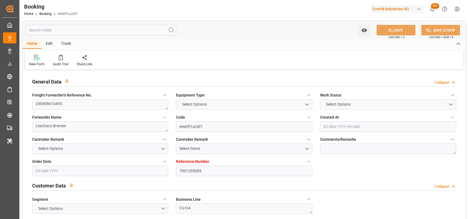
type input "KRPUS"
type input "[DATE] 13:02"
type input "21-08-2025"
type input "20-11-2025"
type input "16-09-2025"
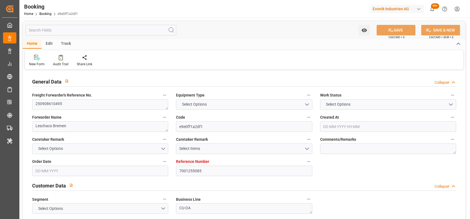
type input "01-09-2025"
type input "[DATE]"
type input "23-09-2025 00:00"
type input "19-11-2025 00:00"
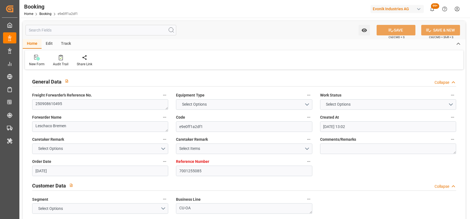
type input "20-11-2025 00:00"
type input "22-08-2025"
type input "02-09-2025 06:20"
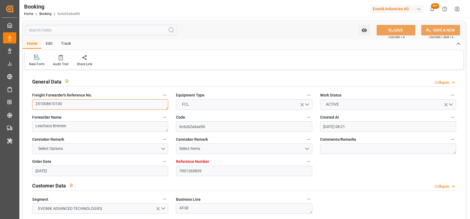
click at [61, 106] on textarea "251008610100" at bounding box center [100, 104] width 136 height 11
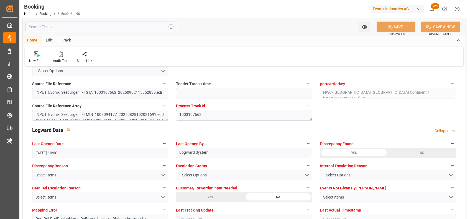
scroll to position [1073, 0]
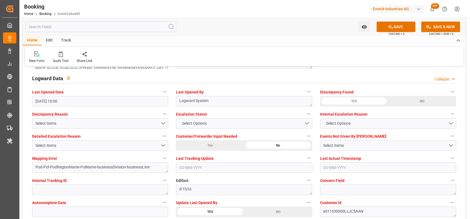
scroll to position [995, 0]
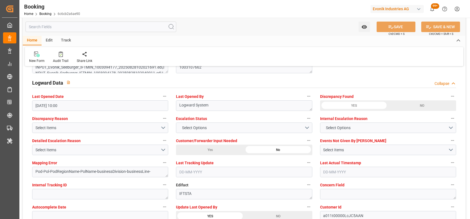
type input "02-09-2025 10:30"
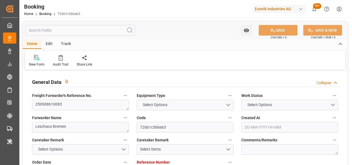
type input "7001238031"
type input "9468308"
type input "[PERSON_NAME]"
type input "[PERSON_NAME] Marine Transport Corp."
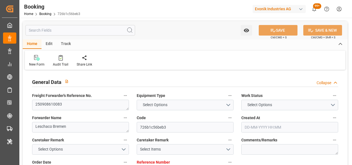
type input "BEANR"
type input "VNCLI"
type input "VNCMT"
type input "BEANR"
type input "01-08-2025 05:48"
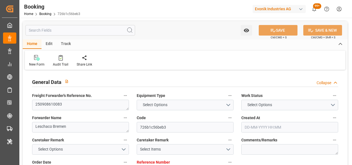
type input "01-08-2025"
type input "22-10-2025"
type input "26-08-2025"
type input "28-08-2025 00:00"
type input "04-08-2025"
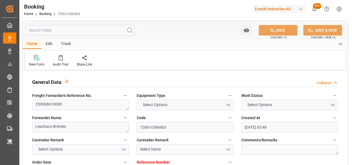
type input "28-08-2025"
type input "07-09-2025 05:00"
type input "07-09-2025 00:00"
type input "19-10-2025 00:00"
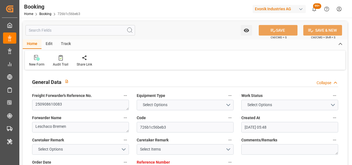
type input "15-10-2025 00:00"
type input "17-10-2025 00:00"
type input "15-10-2025 00:00"
type input "19-08-2025"
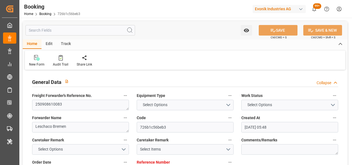
type input "02-09-2025 07:27"
type input "02-09-2025"
type input "27-08-2025 15:32"
type input "07-09-2025 05:00"
type input "19-10-2025 10:30"
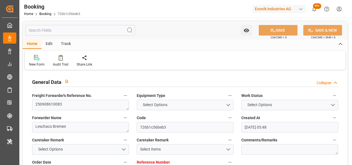
type input "19-10-2025 10:30"
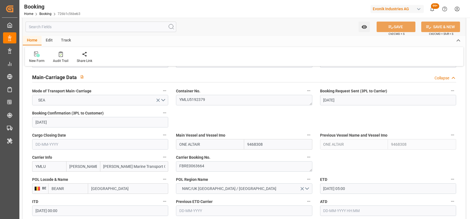
scroll to position [360, 0]
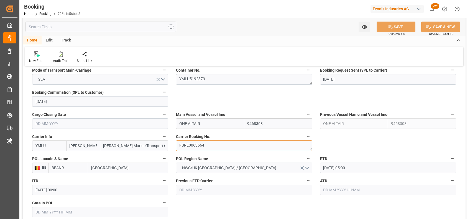
click at [187, 147] on textarea "FBRE0063664" at bounding box center [244, 146] width 136 height 11
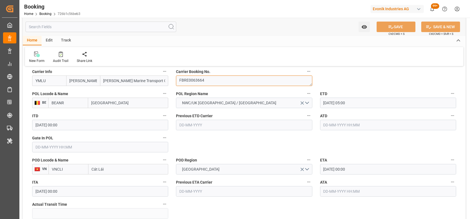
scroll to position [429, 0]
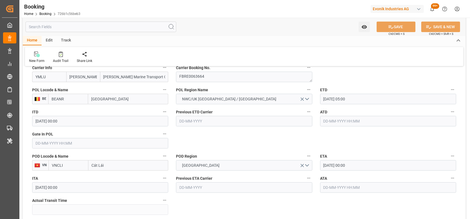
click at [136, 144] on input "text" at bounding box center [100, 143] width 136 height 11
type input "01-09-2025 00:00"
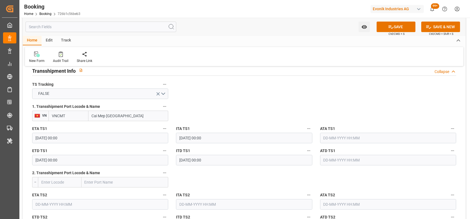
scroll to position [584, 0]
click at [163, 95] on button "FALSE" at bounding box center [100, 93] width 136 height 11
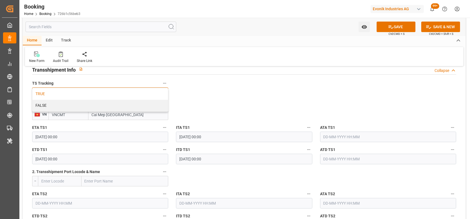
click at [159, 94] on div "TRUE" at bounding box center [100, 94] width 136 height 12
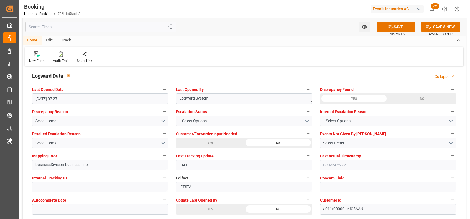
scroll to position [1043, 0]
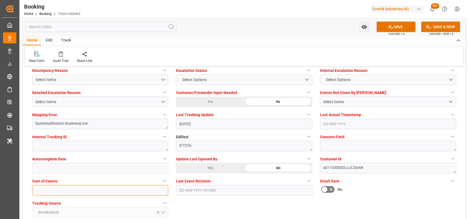
click at [94, 164] on input "text" at bounding box center [100, 190] width 136 height 11
type input "0"
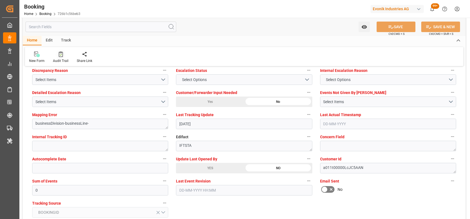
click at [58, 58] on div "Audit Trail" at bounding box center [61, 57] width 24 height 12
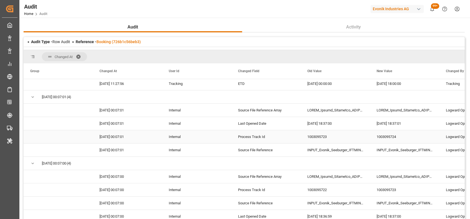
scroll to position [486, 0]
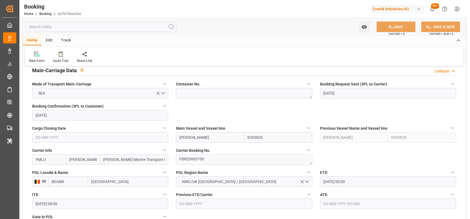
scroll to position [364, 0]
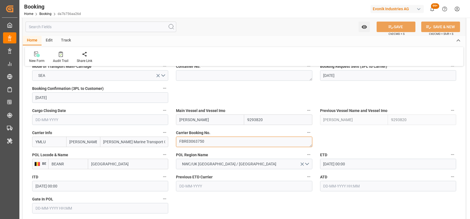
click at [192, 143] on textarea "FBRE0063750" at bounding box center [244, 142] width 136 height 11
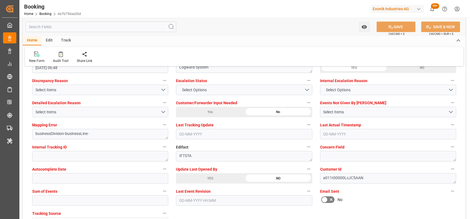
scroll to position [1033, 0]
